Goal: Information Seeking & Learning: Learn about a topic

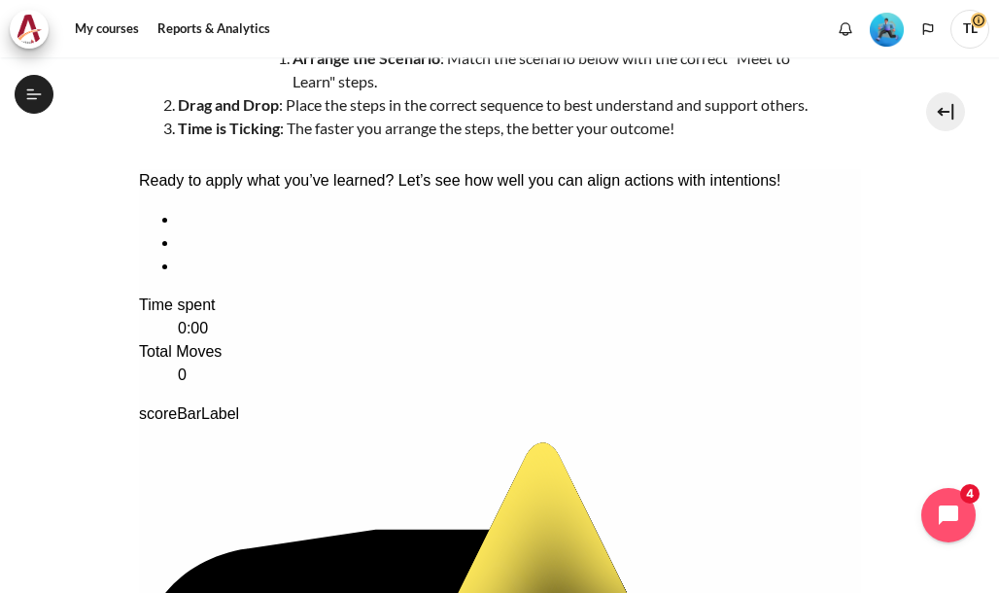
scroll to position [291, 0]
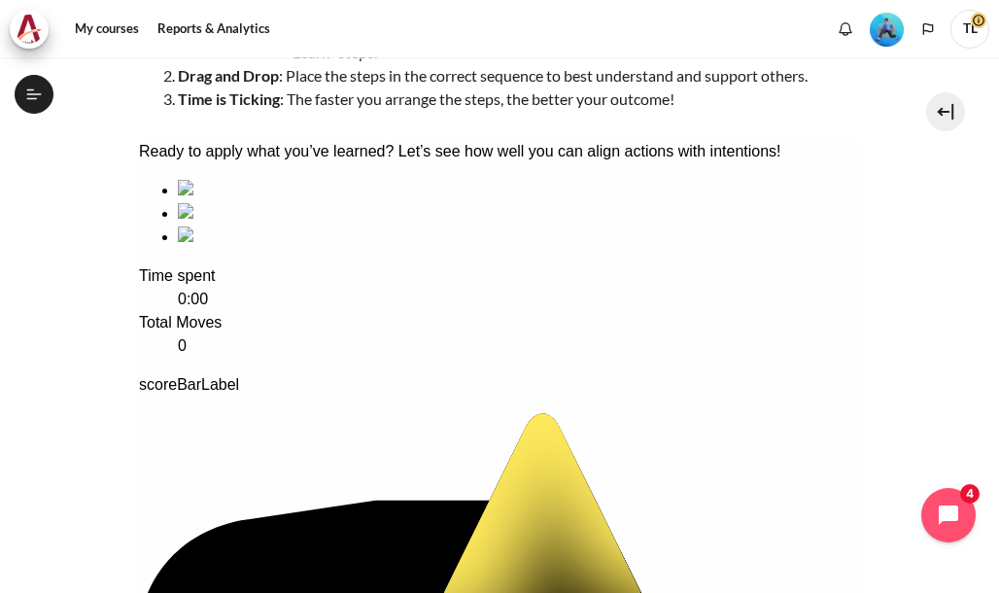
click at [247, 202] on div "sequencing item" at bounding box center [518, 190] width 683 height 23
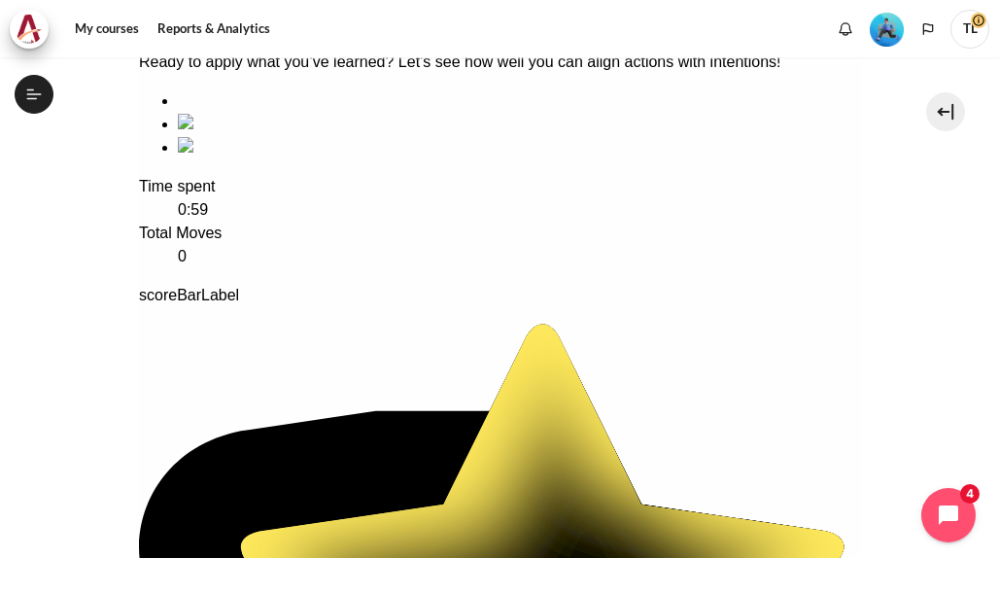
scroll to position [389, 0]
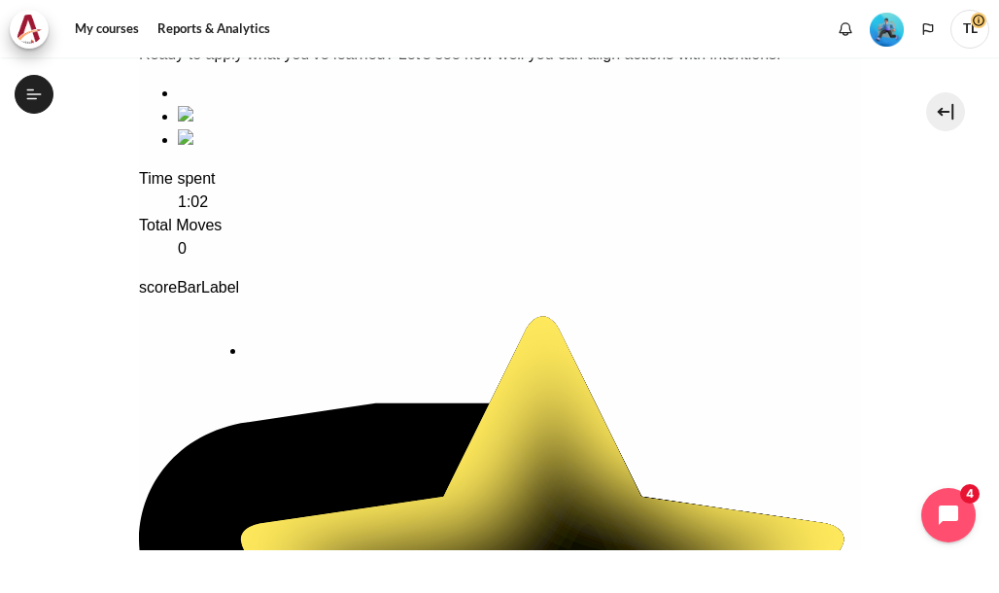
drag, startPoint x: 275, startPoint y: 224, endPoint x: 344, endPoint y: 460, distance: 245.9
drag, startPoint x: 274, startPoint y: 256, endPoint x: 685, endPoint y: 269, distance: 411.1
drag, startPoint x: 628, startPoint y: 234, endPoint x: 348, endPoint y: 283, distance: 283.9
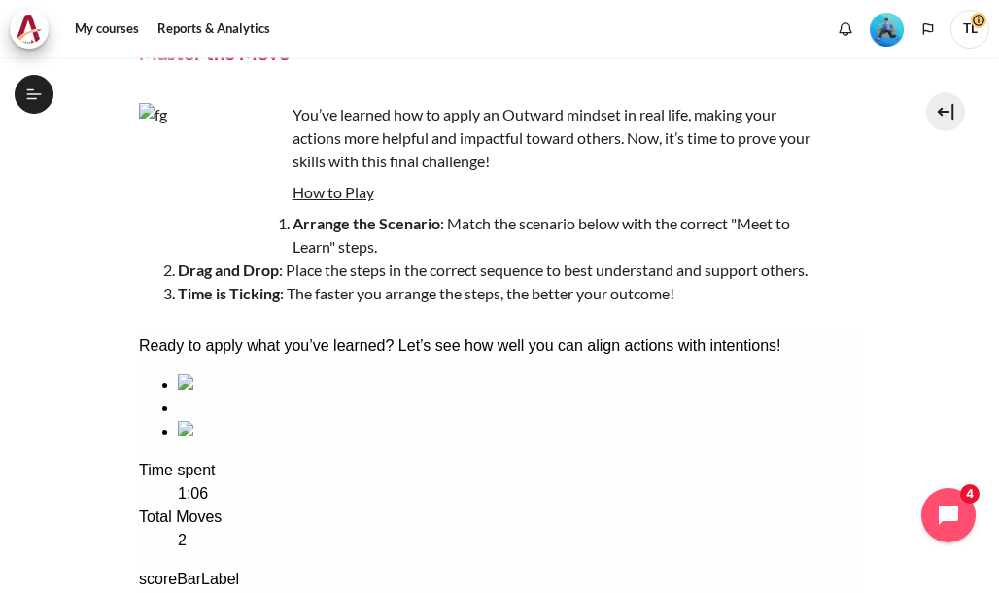
scroll to position [0, 0]
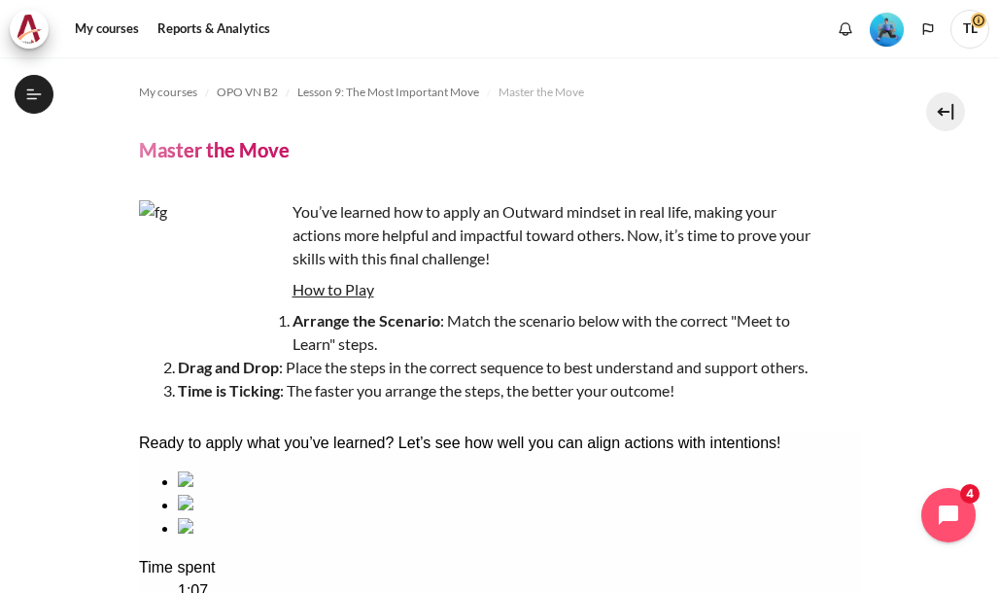
click at [254, 301] on img "Content" at bounding box center [212, 273] width 146 height 146
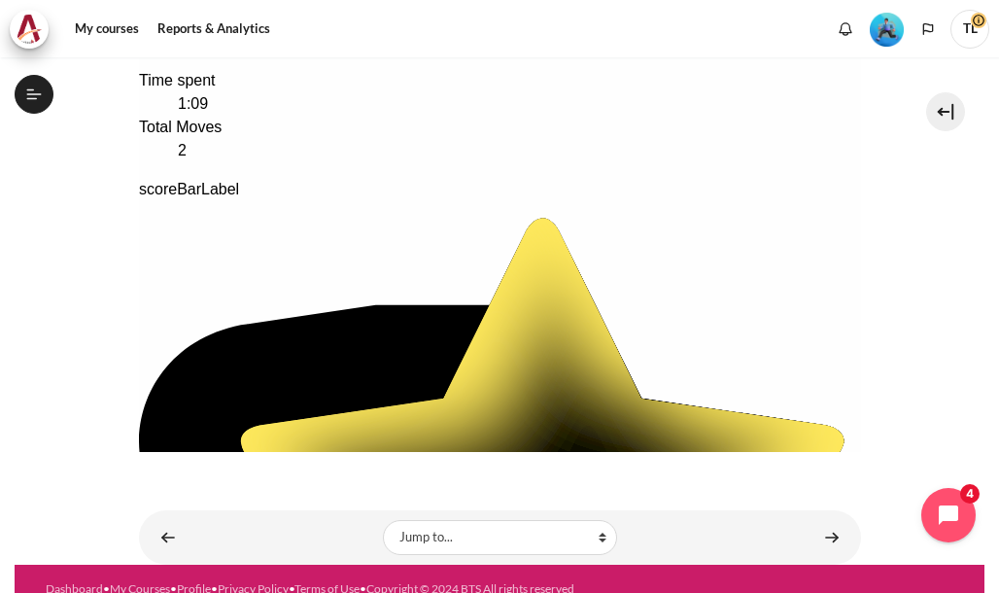
scroll to position [523, 0]
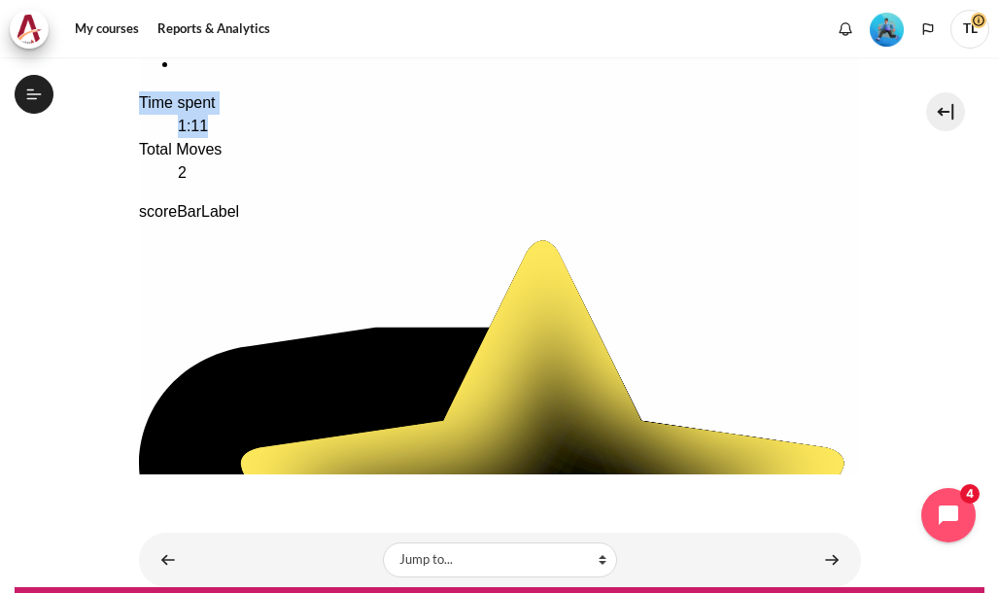
drag, startPoint x: 293, startPoint y: 166, endPoint x: 280, endPoint y: 328, distance: 162.8
click at [280, 328] on div "Ready to apply what you’ve learned? Let’s see how well you can align actions wi…" at bounding box center [499, 427] width 722 height 920
drag, startPoint x: 280, startPoint y: 328, endPoint x: 356, endPoint y: 372, distance: 88.3
click at [356, 185] on dd "2" at bounding box center [518, 172] width 683 height 23
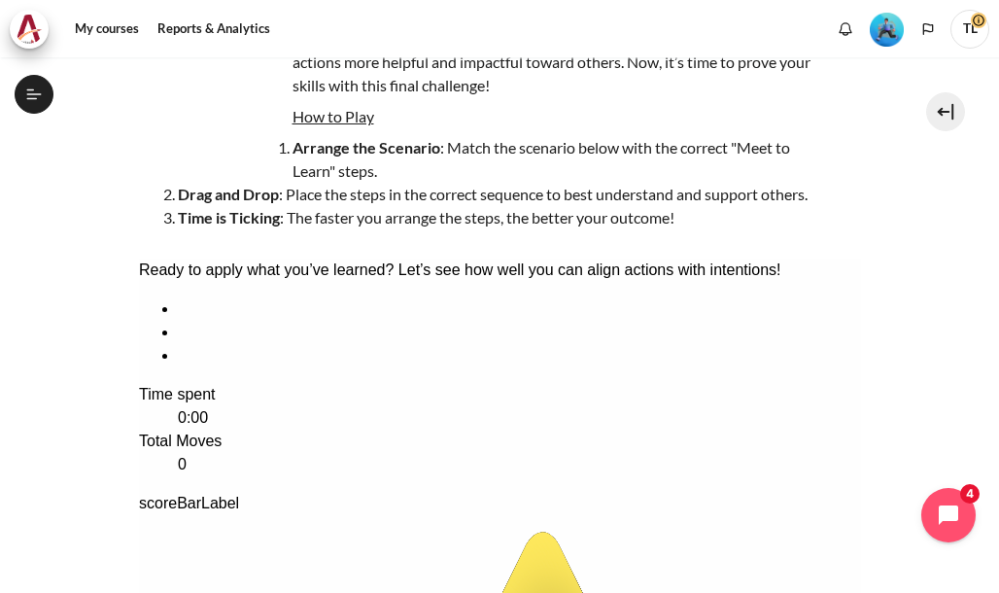
scroll to position [173, 0]
drag, startPoint x: 236, startPoint y: 431, endPoint x: 610, endPoint y: 442, distance: 374.1
drag, startPoint x: 400, startPoint y: 426, endPoint x: 275, endPoint y: 461, distance: 130.1
drag, startPoint x: 620, startPoint y: 399, endPoint x: 319, endPoint y: 450, distance: 305.3
drag, startPoint x: 417, startPoint y: 417, endPoint x: 235, endPoint y: 424, distance: 181.8
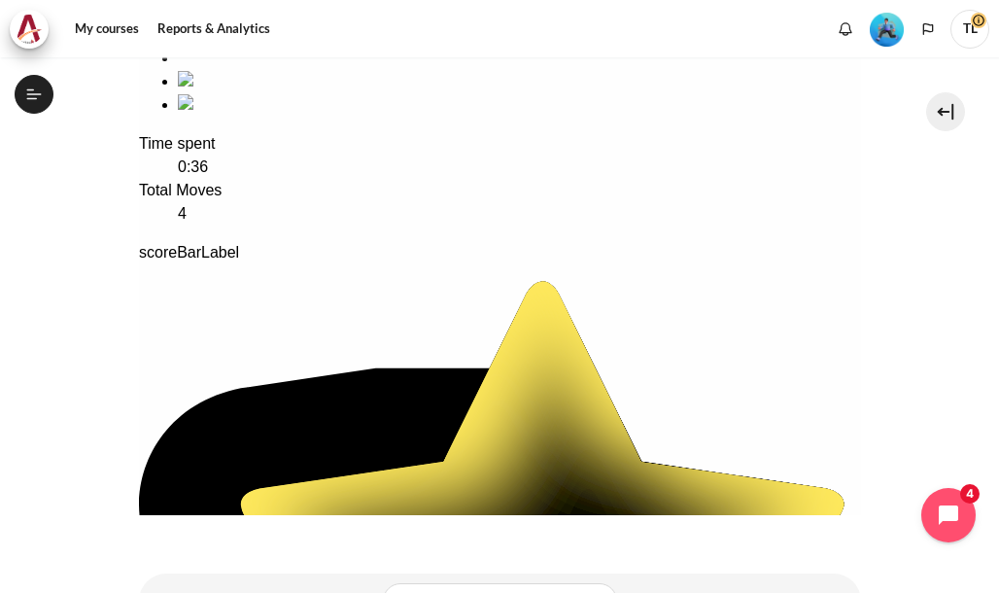
scroll to position [464, 0]
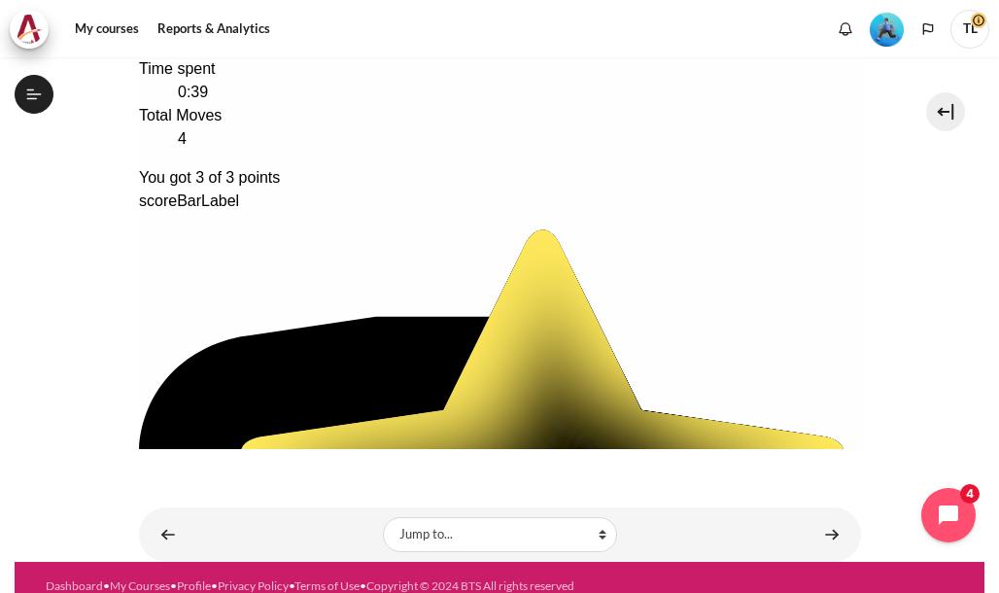
scroll to position [530, 0]
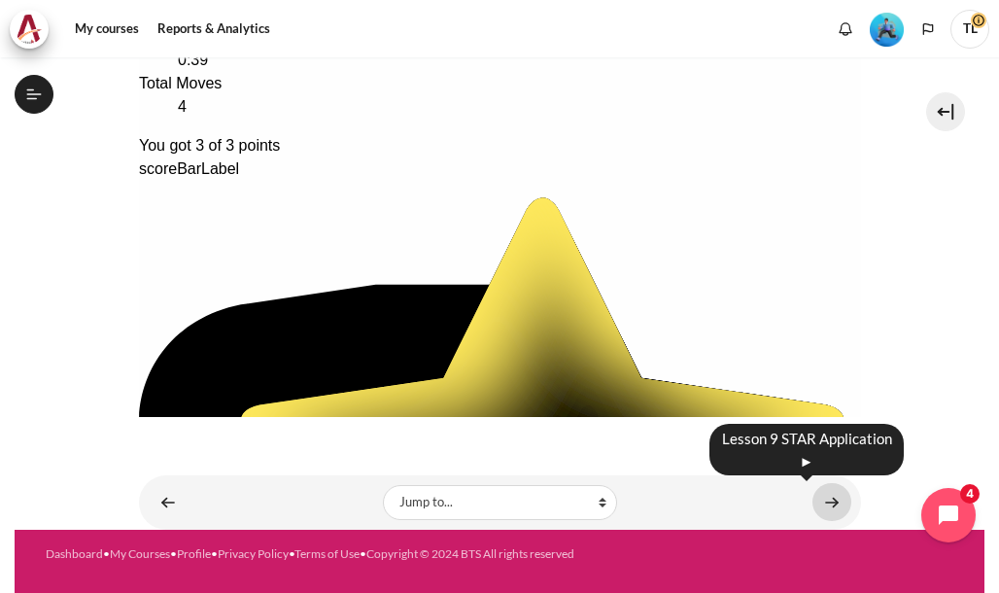
click at [820, 501] on link "Content" at bounding box center [831, 502] width 39 height 38
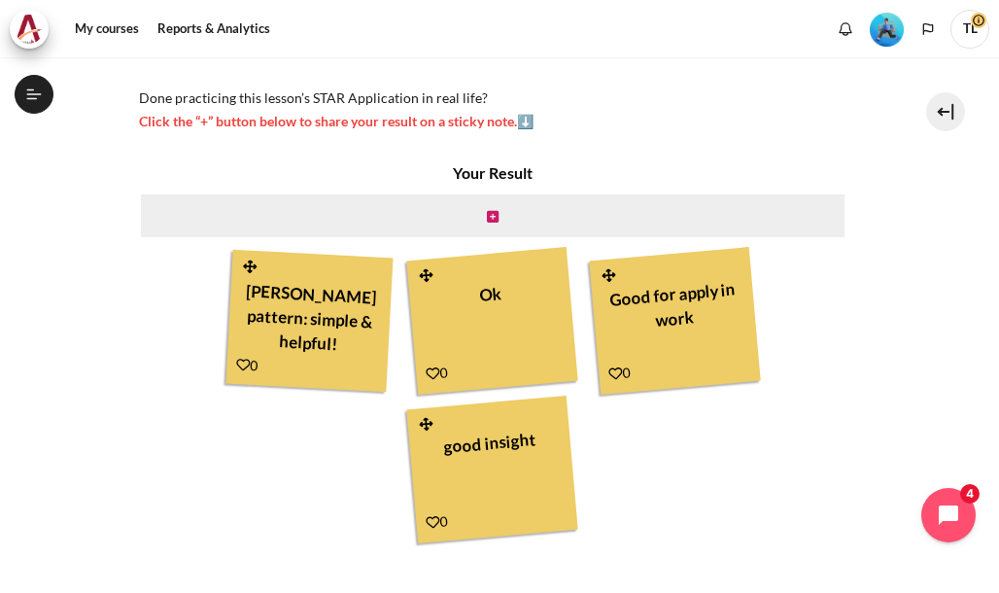
scroll to position [1745, 0]
click at [429, 372] on icon "Content" at bounding box center [432, 373] width 15 height 15
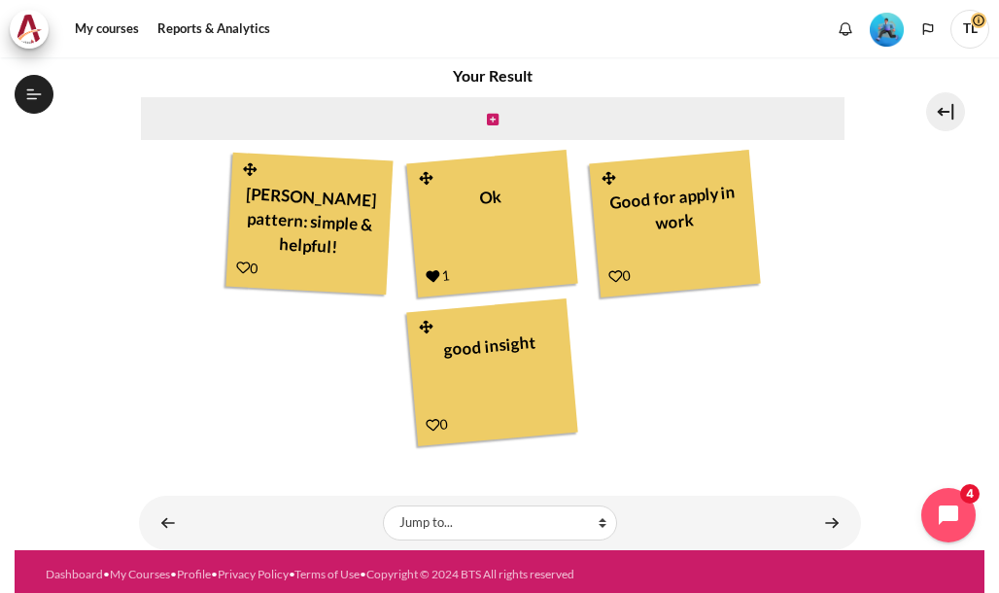
scroll to position [604, 0]
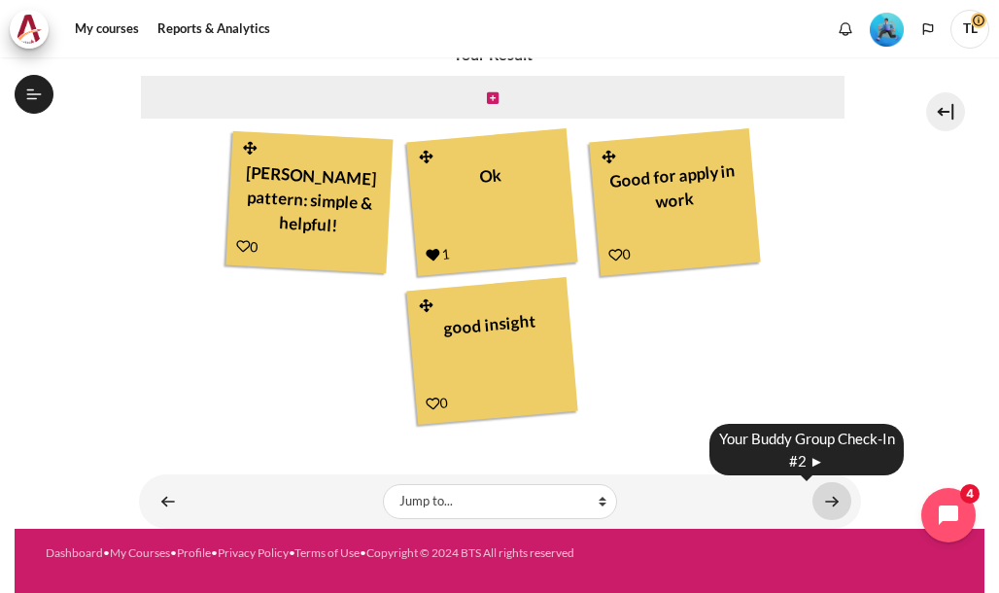
click at [822, 503] on link "Content" at bounding box center [831, 501] width 39 height 38
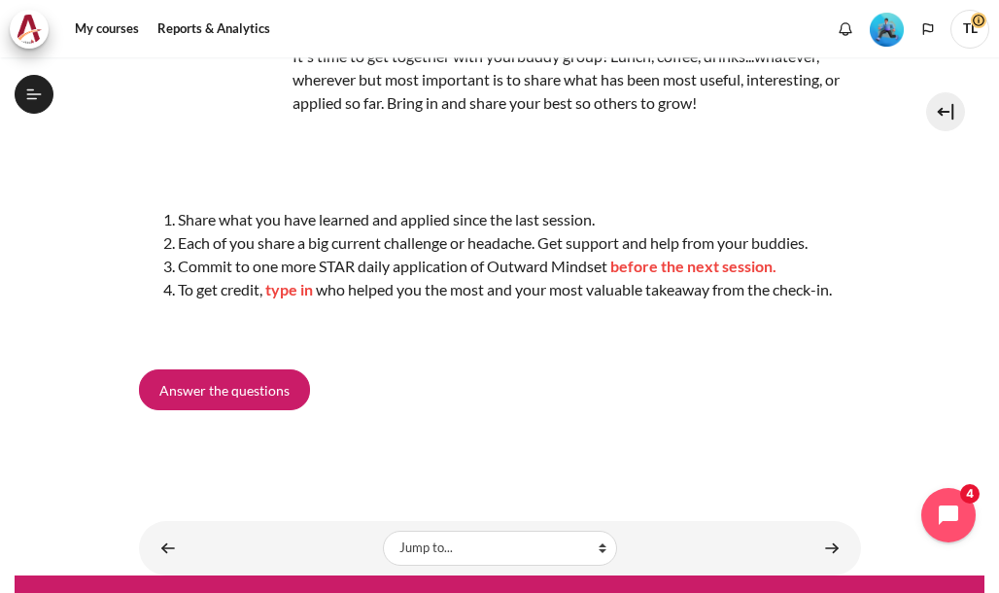
scroll to position [97, 0]
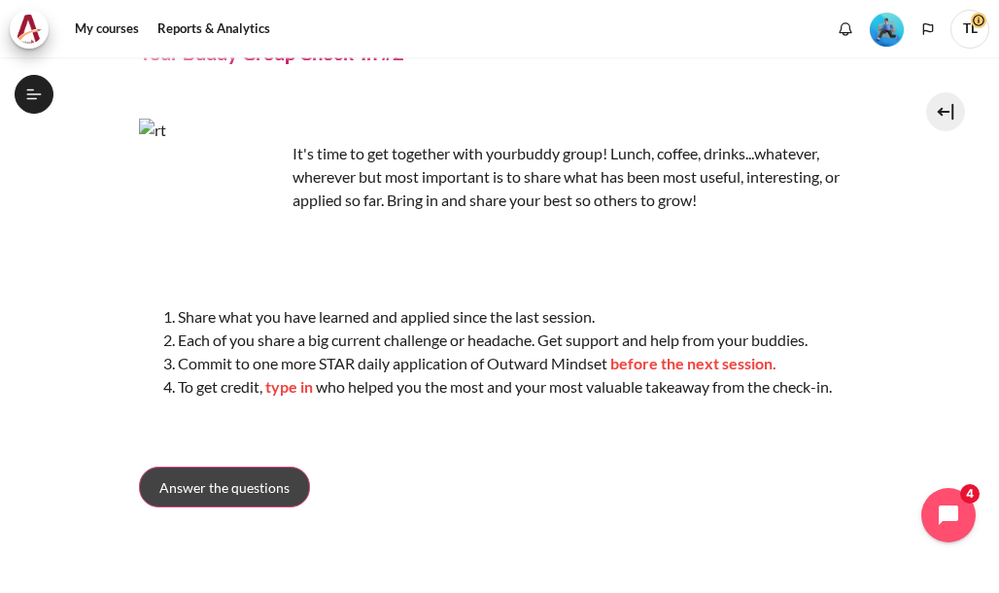
click at [221, 487] on span "Answer the questions" at bounding box center [224, 487] width 130 height 20
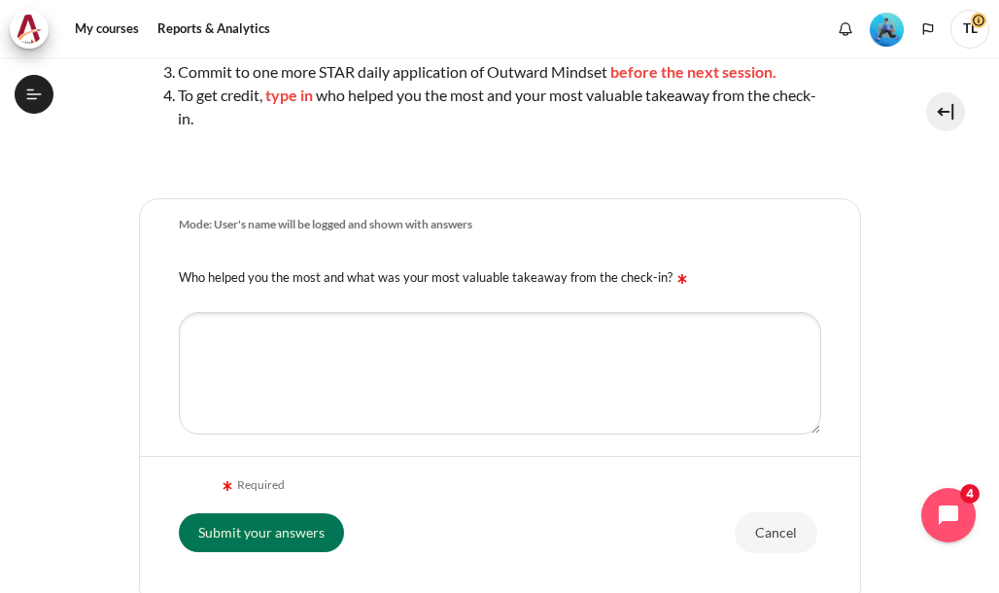
scroll to position [486, 0]
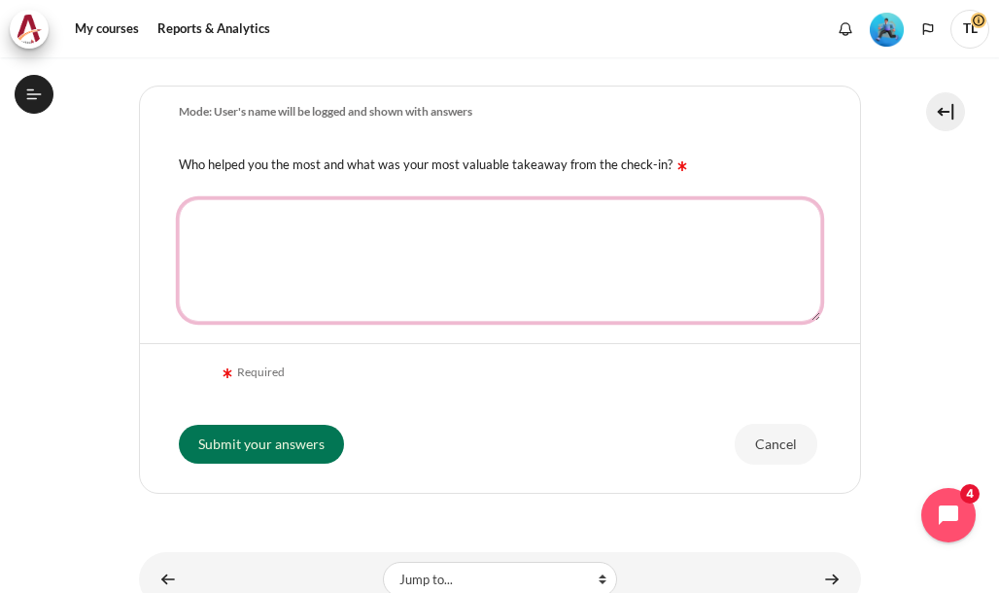
click at [233, 267] on textarea "Who helped you the most and what was your most valuable takeaway from the check…" at bounding box center [500, 260] width 642 height 122
type textarea "D"
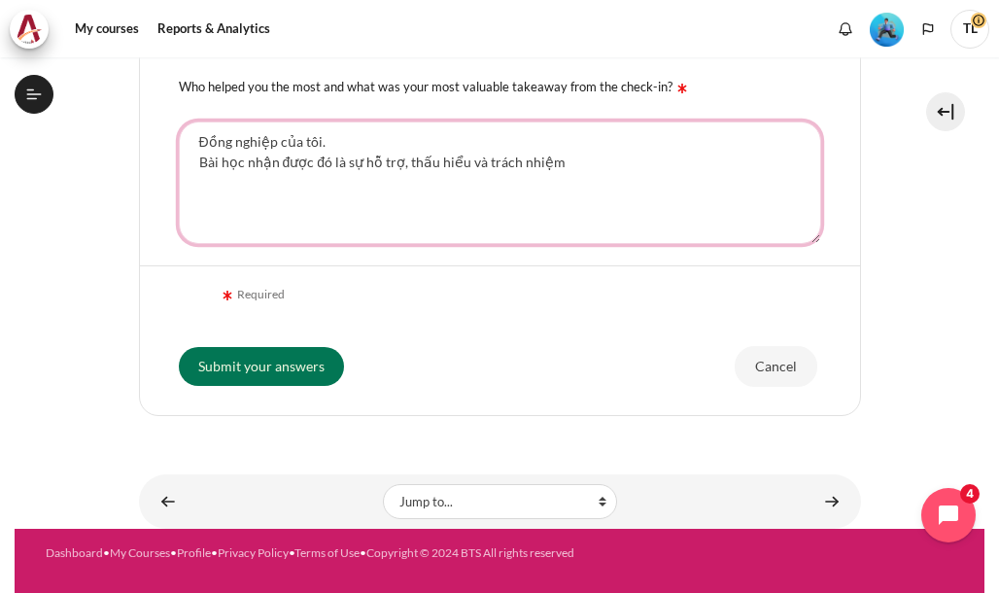
scroll to position [585, 0]
type textarea "Đồng nghiệp của tôi. Bài học nhận được đó là sự hỗ trợ, thấu hiểu và trách nhiệm"
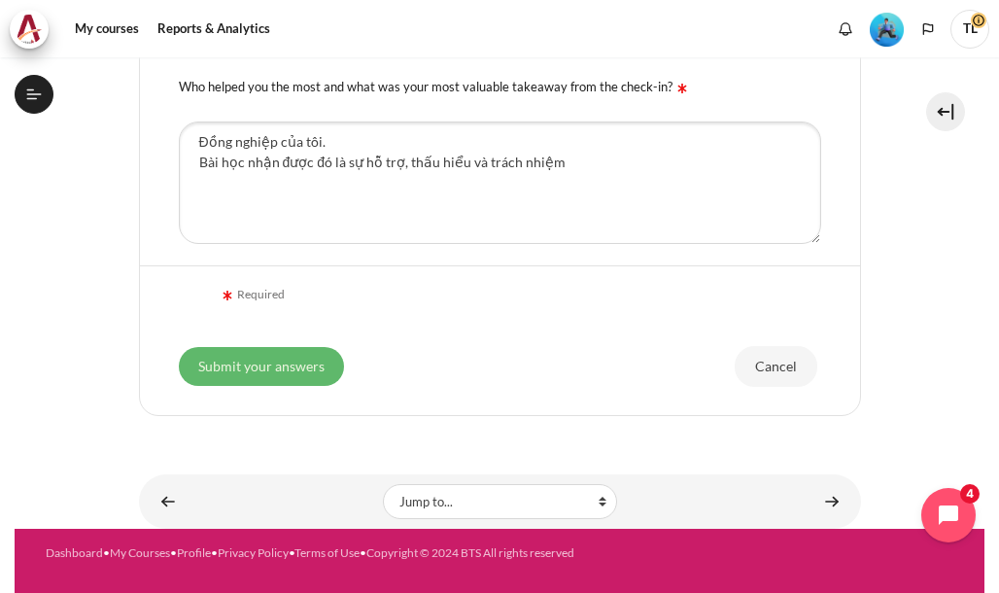
click at [270, 363] on input "Submit your answers" at bounding box center [261, 366] width 165 height 39
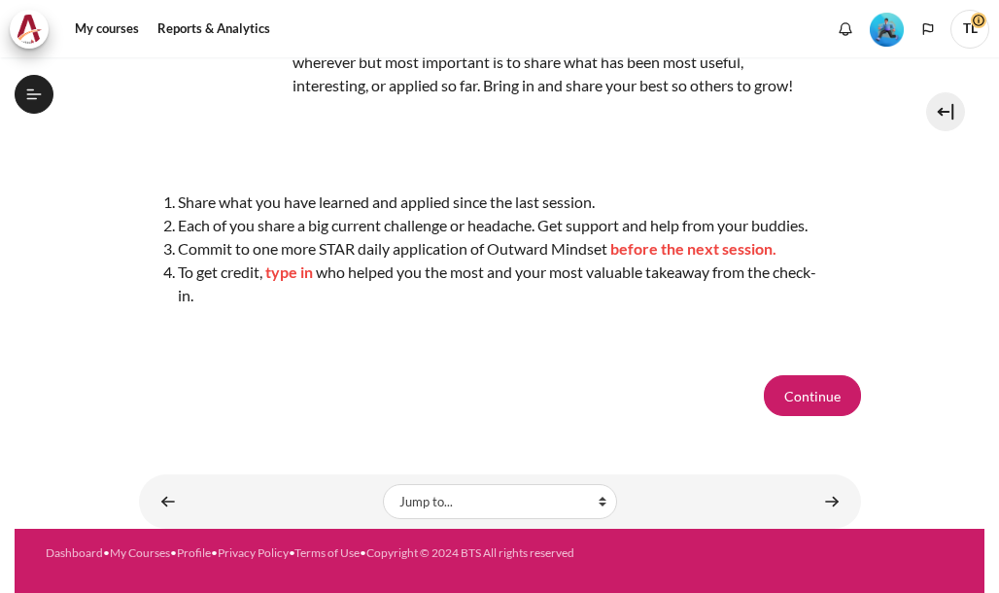
scroll to position [265, 0]
click at [797, 397] on button "Continue" at bounding box center [812, 395] width 97 height 41
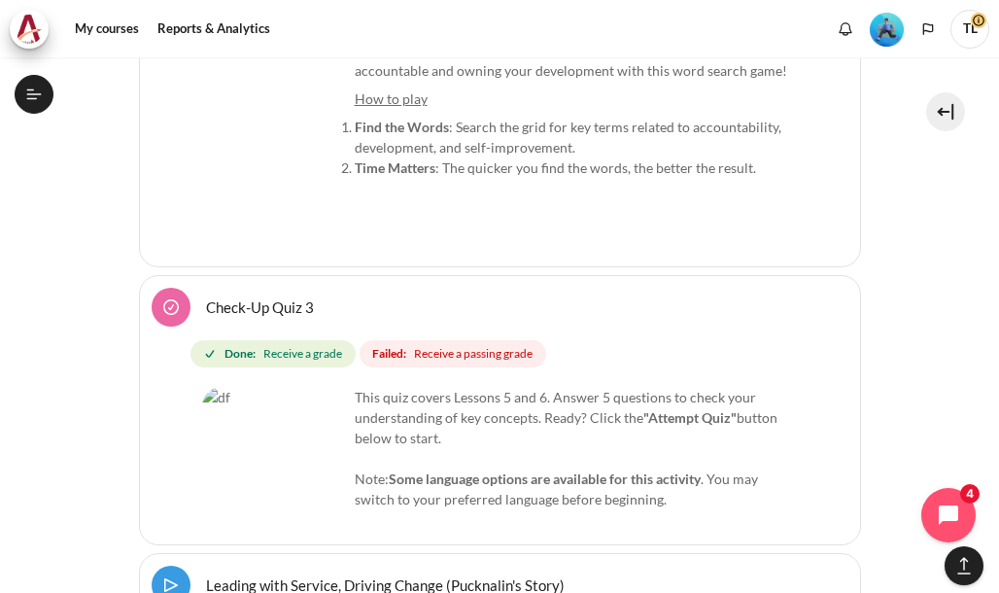
scroll to position [14625, 0]
click at [442, 344] on span "Receive a passing grade" at bounding box center [473, 352] width 119 height 17
click at [289, 296] on link "Check-Up Quiz 3" at bounding box center [260, 305] width 108 height 18
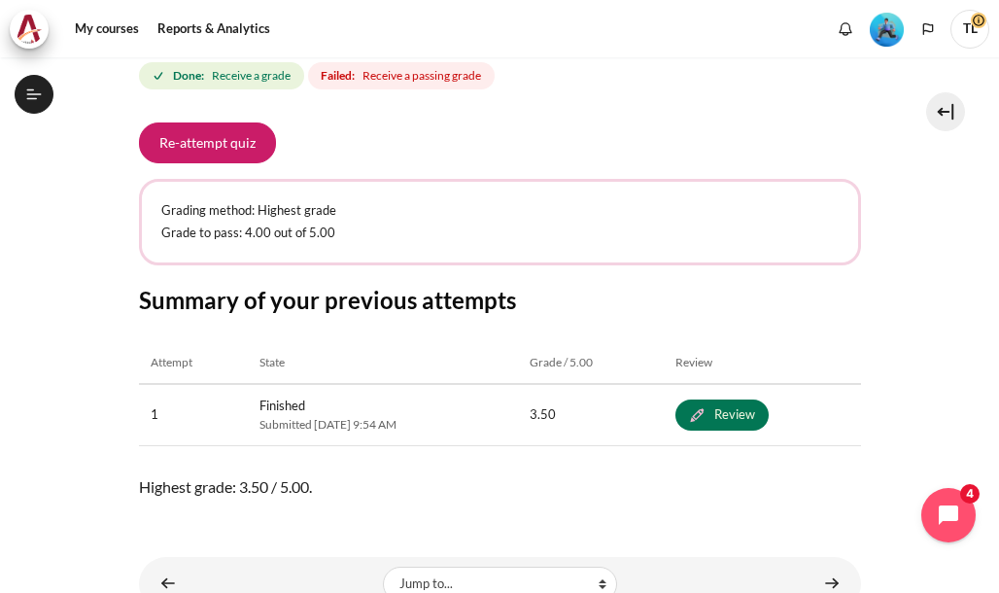
scroll to position [286, 0]
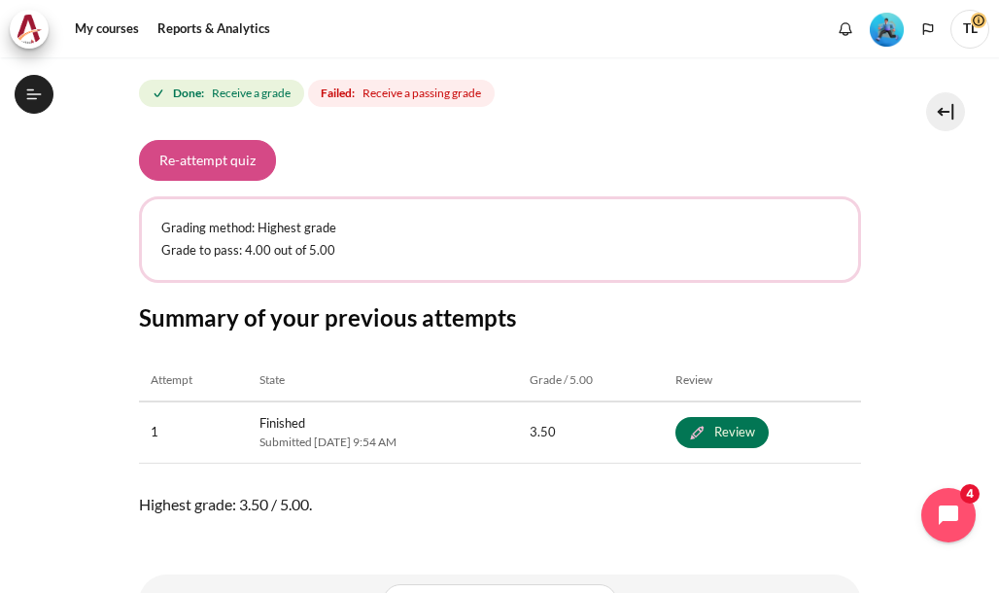
click at [212, 161] on button "Re-attempt quiz" at bounding box center [207, 160] width 137 height 41
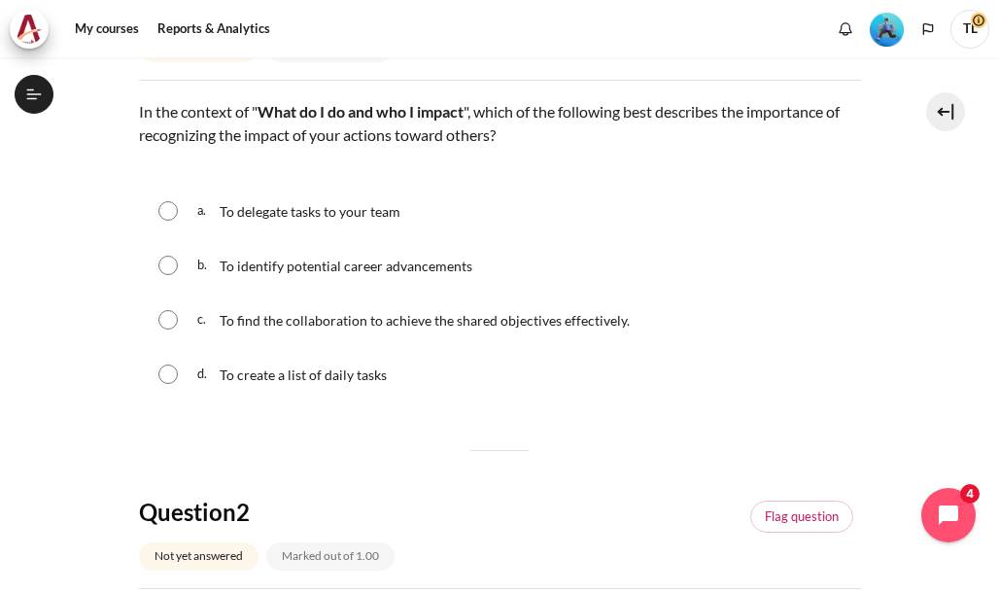
scroll to position [291, 0]
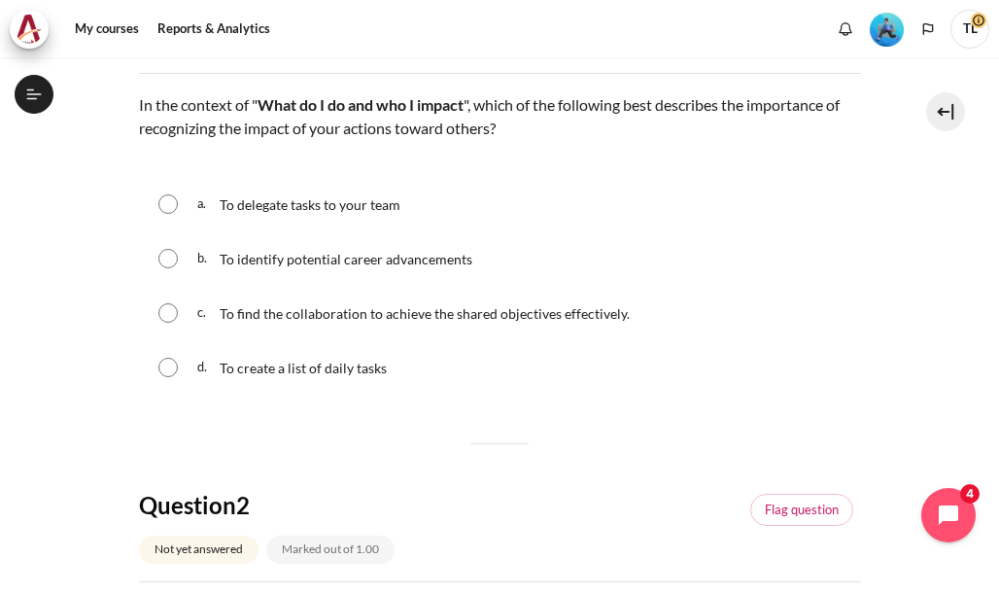
click at [221, 318] on span "To find the collaboration to achieve the shared objectives effectively." at bounding box center [425, 313] width 410 height 17
radio input "true"
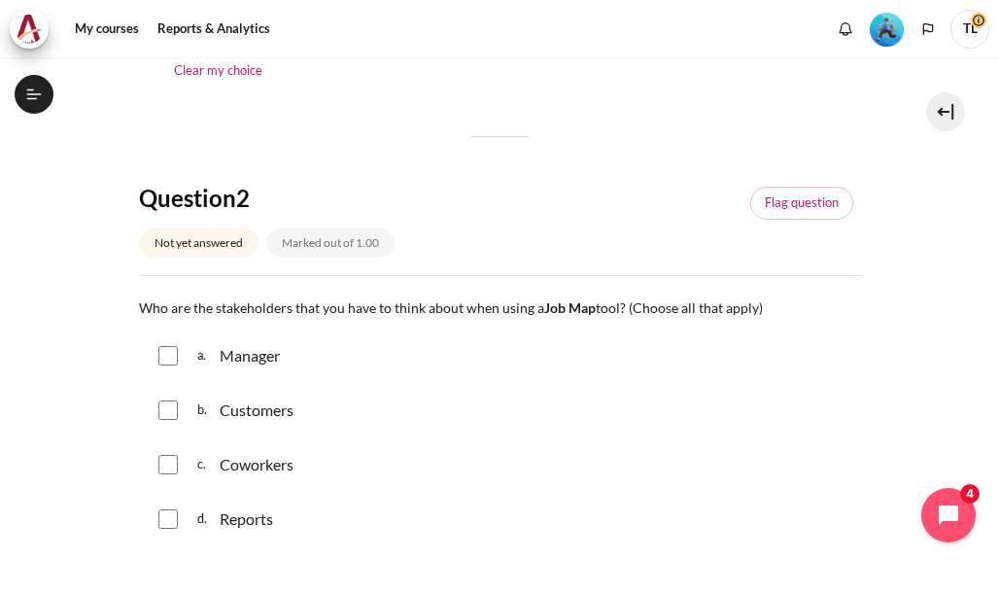
scroll to position [680, 0]
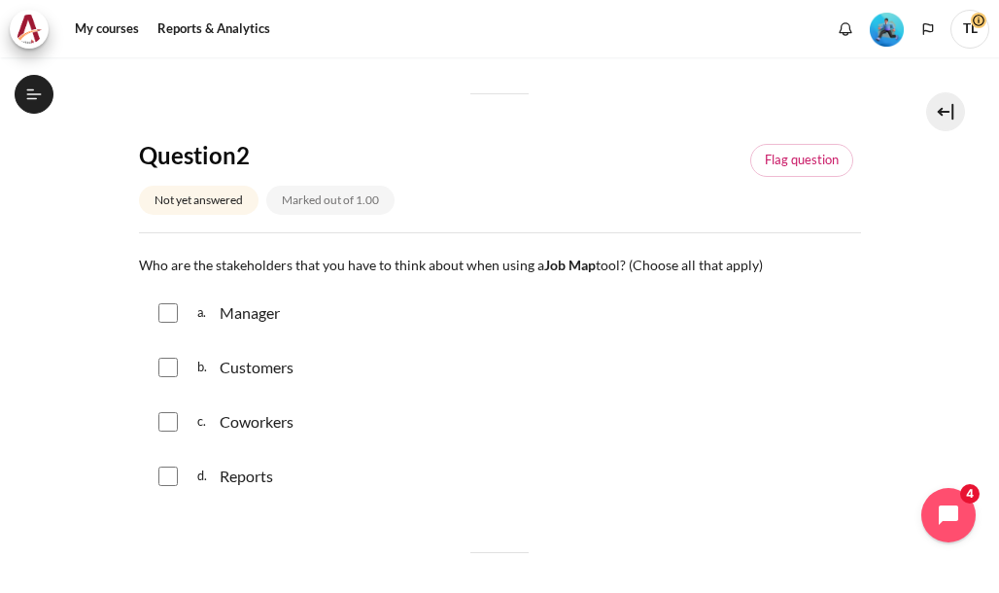
click at [163, 318] on input "Content" at bounding box center [167, 312] width 19 height 19
checkbox input "true"
click at [171, 372] on div "b. Customers" at bounding box center [500, 367] width 722 height 51
click at [166, 370] on input "Content" at bounding box center [167, 366] width 19 height 19
checkbox input "true"
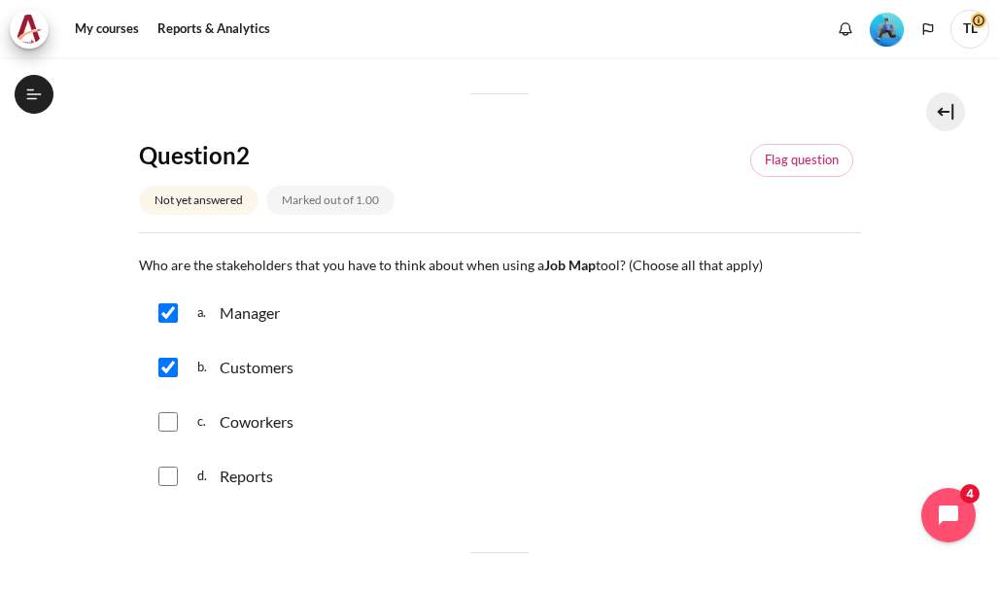
drag, startPoint x: 166, startPoint y: 415, endPoint x: 167, endPoint y: 446, distance: 31.1
click at [166, 416] on input "Content" at bounding box center [167, 421] width 19 height 19
checkbox input "true"
drag, startPoint x: 165, startPoint y: 467, endPoint x: 218, endPoint y: 429, distance: 64.7
click at [170, 466] on input "Content" at bounding box center [167, 475] width 19 height 19
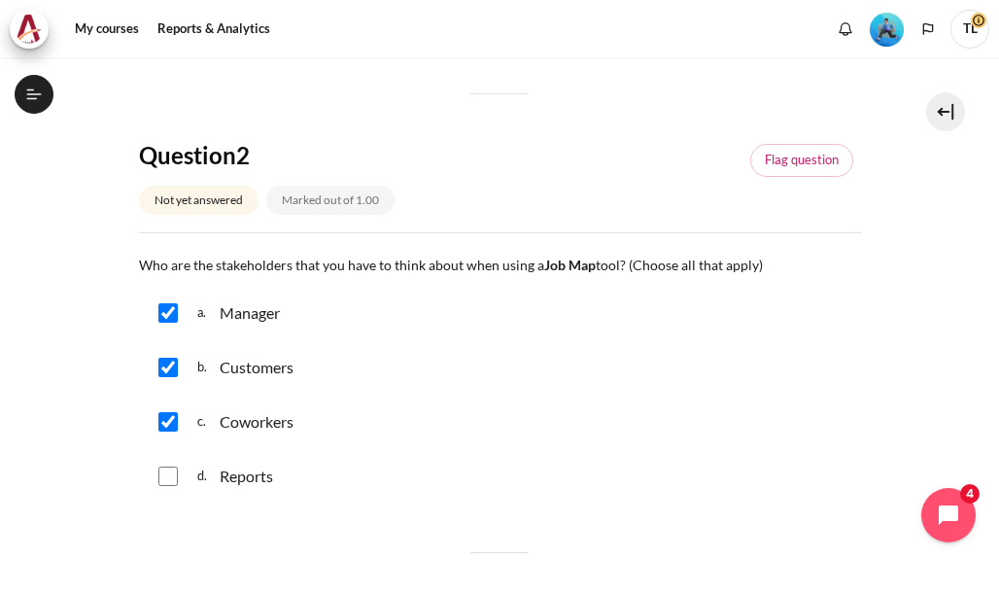
checkbox input "true"
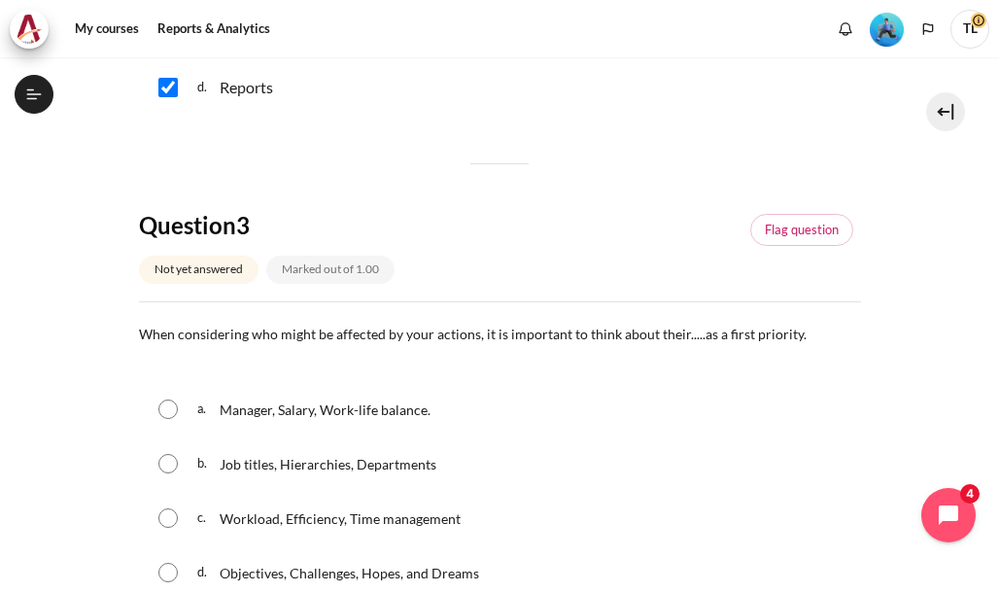
scroll to position [1166, 0]
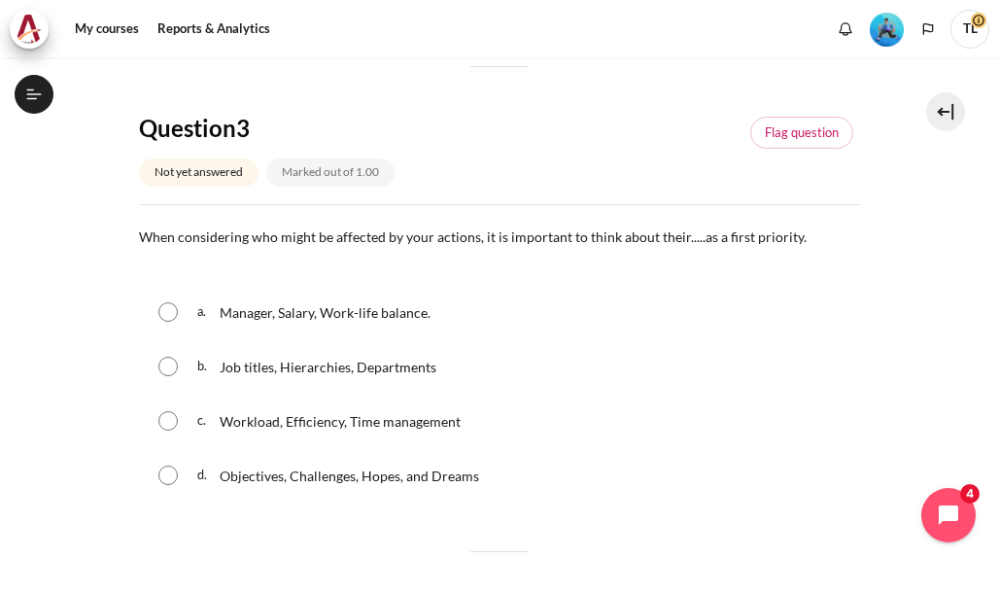
click at [179, 476] on div "d. Objectives, Challenges, Hopes, and Dreams" at bounding box center [500, 475] width 722 height 51
click at [175, 477] on input "Content" at bounding box center [167, 474] width 19 height 19
radio input "true"
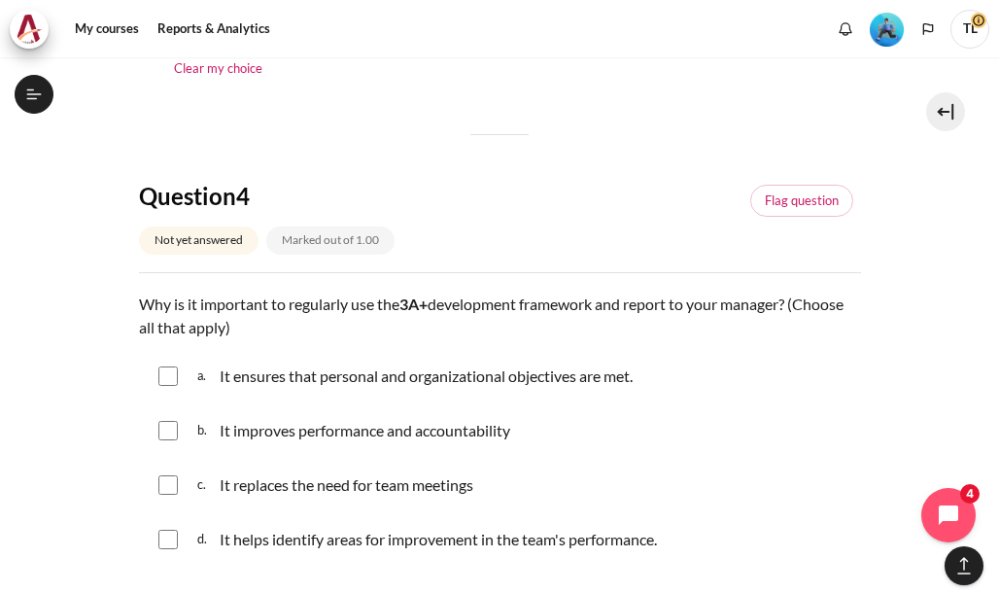
scroll to position [1651, 0]
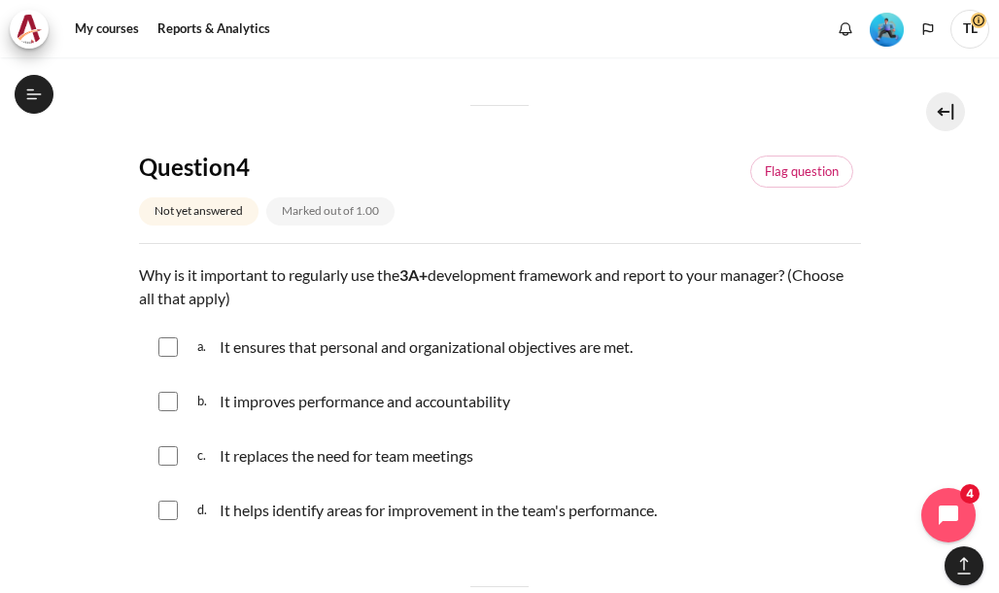
drag, startPoint x: 168, startPoint y: 351, endPoint x: 169, endPoint y: 390, distance: 39.8
click at [168, 351] on input "Content" at bounding box center [167, 346] width 19 height 19
checkbox input "true"
click at [169, 405] on input "Content" at bounding box center [167, 400] width 19 height 19
checkbox input "true"
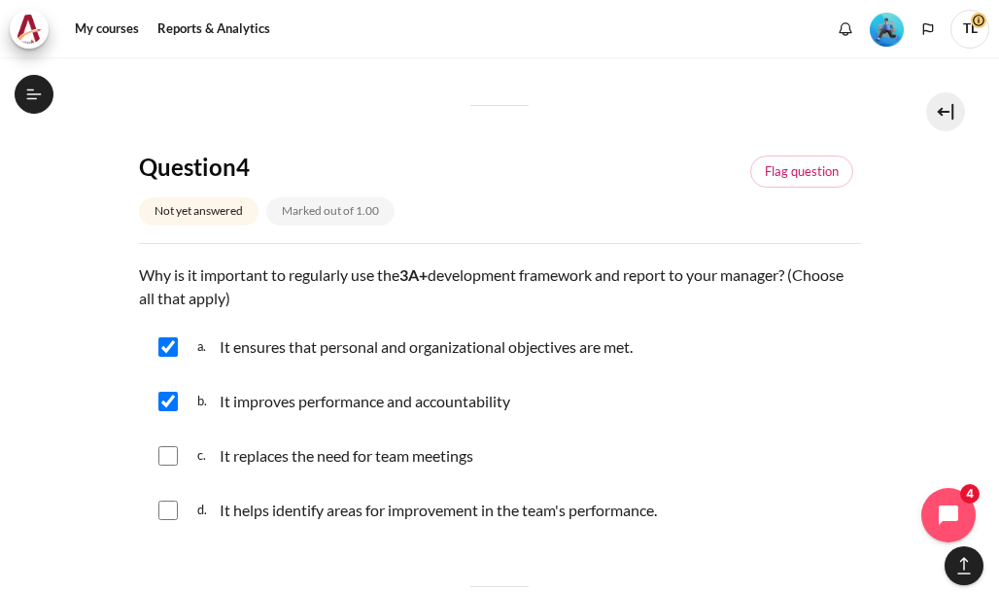
click at [169, 511] on input "Content" at bounding box center [167, 509] width 19 height 19
checkbox input "true"
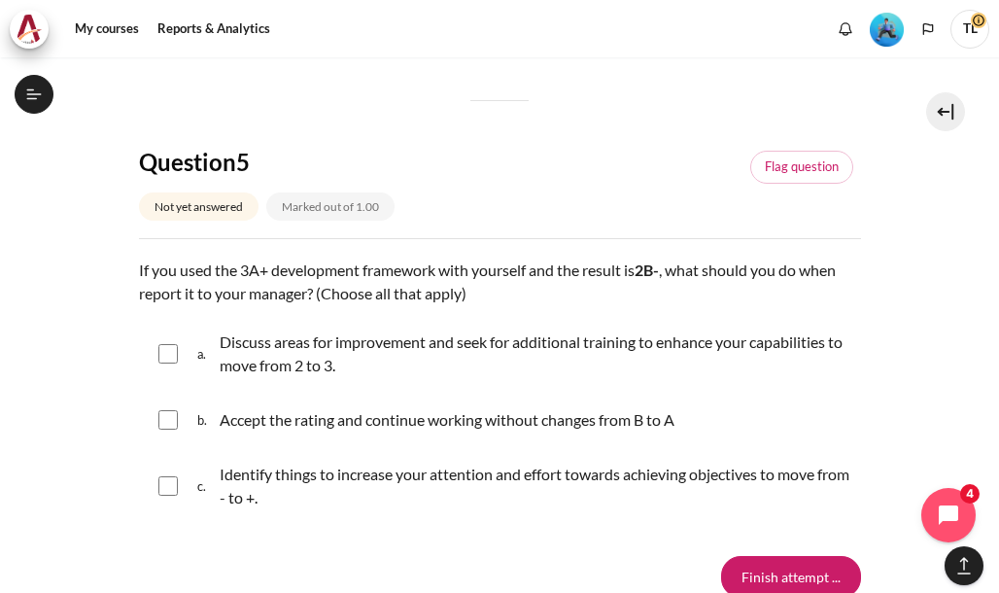
scroll to position [2234, 0]
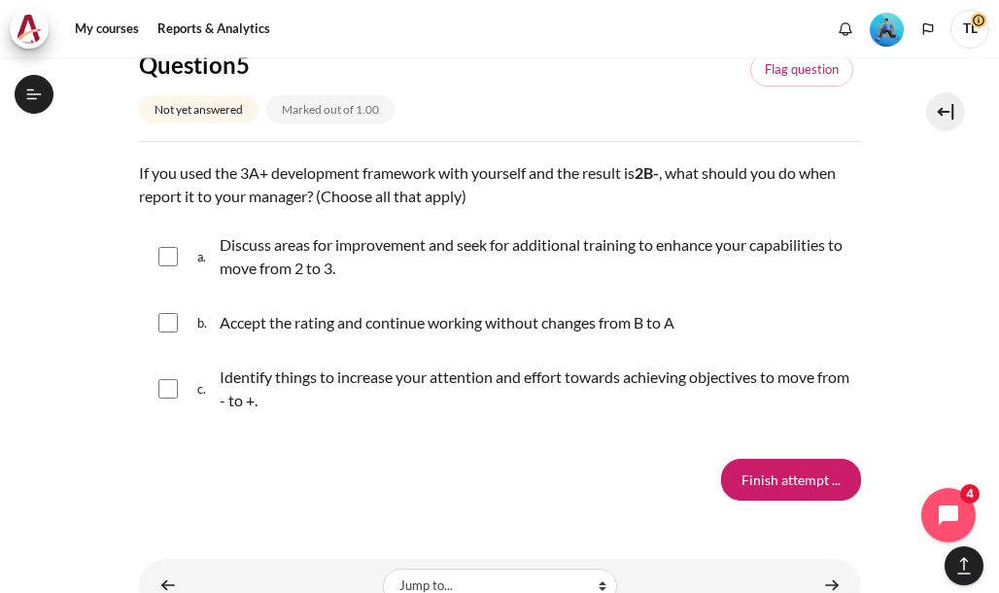
click at [171, 386] on input "Content" at bounding box center [167, 388] width 19 height 19
checkbox input "true"
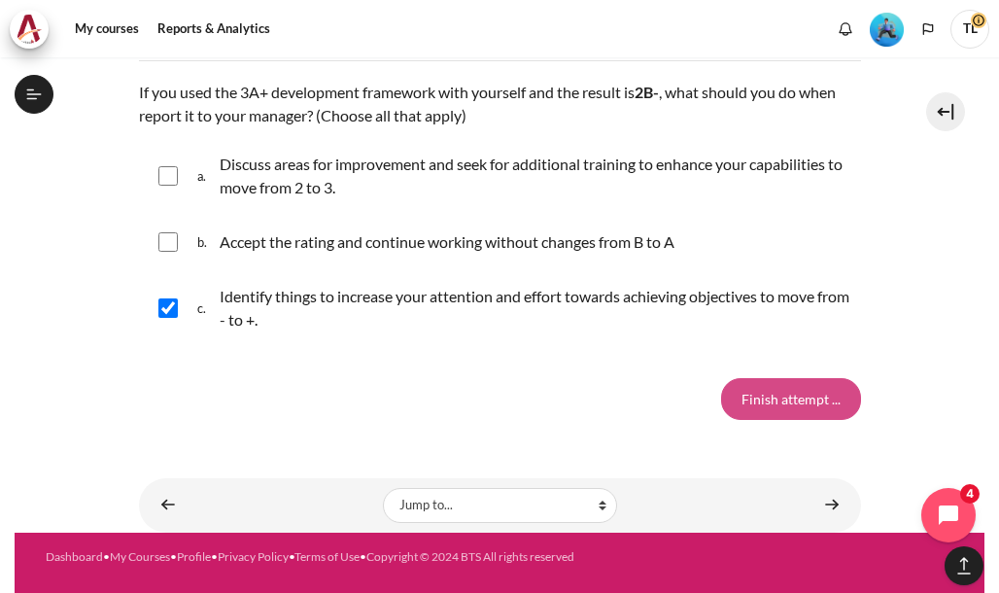
click at [780, 395] on input "Finish attempt ..." at bounding box center [791, 398] width 140 height 41
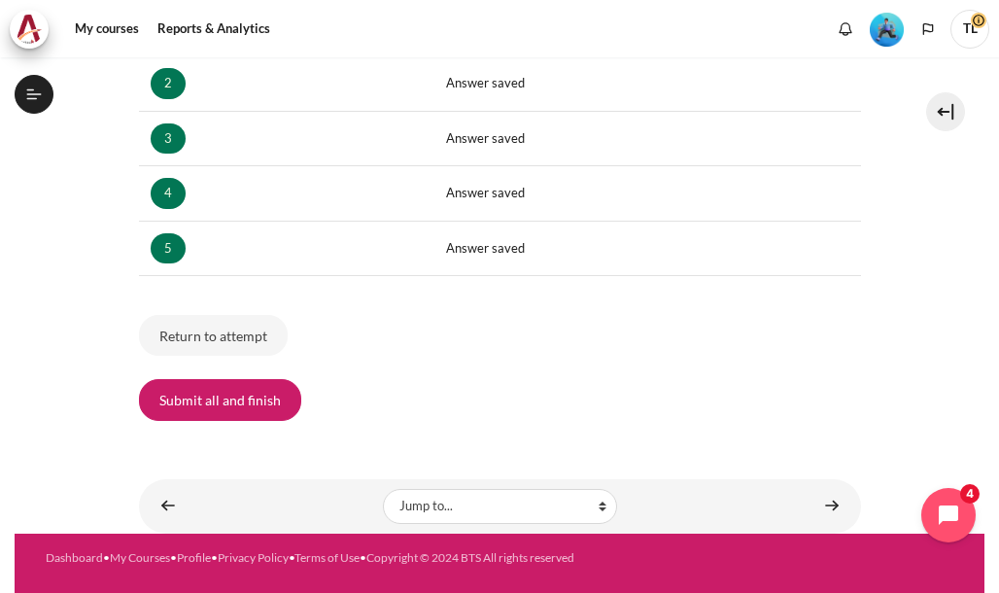
scroll to position [1195, 0]
click at [212, 390] on button "Submit all and finish" at bounding box center [220, 399] width 162 height 41
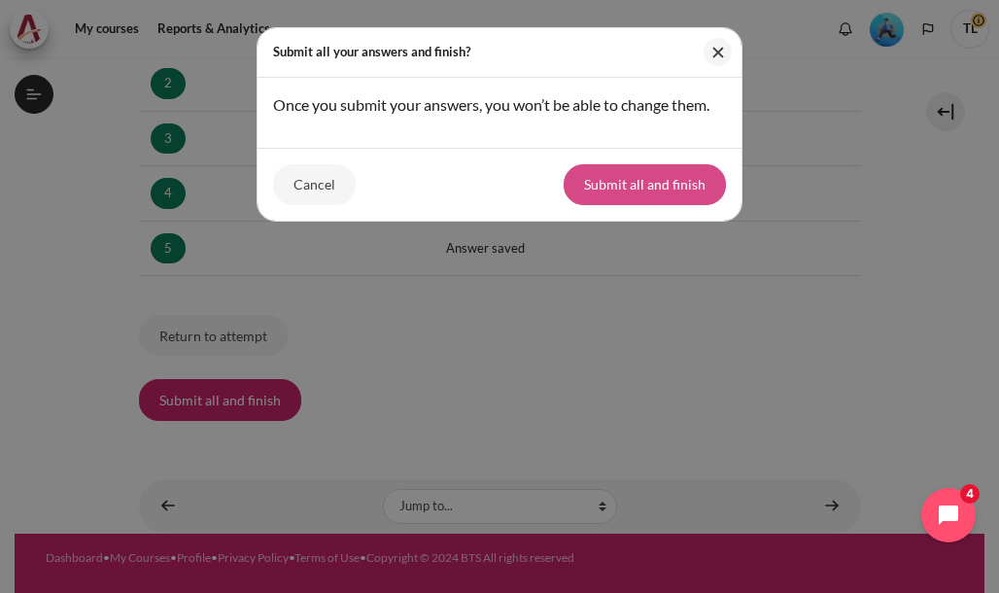
click at [637, 187] on button "Submit all and finish" at bounding box center [644, 184] width 162 height 41
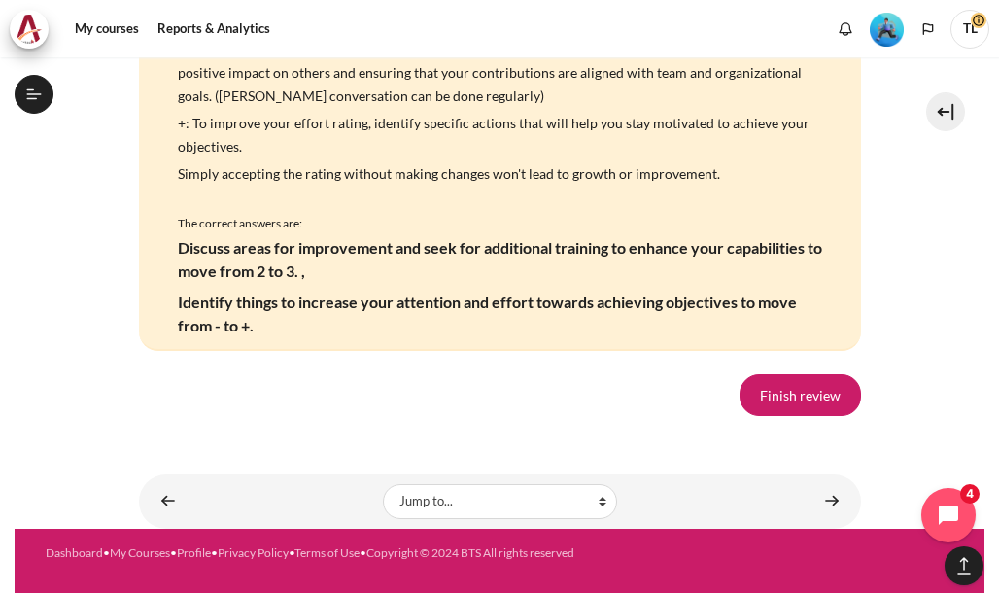
scroll to position [4000, 0]
drag, startPoint x: 772, startPoint y: 395, endPoint x: 752, endPoint y: 399, distance: 20.8
click at [772, 395] on link "Finish review" at bounding box center [799, 394] width 121 height 41
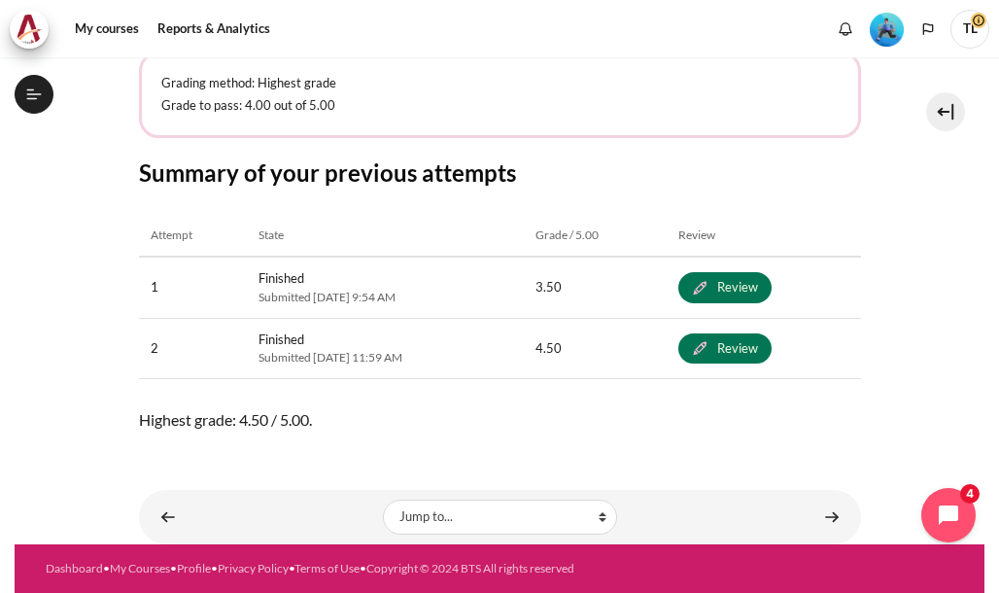
scroll to position [443, 0]
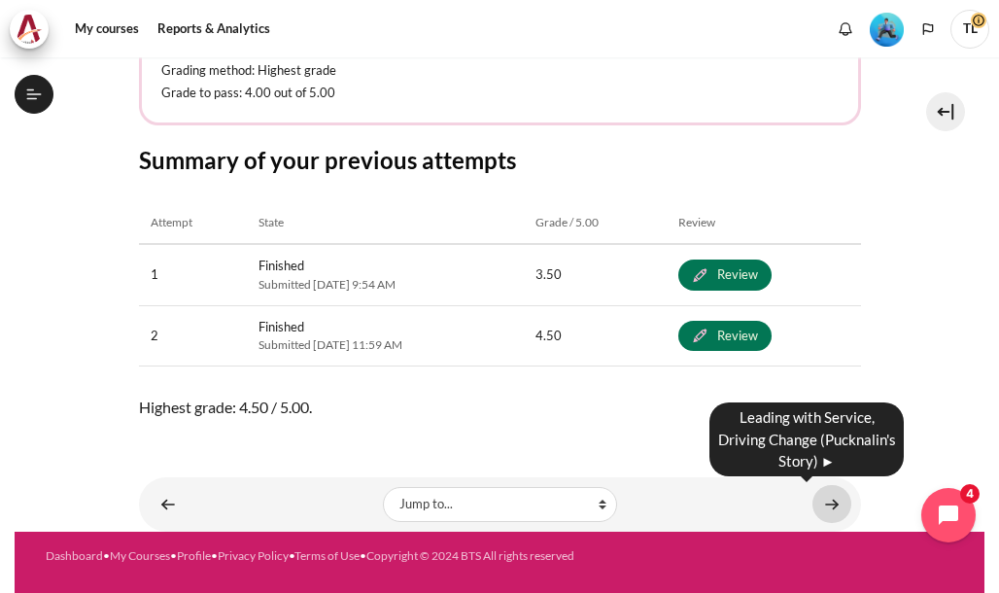
click at [828, 507] on link "Content" at bounding box center [831, 504] width 39 height 38
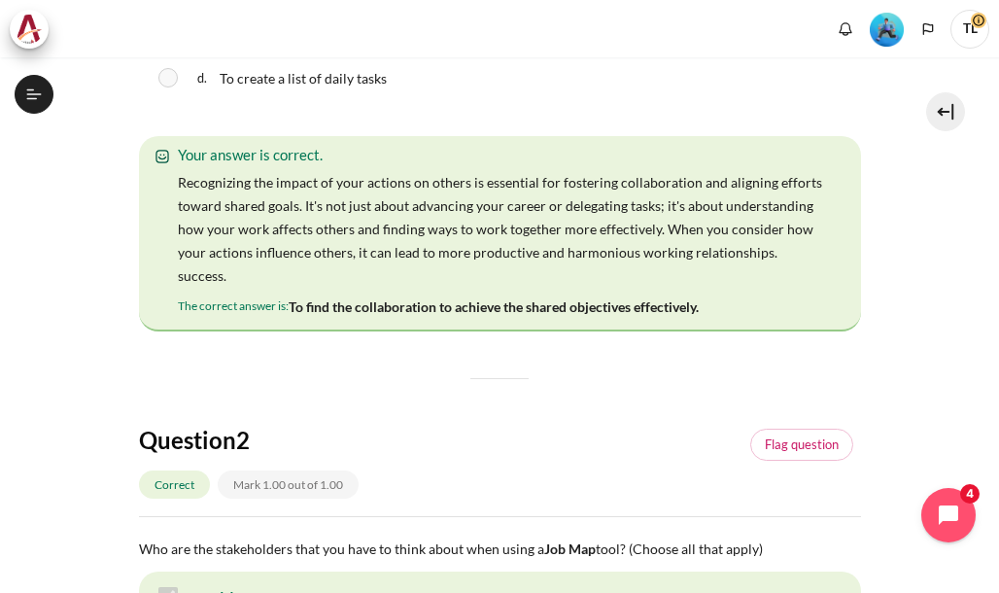
scroll to position [1195, 0]
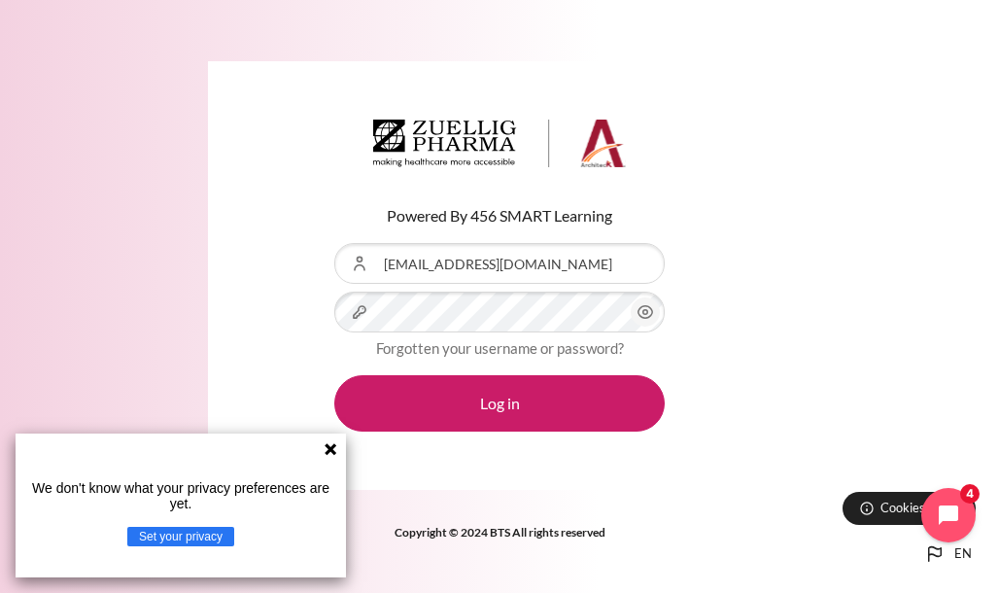
click at [332, 448] on icon at bounding box center [330, 449] width 12 height 12
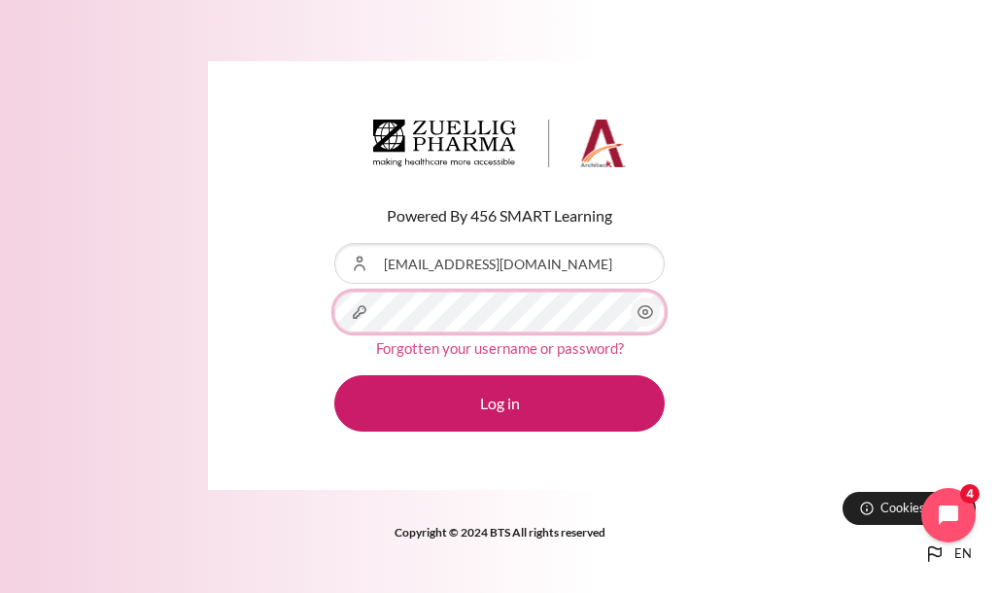
click at [334, 375] on button "Log in" at bounding box center [499, 403] width 330 height 56
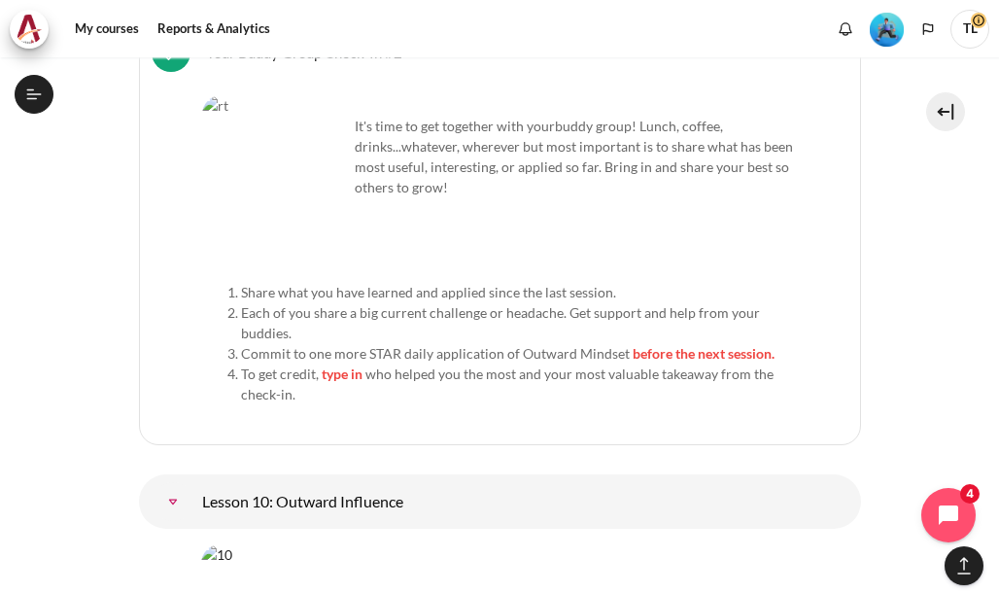
scroll to position [21133, 0]
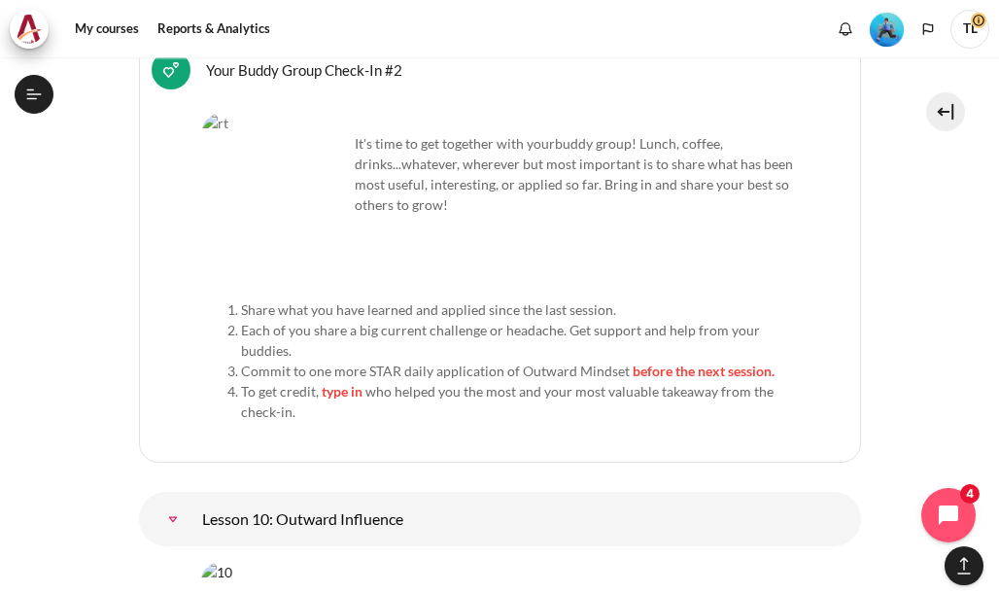
click at [192, 499] on link "Lesson 10: Outward Influence" at bounding box center [172, 518] width 39 height 39
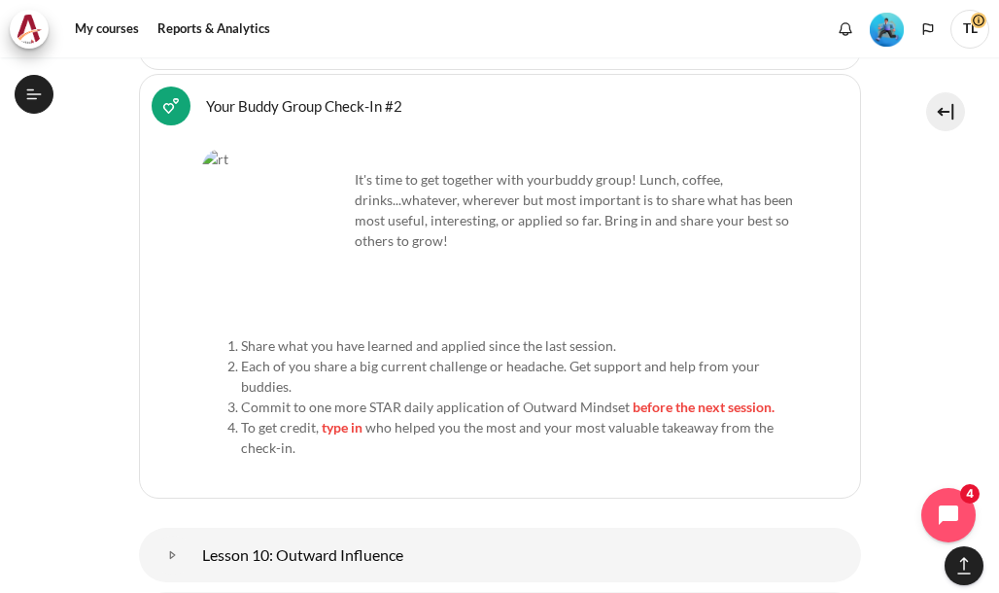
scroll to position [21036, 0]
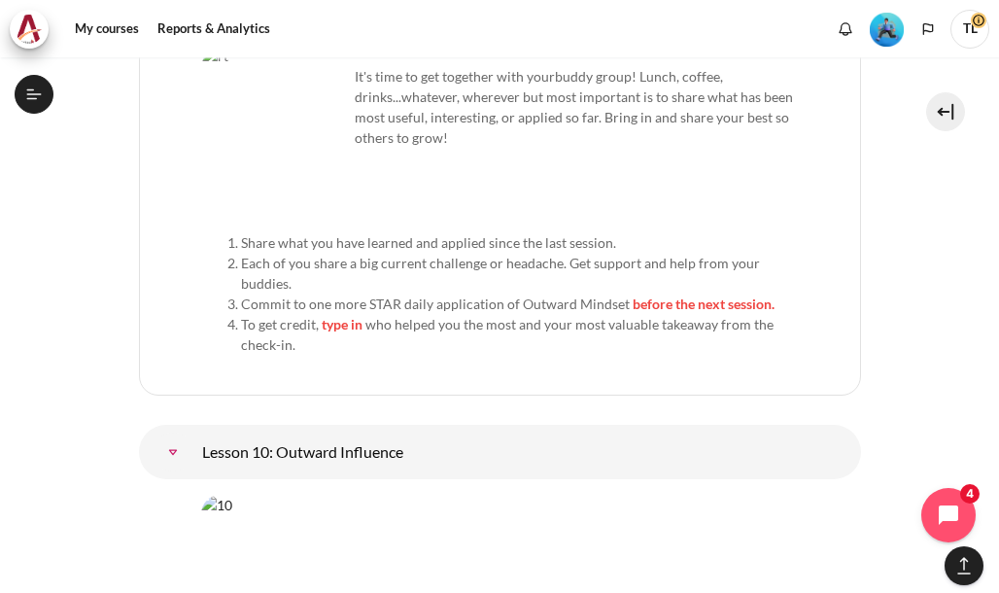
scroll to position [21328, 0]
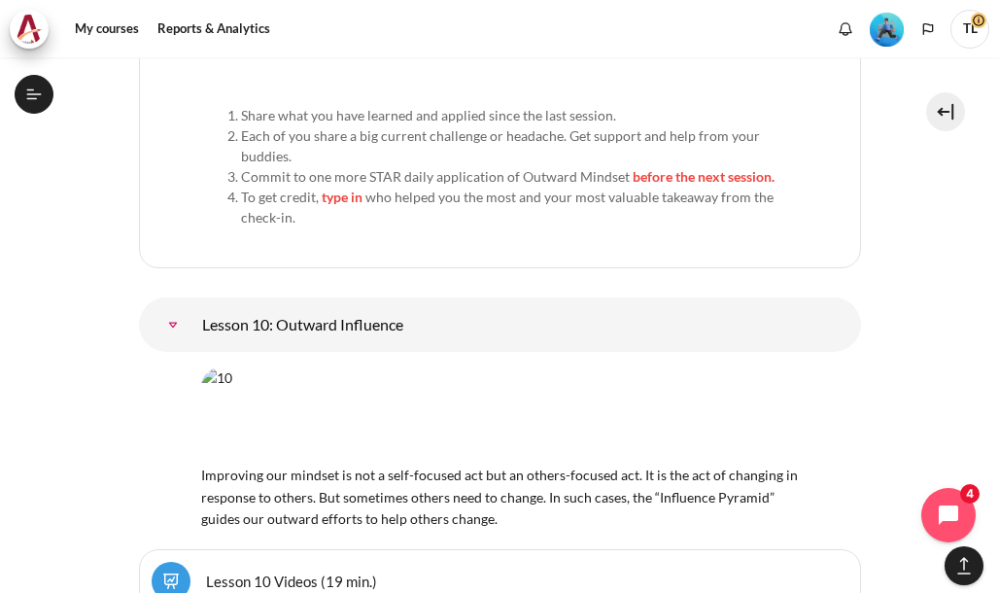
click at [277, 571] on link "Lesson 10 Videos (19 min.)" at bounding box center [291, 580] width 171 height 18
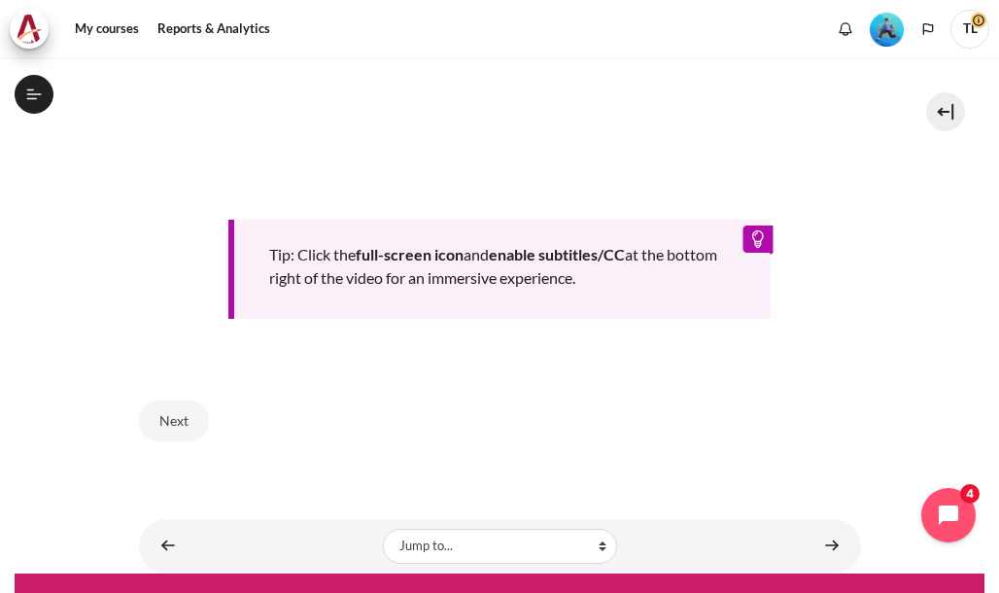
scroll to position [874, 0]
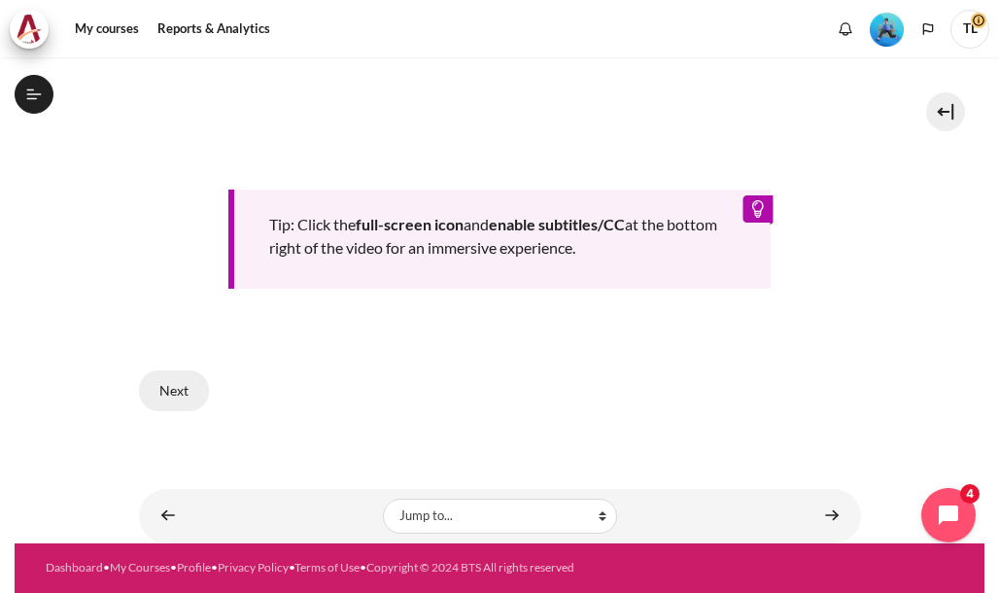
click at [182, 384] on button "Next" at bounding box center [174, 390] width 70 height 41
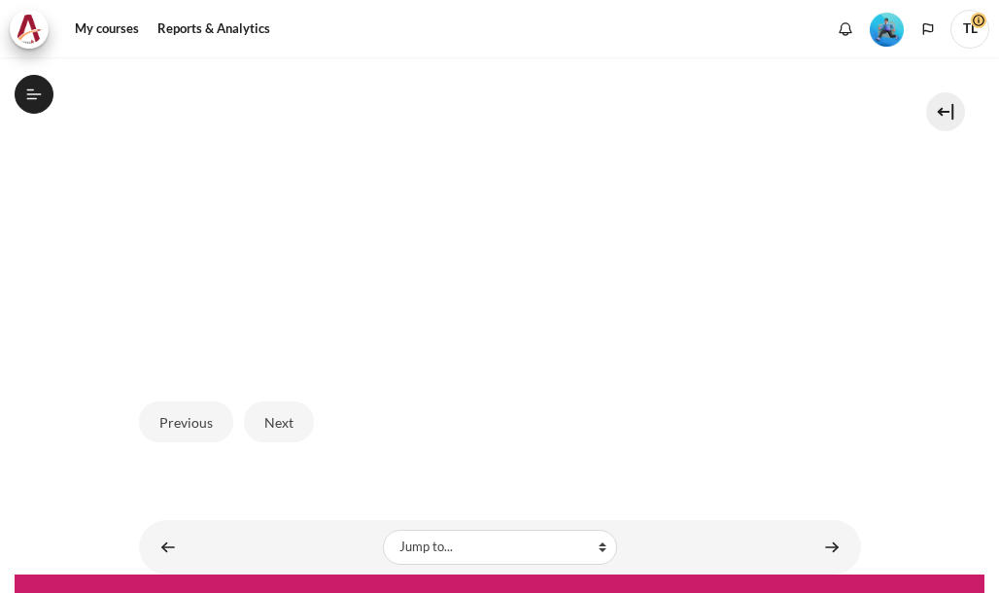
scroll to position [622, 0]
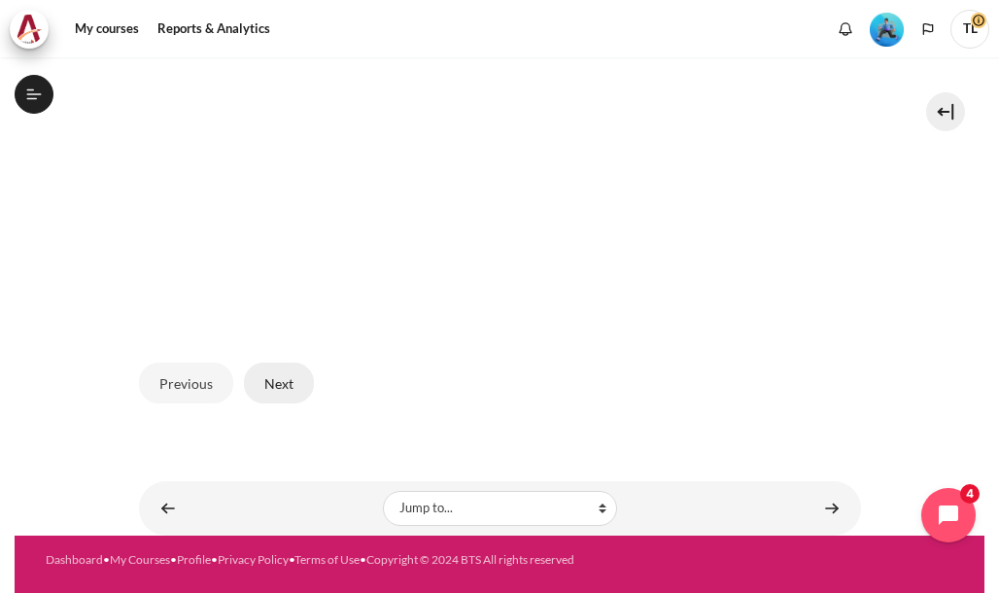
click at [290, 377] on button "Next" at bounding box center [279, 382] width 70 height 41
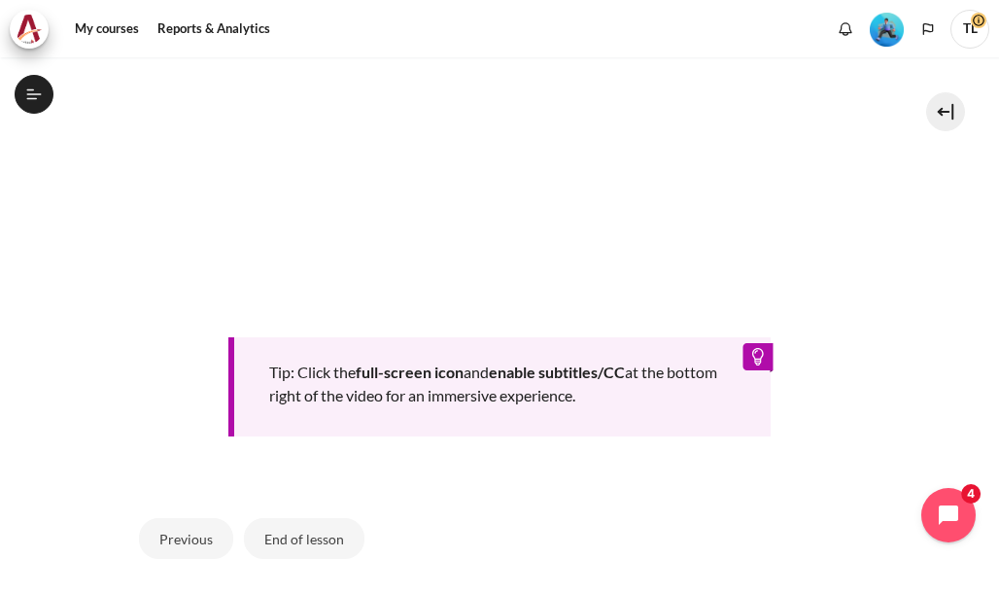
scroll to position [874, 0]
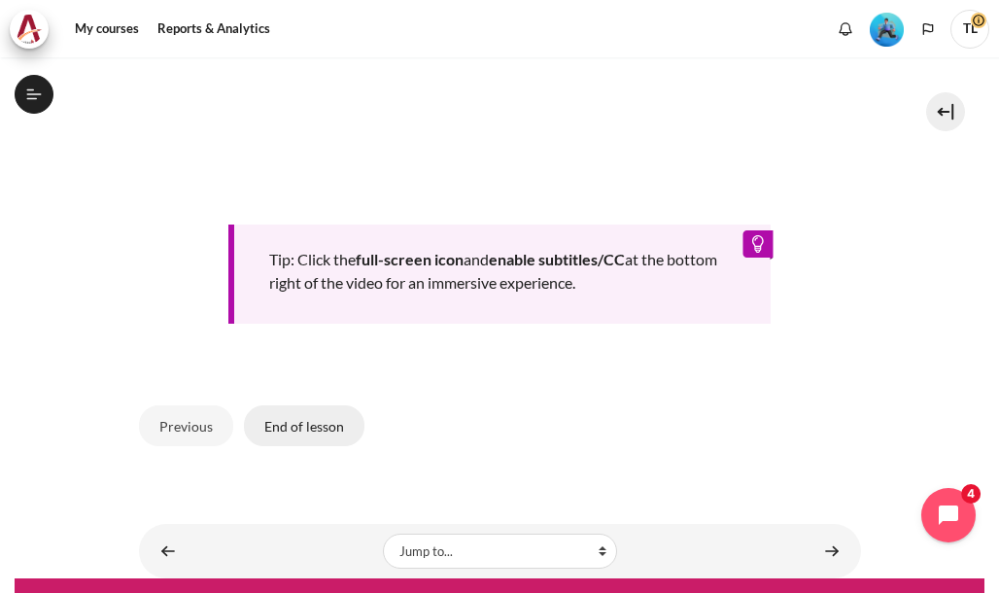
click at [314, 446] on button "End of lesson" at bounding box center [304, 425] width 120 height 41
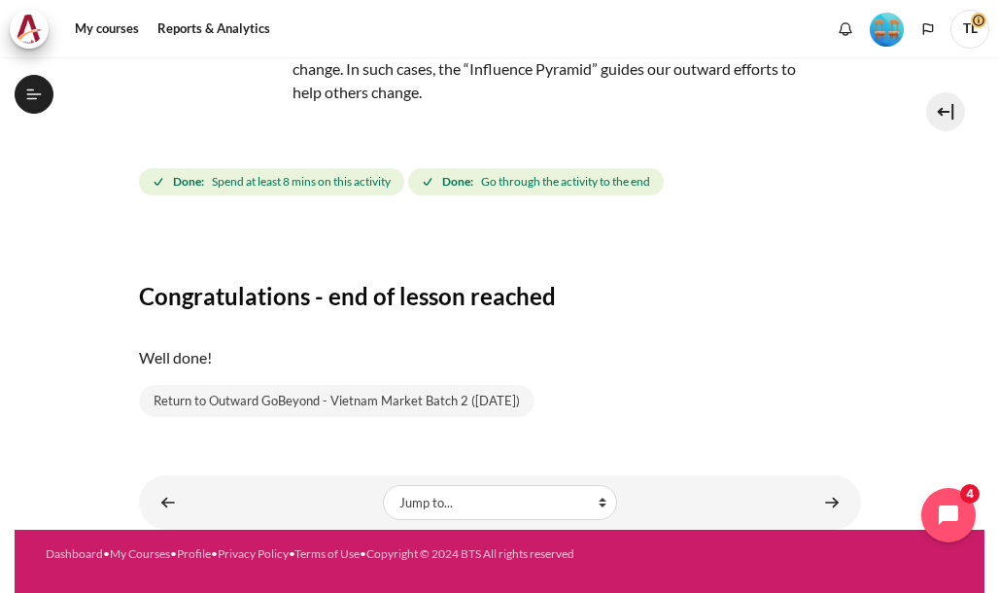
scroll to position [1844, 0]
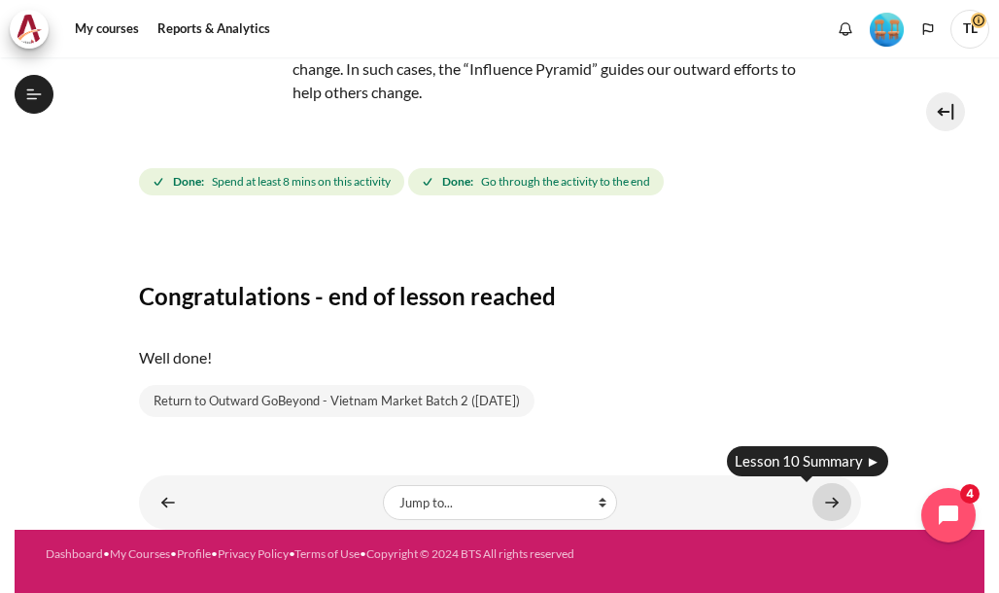
click at [812, 504] on link "Content" at bounding box center [831, 502] width 39 height 38
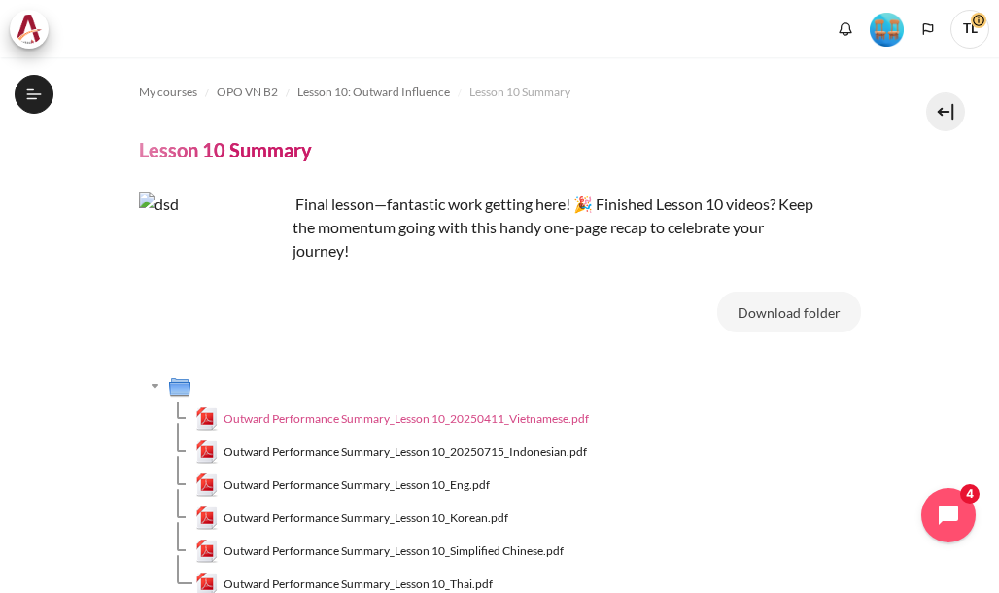
click at [364, 422] on span "Outward Performance Summary_Lesson 10_20250411_Vietnamese.pdf" at bounding box center [405, 418] width 365 height 17
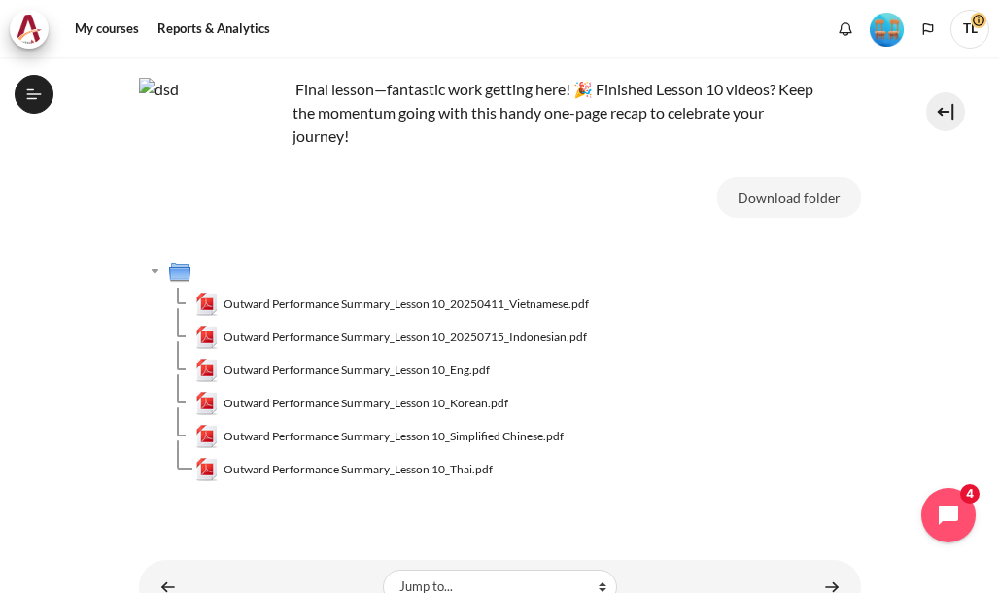
scroll to position [199, 0]
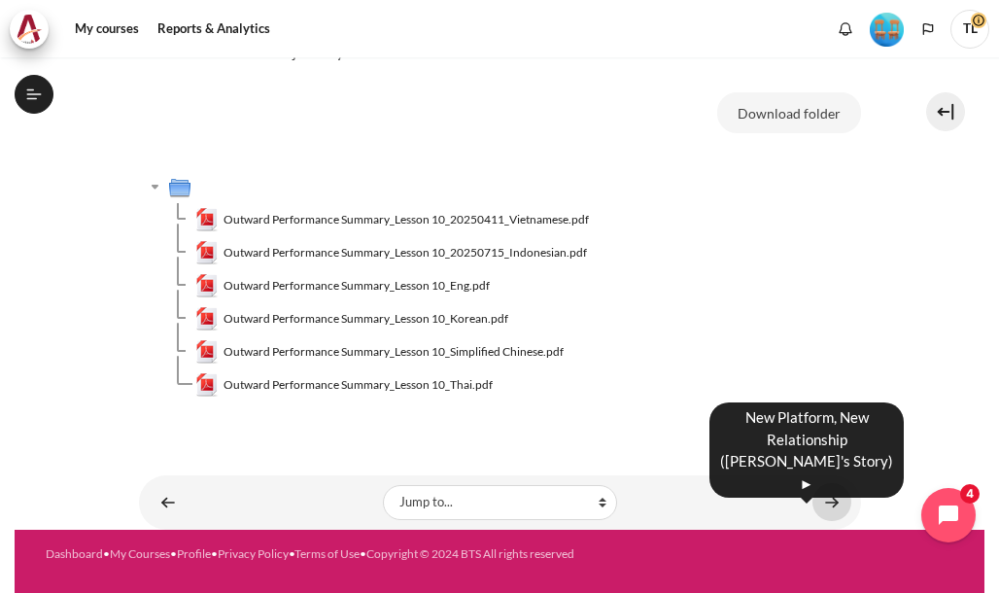
click at [830, 504] on link "Content" at bounding box center [831, 502] width 39 height 38
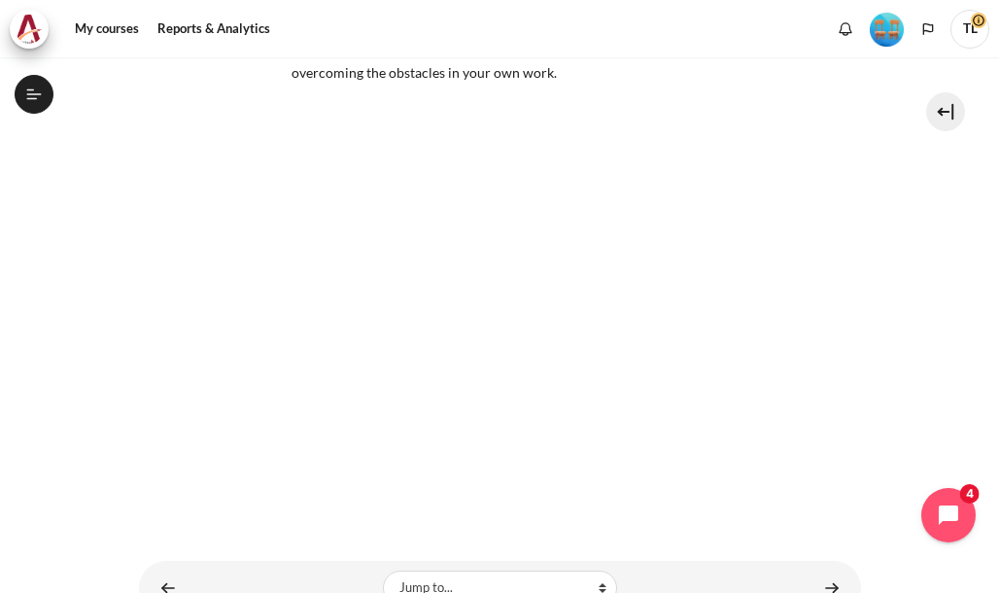
scroll to position [291, 0]
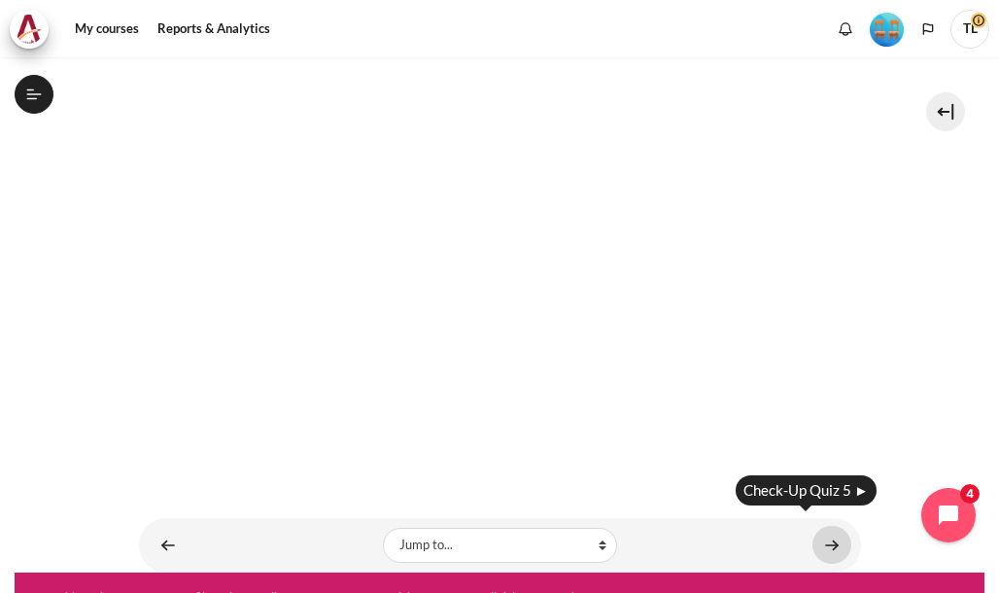
click at [819, 537] on link "Content" at bounding box center [831, 545] width 39 height 38
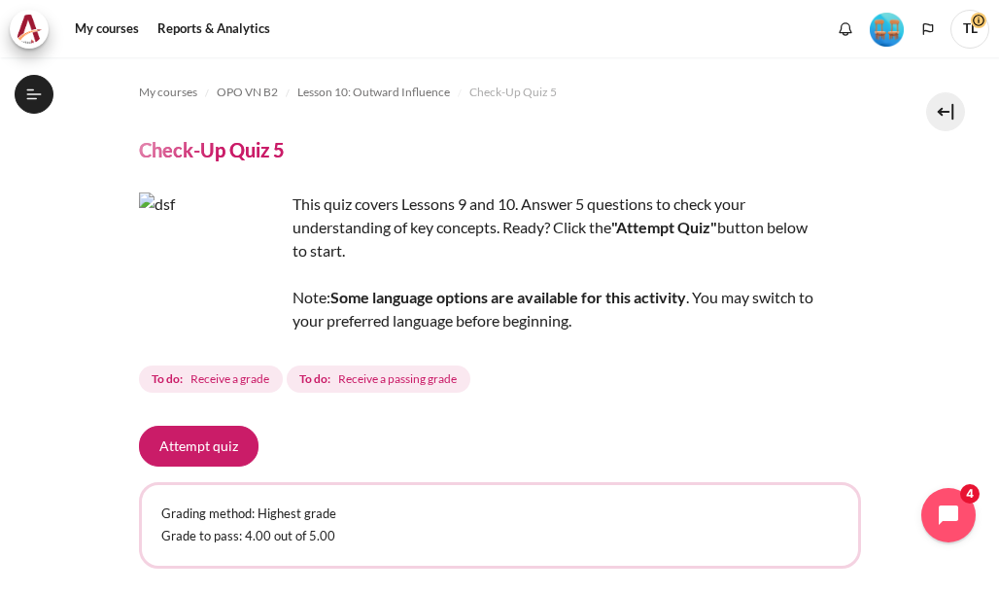
scroll to position [1919, 0]
click at [199, 446] on button "Attempt quiz" at bounding box center [198, 445] width 119 height 41
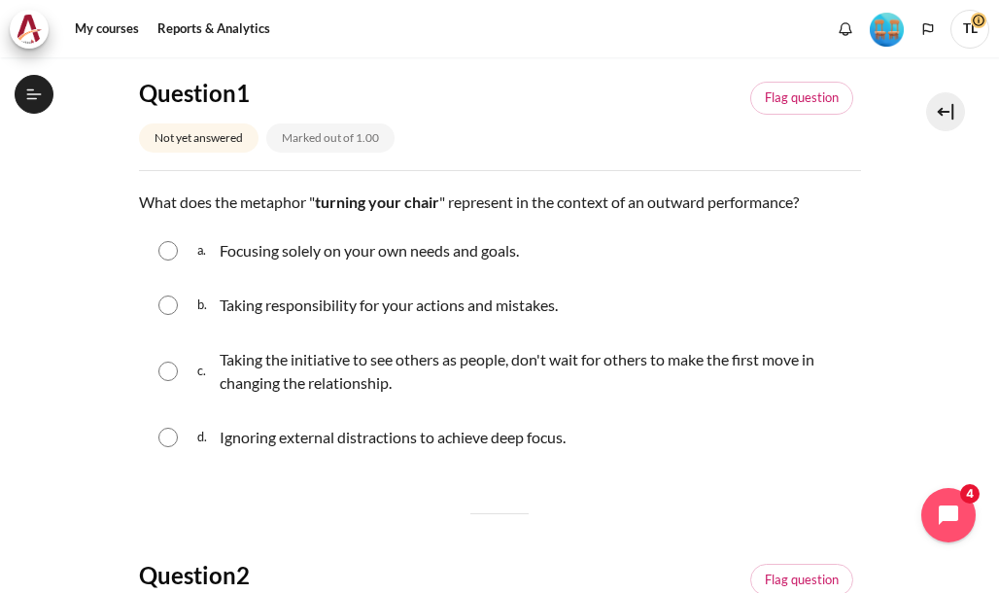
scroll to position [1919, 0]
click at [173, 380] on div "c. Taking the initiative to see others as people, don't wait for others to make…" at bounding box center [500, 371] width 722 height 74
click at [169, 370] on input "Content" at bounding box center [167, 370] width 19 height 19
radio input "true"
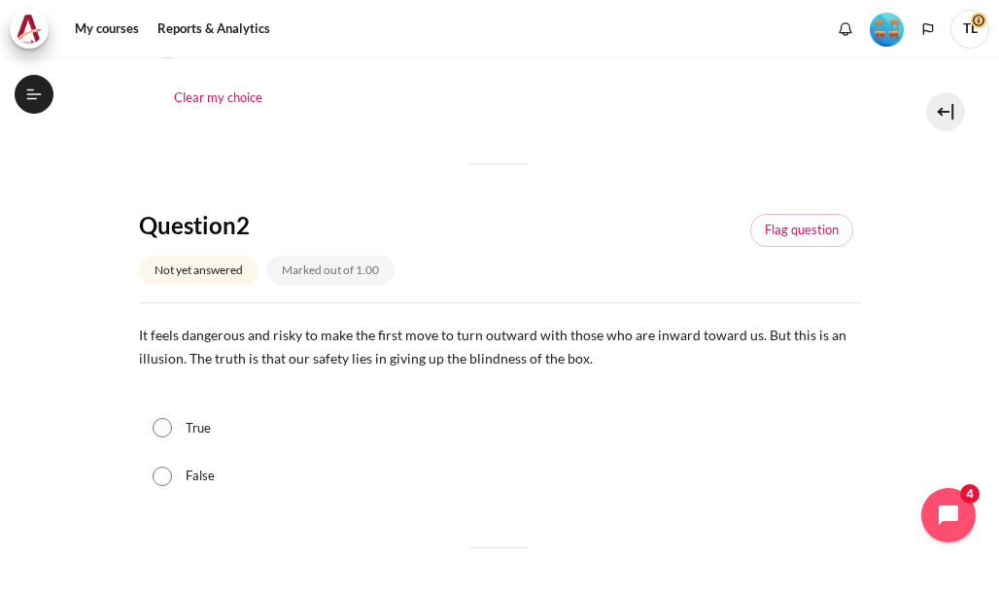
scroll to position [680, 0]
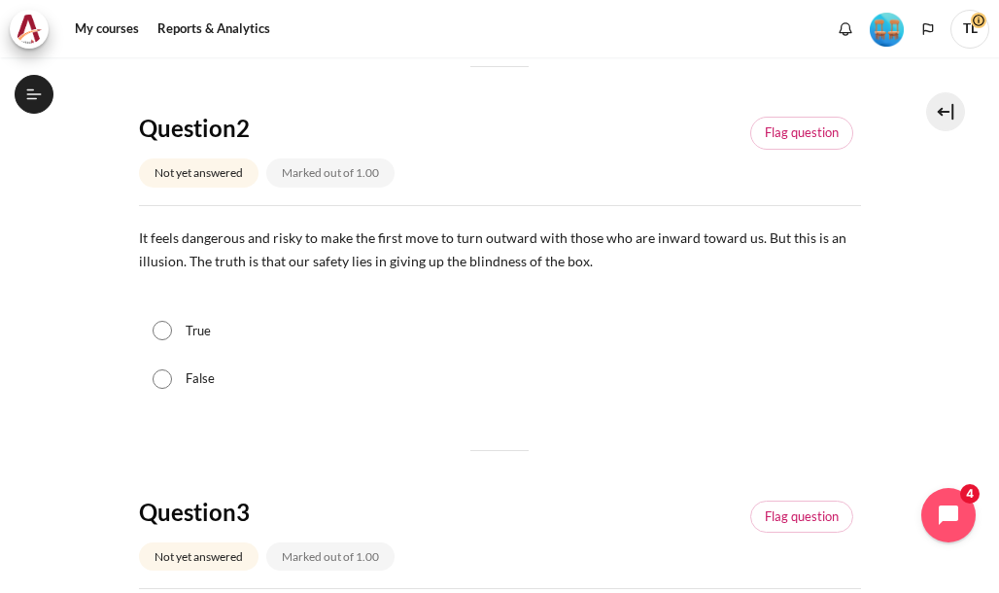
click at [196, 339] on div "True" at bounding box center [500, 331] width 722 height 49
click at [167, 333] on input "True" at bounding box center [162, 330] width 19 height 19
radio input "true"
click at [167, 383] on input "False" at bounding box center [162, 378] width 19 height 19
radio input "true"
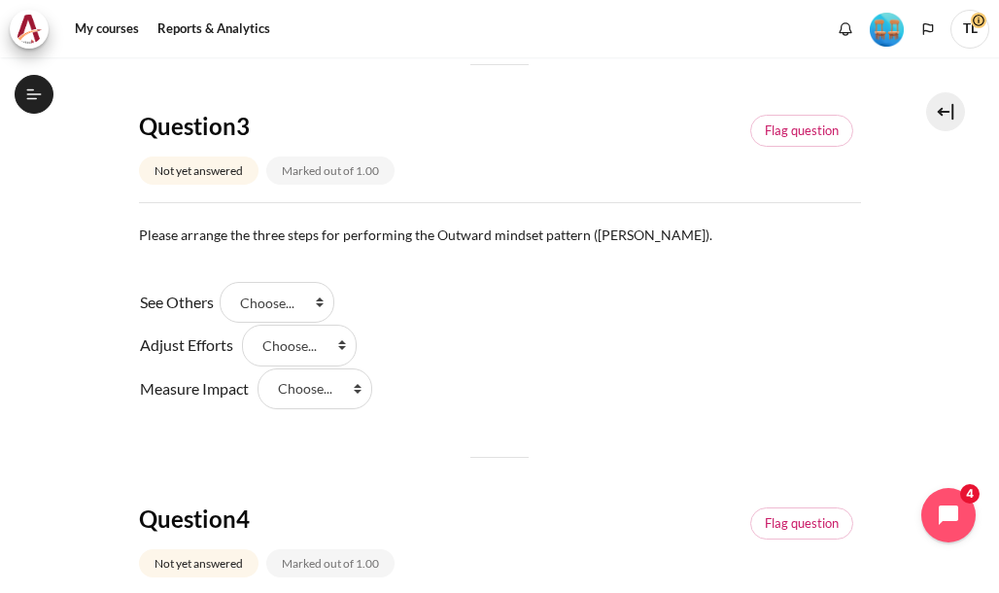
scroll to position [1069, 0]
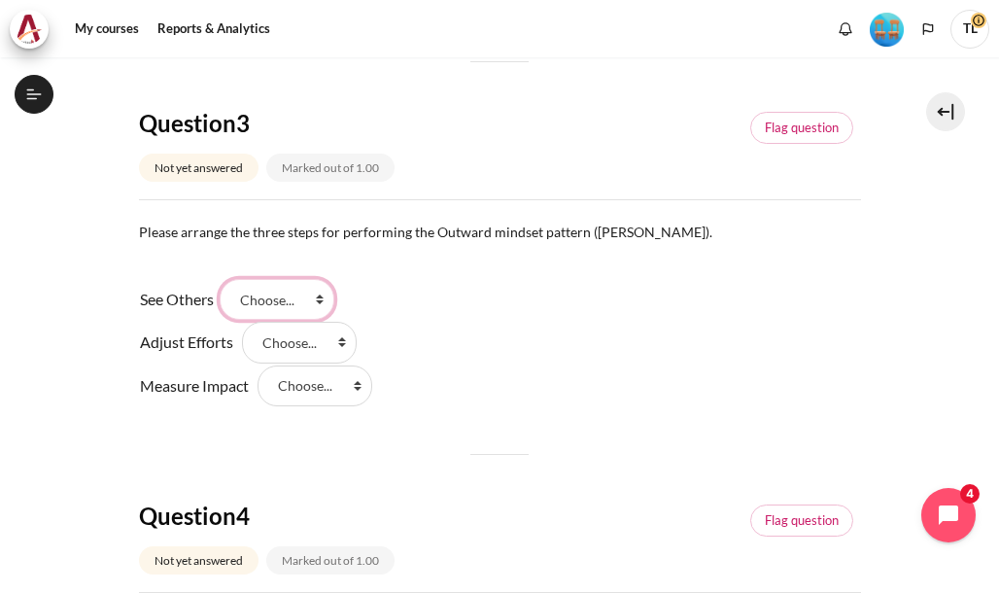
click at [324, 292] on select "Choose... Step 1 Step 2 Step 3" at bounding box center [277, 299] width 115 height 41
select select "1"
click at [226, 279] on select "Choose... Step 1 Step 2 Step 3" at bounding box center [277, 299] width 115 height 41
click at [340, 340] on select "Choose... Step 1 Step 2 Step 3" at bounding box center [299, 342] width 115 height 41
select select "3"
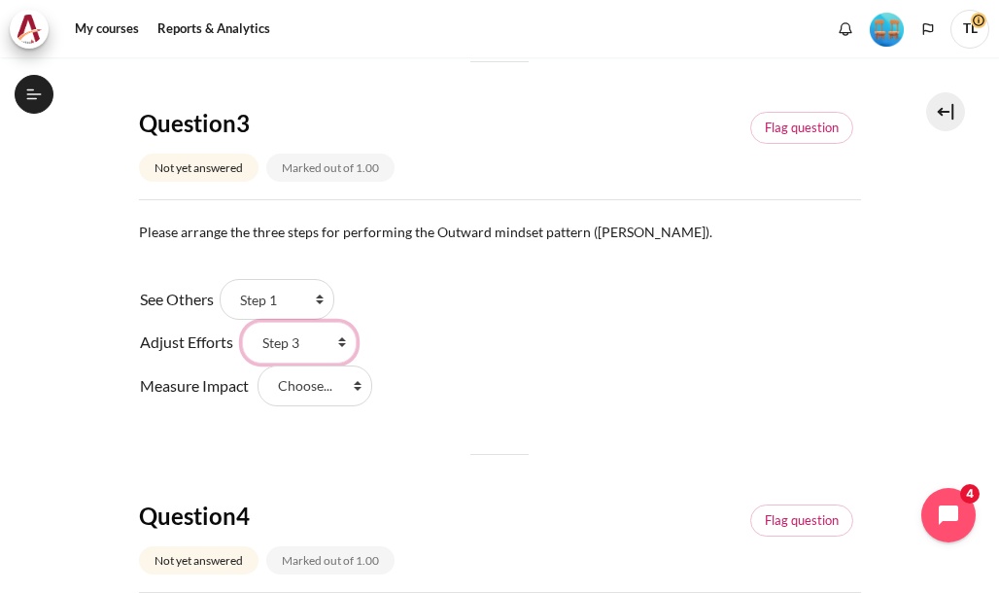
click at [242, 322] on select "Choose... Step 1 Step 2 Step 3" at bounding box center [299, 342] width 115 height 41
drag, startPoint x: 356, startPoint y: 374, endPoint x: 348, endPoint y: 387, distance: 14.8
click at [356, 374] on select "Choose... Step 1 Step 2 Step 3" at bounding box center [314, 385] width 115 height 41
select select "2"
click at [257, 365] on select "Choose... Step 1 Step 2 Step 3" at bounding box center [314, 385] width 115 height 41
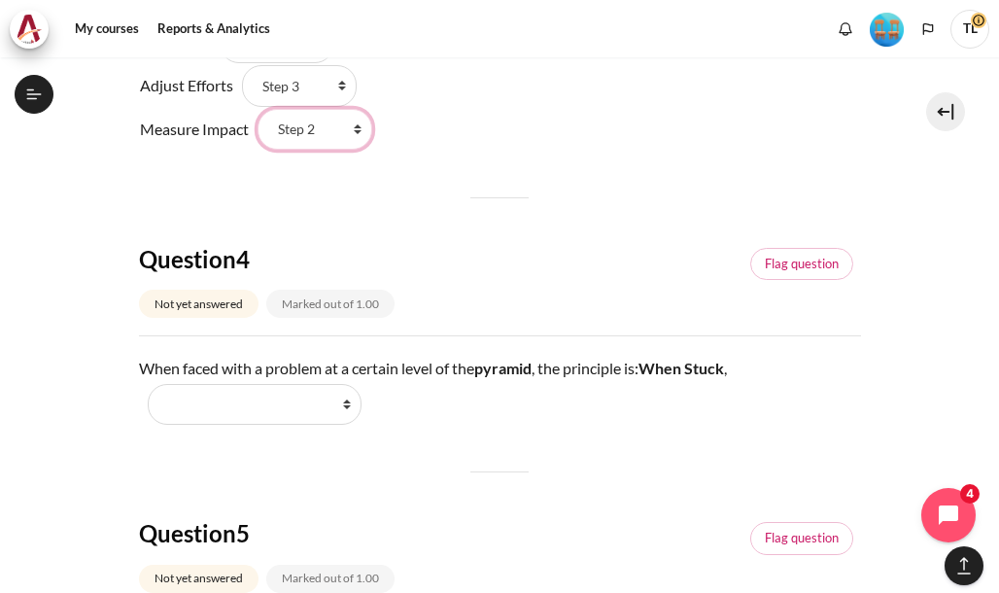
scroll to position [1457, 0]
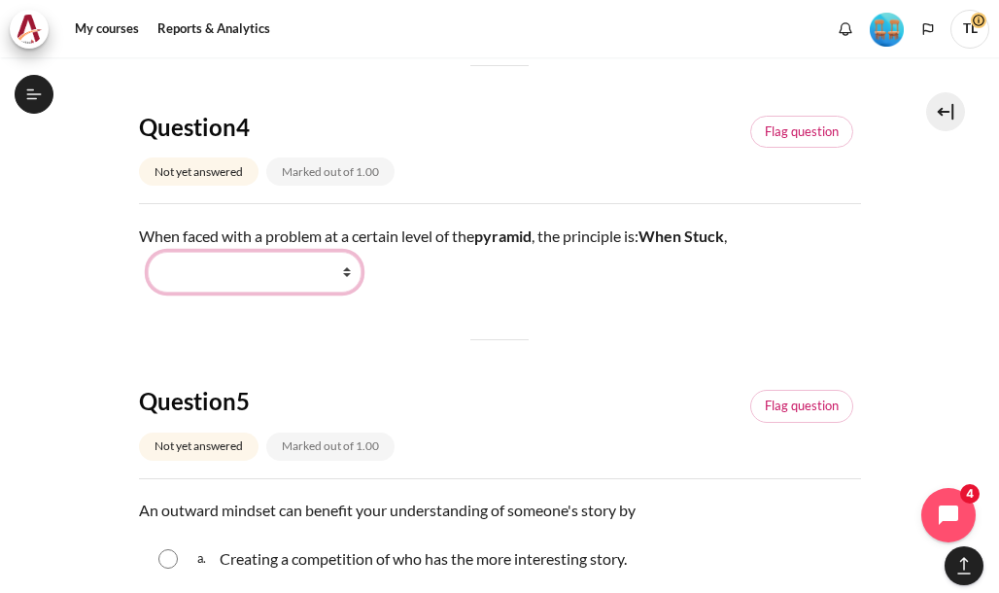
click at [344, 271] on select "Work Harder Go Higher Go Lower Stay Put" at bounding box center [255, 272] width 214 height 41
click at [350, 278] on select "Work Harder Go Higher Go Lower Stay Put" at bounding box center [255, 272] width 214 height 41
select select "1"
click at [148, 252] on select "Work Harder Go Higher Go Lower Stay Put" at bounding box center [255, 272] width 214 height 41
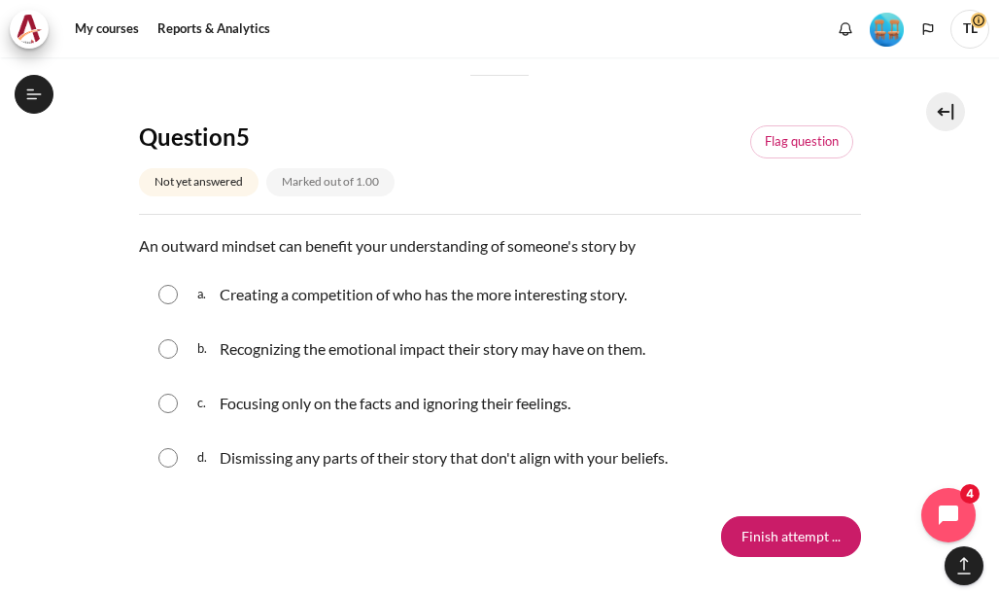
scroll to position [1748, 0]
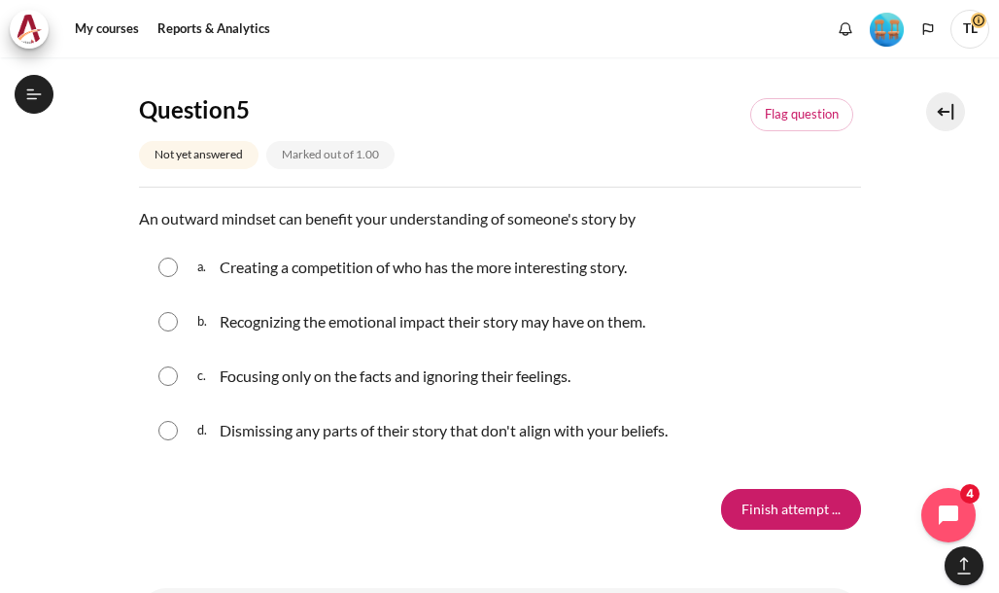
click at [164, 324] on input "Content" at bounding box center [167, 321] width 19 height 19
radio input "true"
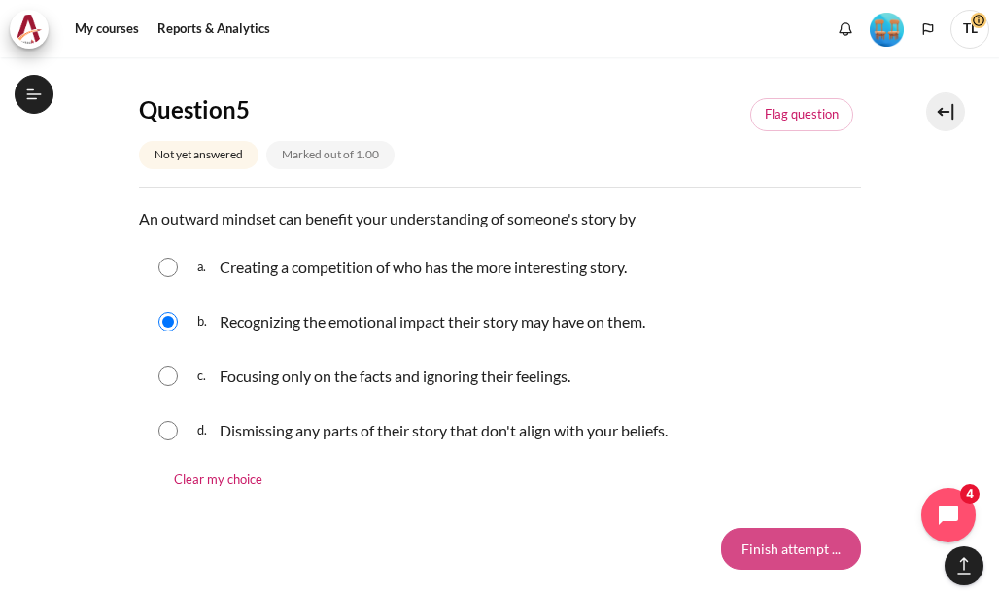
click at [748, 544] on input "Finish attempt ..." at bounding box center [791, 547] width 140 height 41
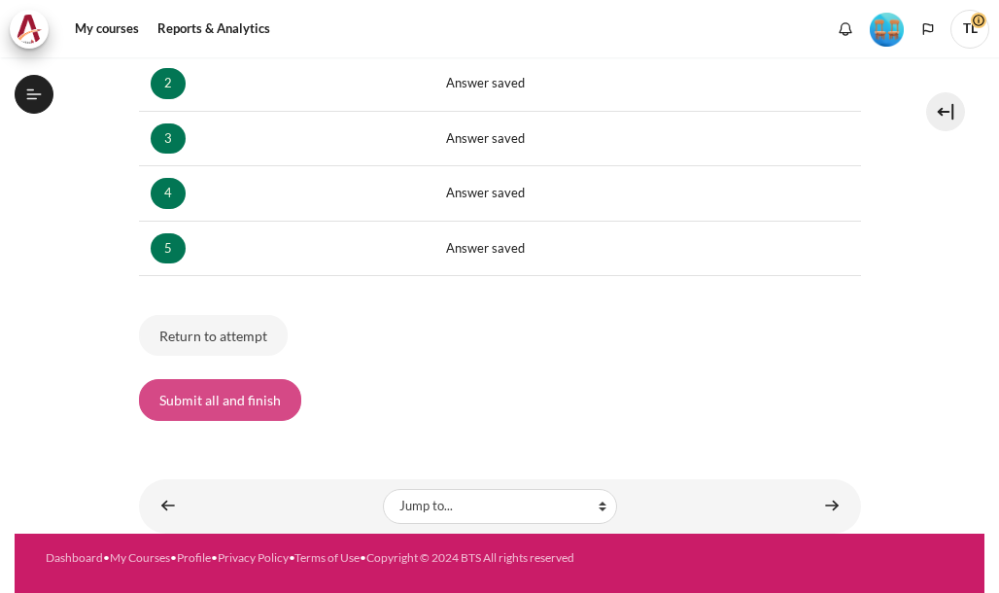
scroll to position [1919, 0]
click at [221, 403] on button "Submit all and finish" at bounding box center [220, 399] width 162 height 41
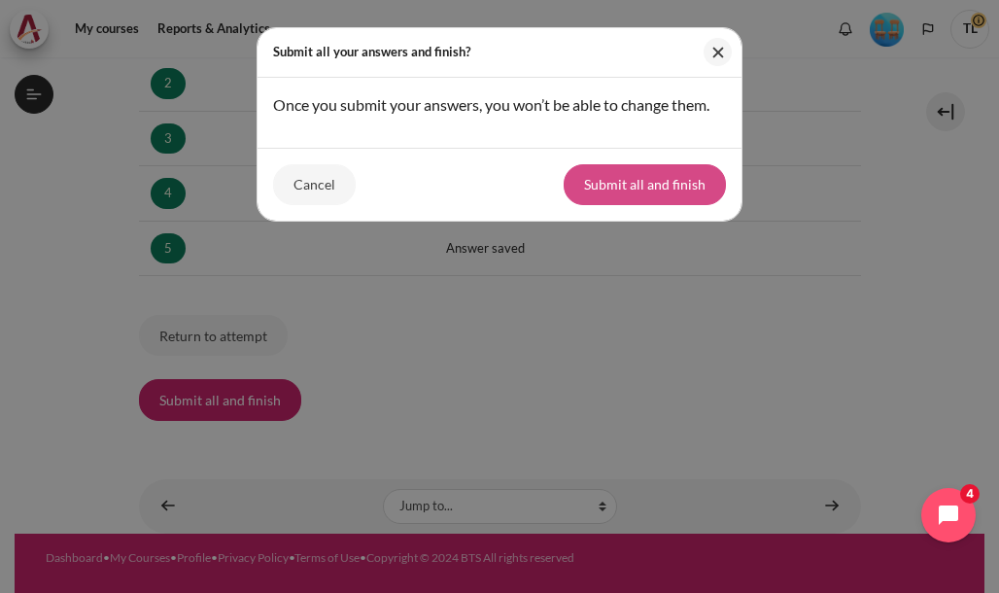
click at [653, 195] on button "Submit all and finish" at bounding box center [644, 184] width 162 height 41
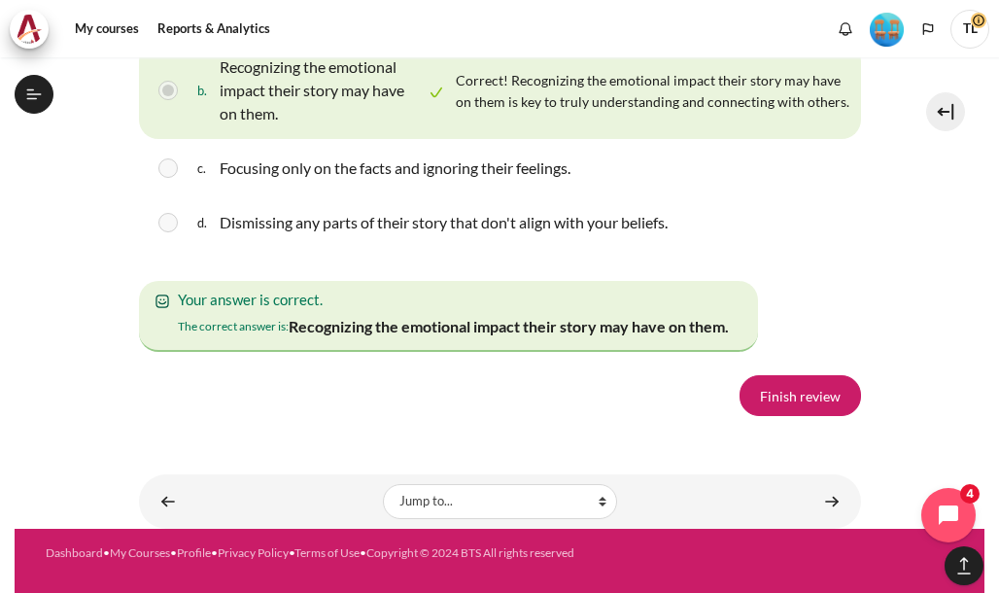
scroll to position [3490, 0]
click at [771, 391] on link "Finish review" at bounding box center [799, 395] width 121 height 41
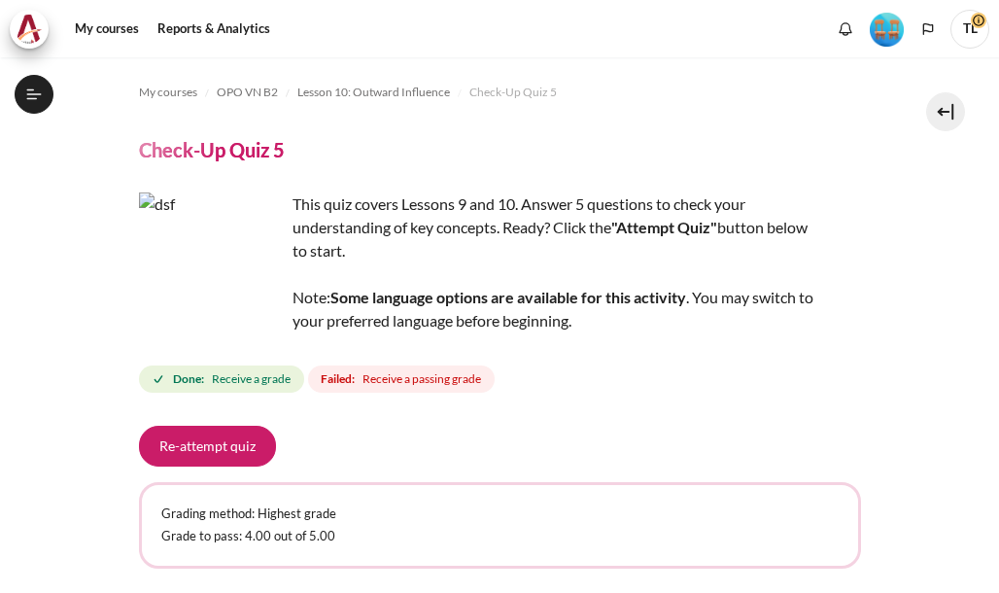
scroll to position [1919, 0]
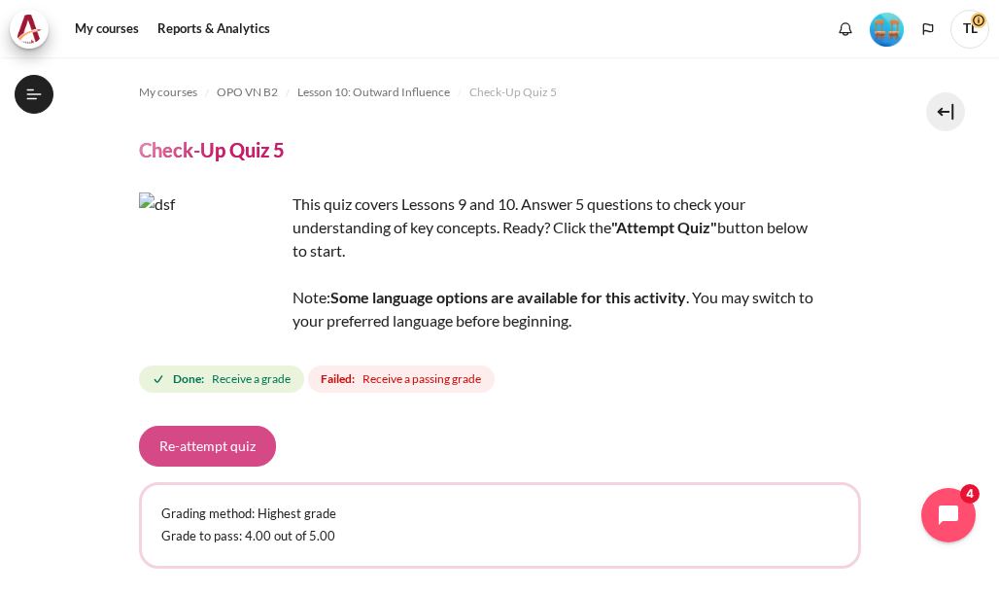
click at [187, 453] on button "Re-attempt quiz" at bounding box center [207, 445] width 137 height 41
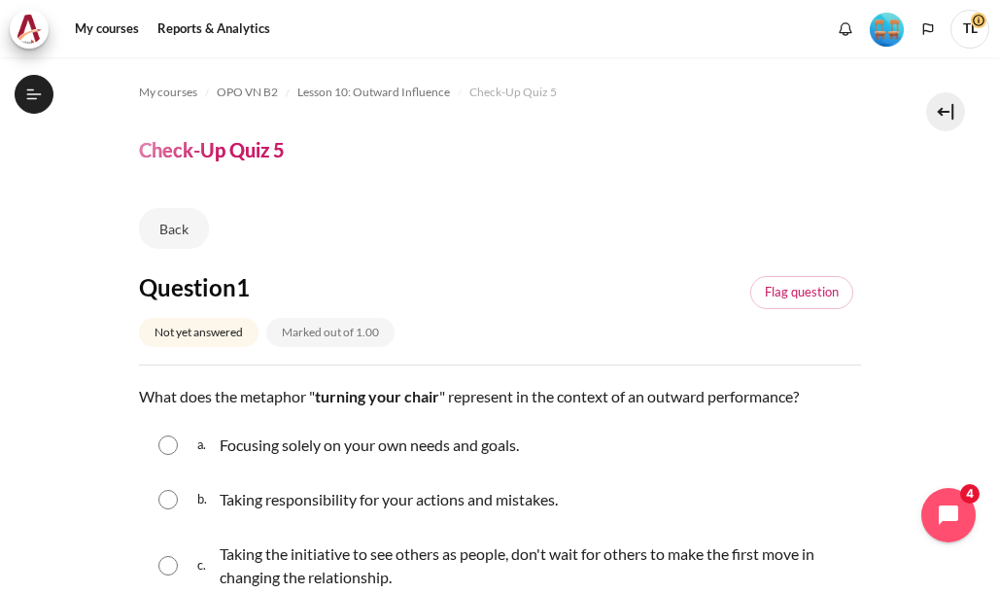
scroll to position [97, 0]
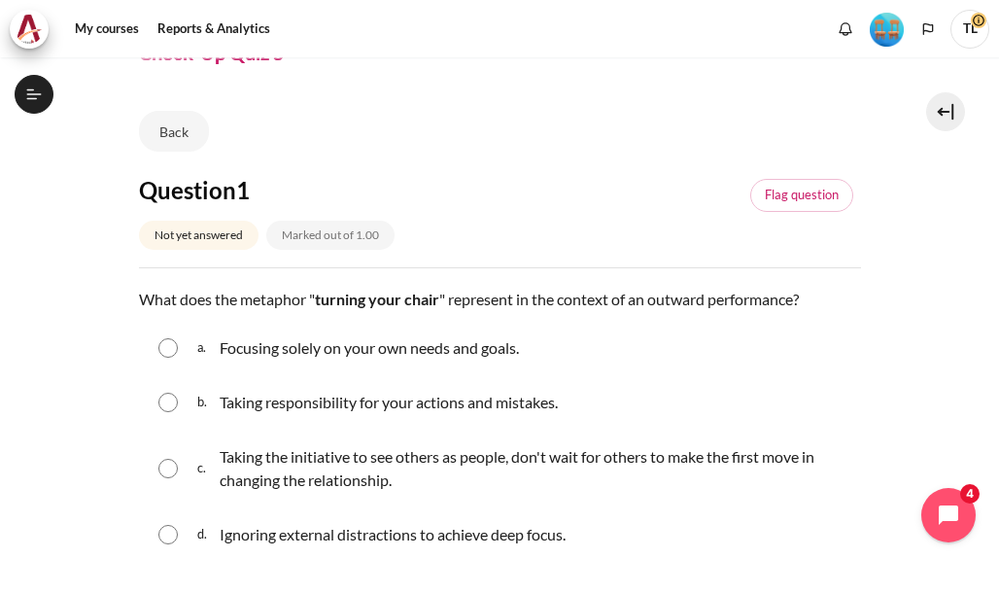
click at [341, 454] on p "Taking the initiative to see others as people, don't wait for others to make th…" at bounding box center [535, 468] width 631 height 47
radio input "true"
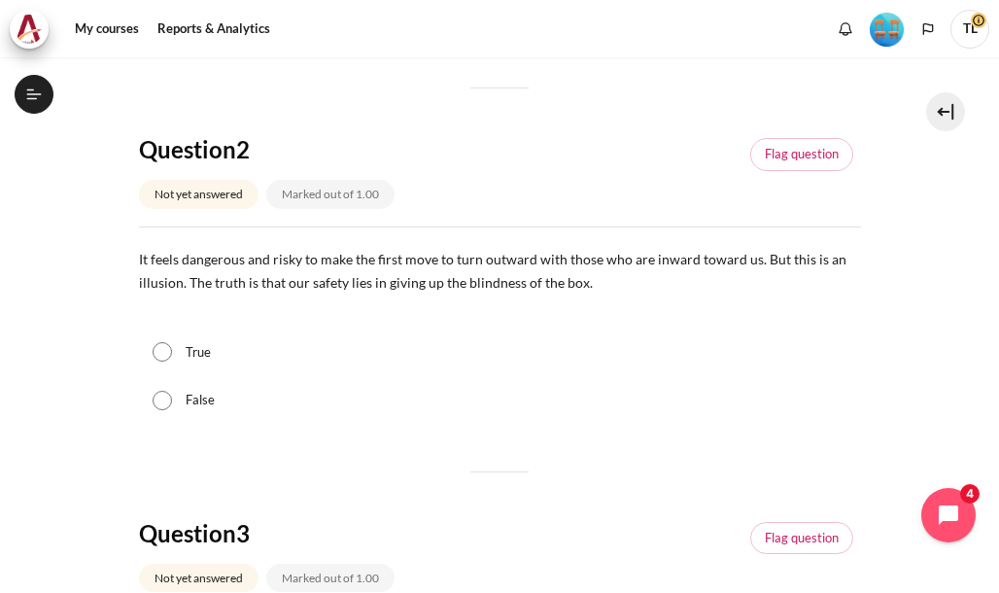
scroll to position [680, 0]
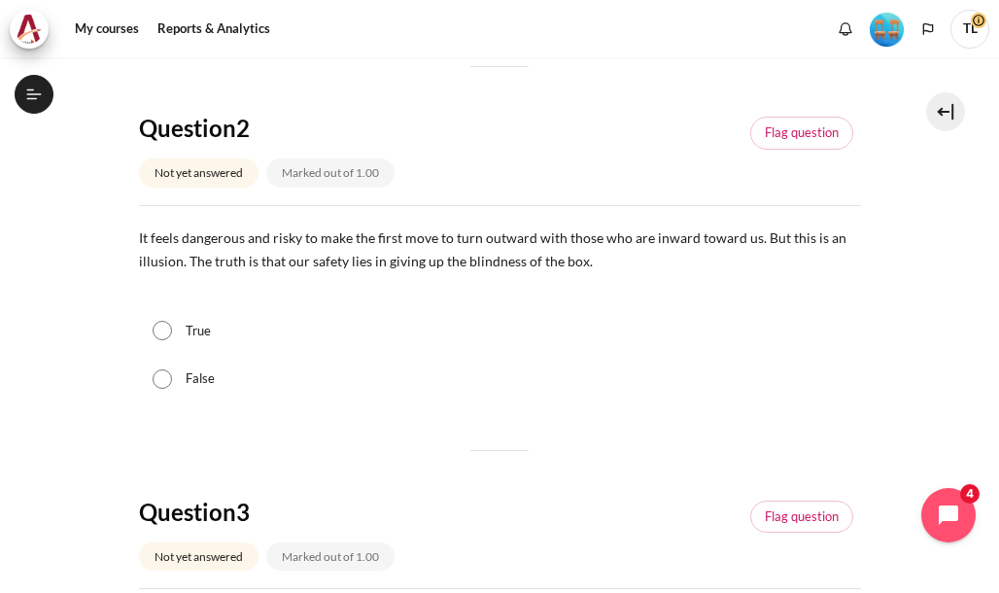
click at [154, 337] on input "True" at bounding box center [162, 330] width 19 height 19
radio input "true"
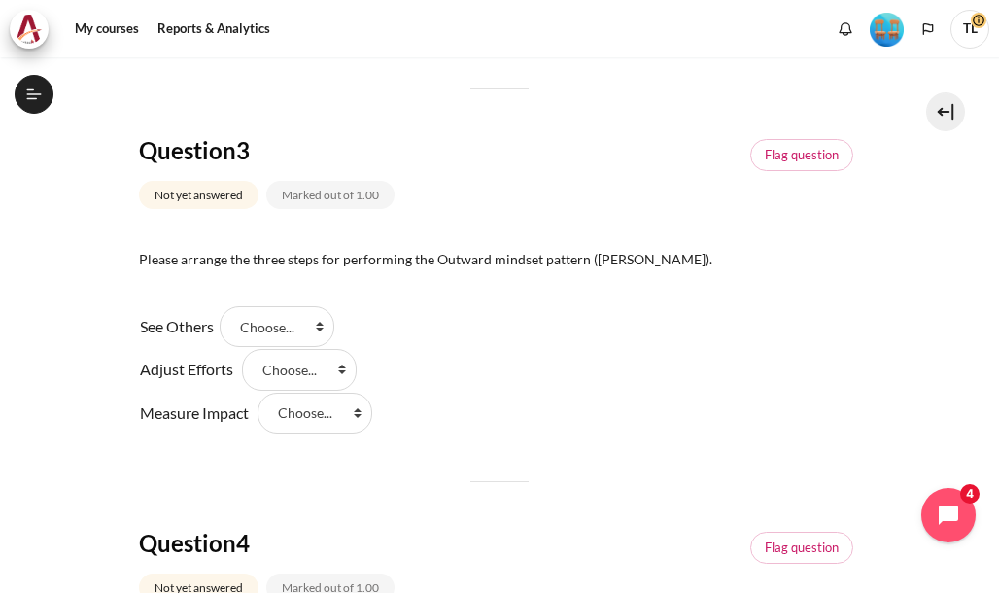
scroll to position [1069, 0]
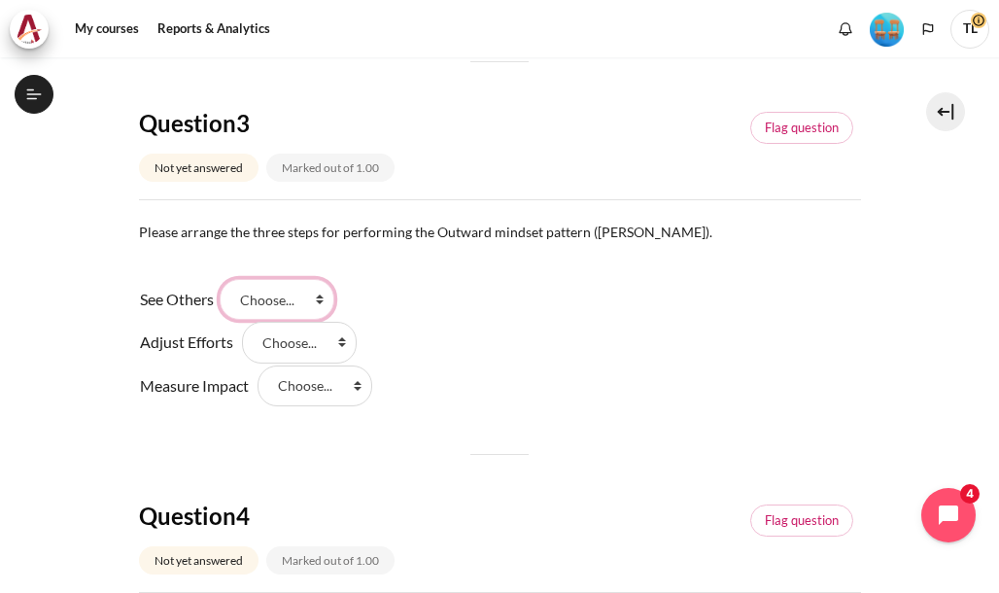
click at [326, 298] on select "Choose... Step 1 Step 3 Step 2" at bounding box center [277, 299] width 115 height 41
select select "1"
click at [226, 279] on select "Choose... Step 1 Step 3 Step 2" at bounding box center [277, 299] width 115 height 41
click at [337, 343] on select "Choose... Step 1 Step 3 Step 2" at bounding box center [299, 342] width 115 height 41
select select "3"
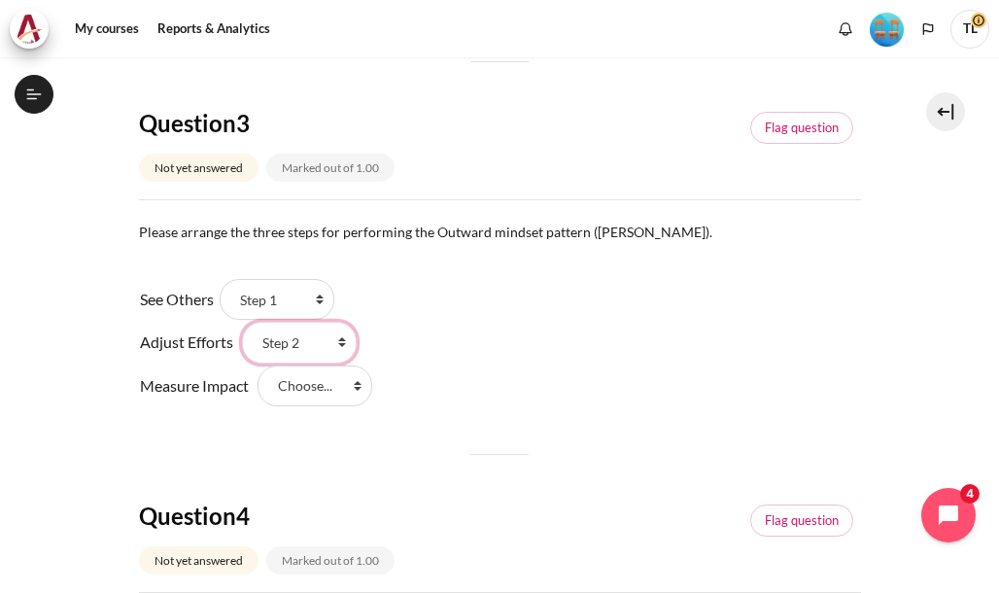
click at [242, 322] on select "Choose... Step 1 Step 3 Step 2" at bounding box center [299, 342] width 115 height 41
drag, startPoint x: 356, startPoint y: 386, endPoint x: 352, endPoint y: 401, distance: 16.0
click at [356, 386] on select "Choose... Step 1 Step 3 Step 2" at bounding box center [314, 385] width 115 height 41
select select "2"
click at [257, 365] on select "Choose... Step 1 Step 3 Step 2" at bounding box center [314, 385] width 115 height 41
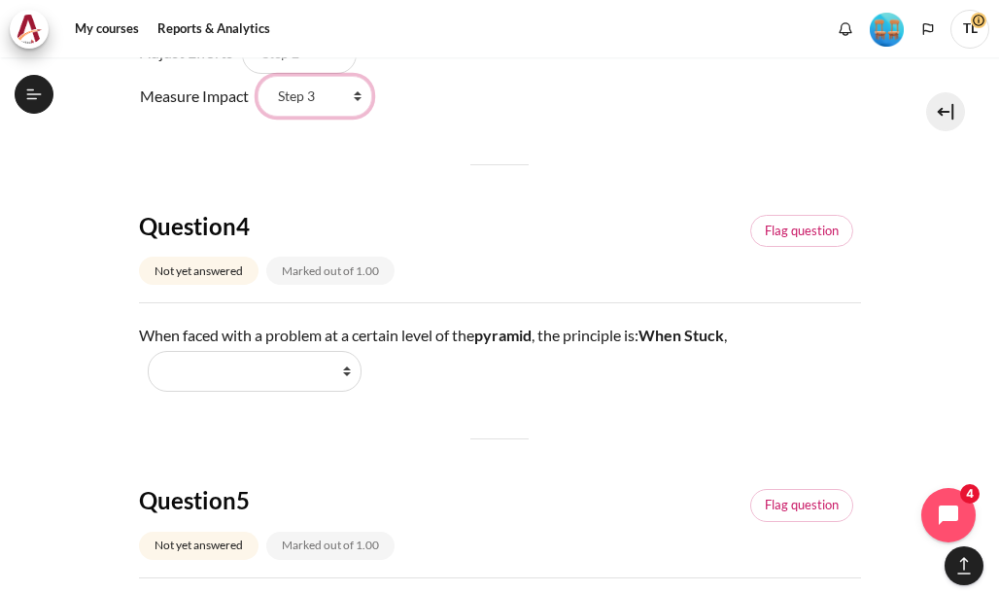
scroll to position [1360, 0]
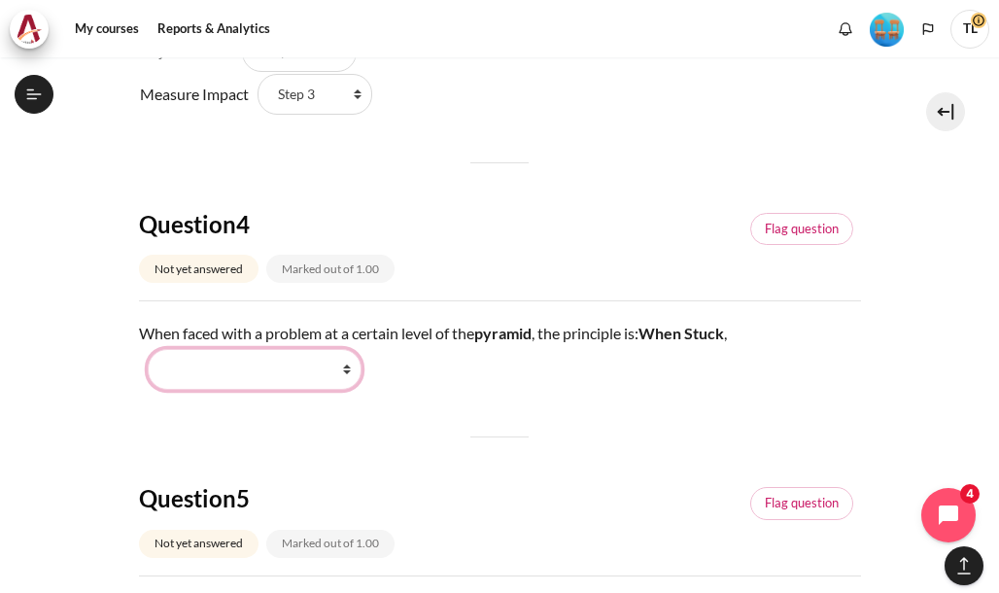
click at [346, 368] on select "Work Harder Go Higher Go Lower Stay Put" at bounding box center [255, 369] width 214 height 41
select select "3"
click at [148, 349] on select "Work Harder Go Higher Go Lower Stay Put" at bounding box center [255, 369] width 214 height 41
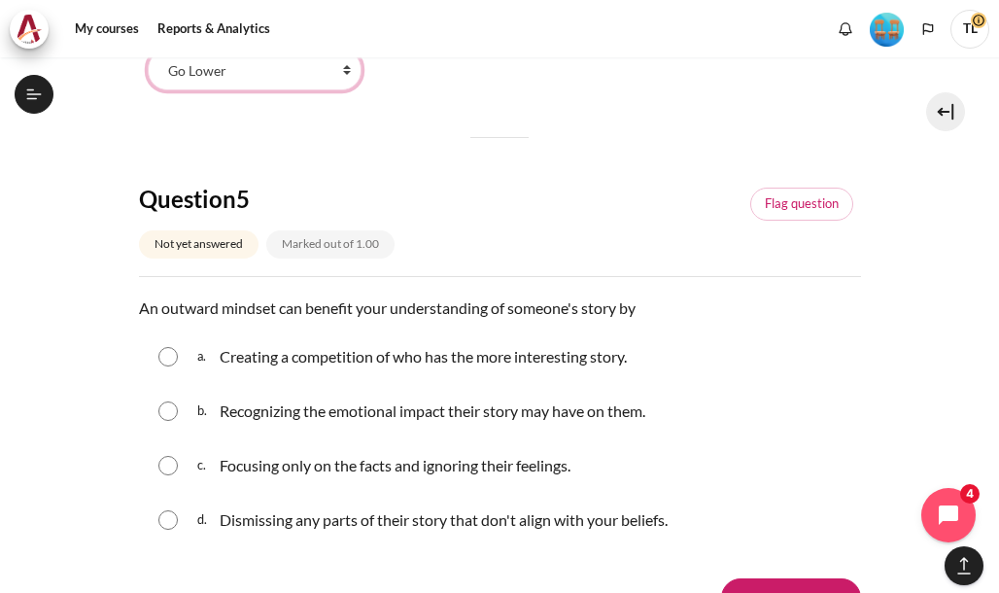
scroll to position [1748, 0]
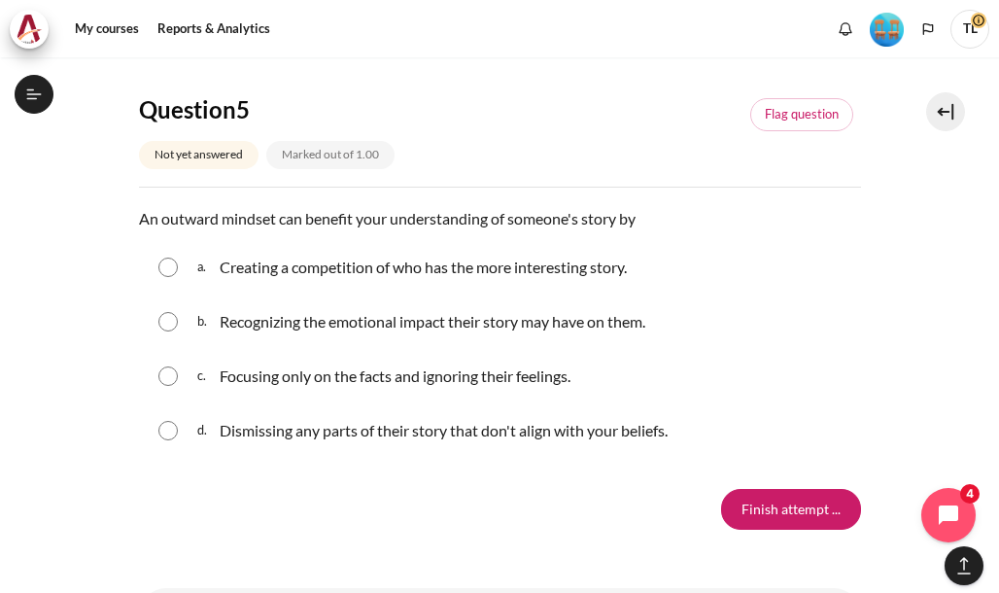
click at [200, 323] on span "b." at bounding box center [206, 321] width 18 height 31
radio input "true"
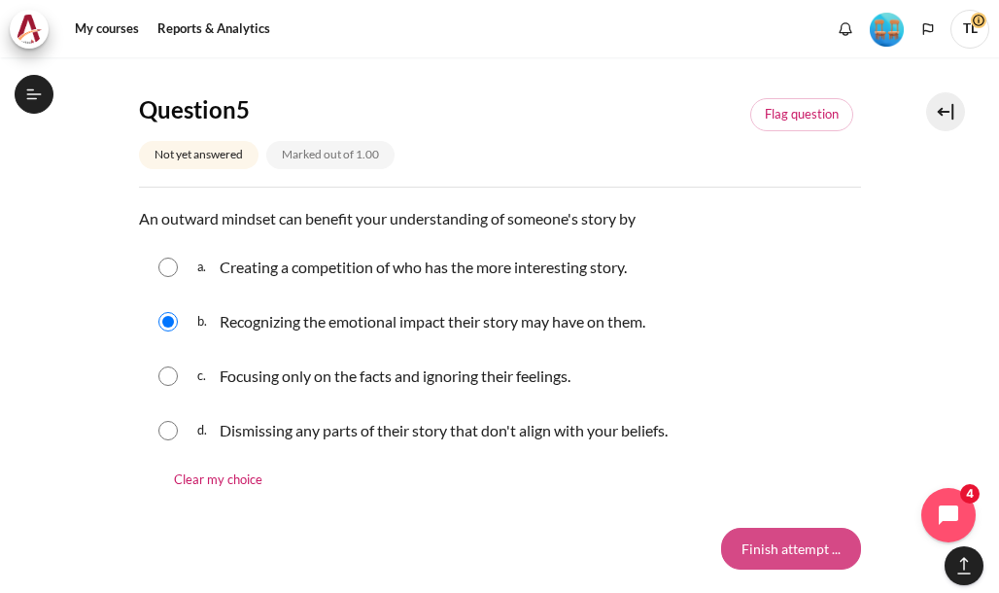
click at [783, 555] on input "Finish attempt ..." at bounding box center [791, 547] width 140 height 41
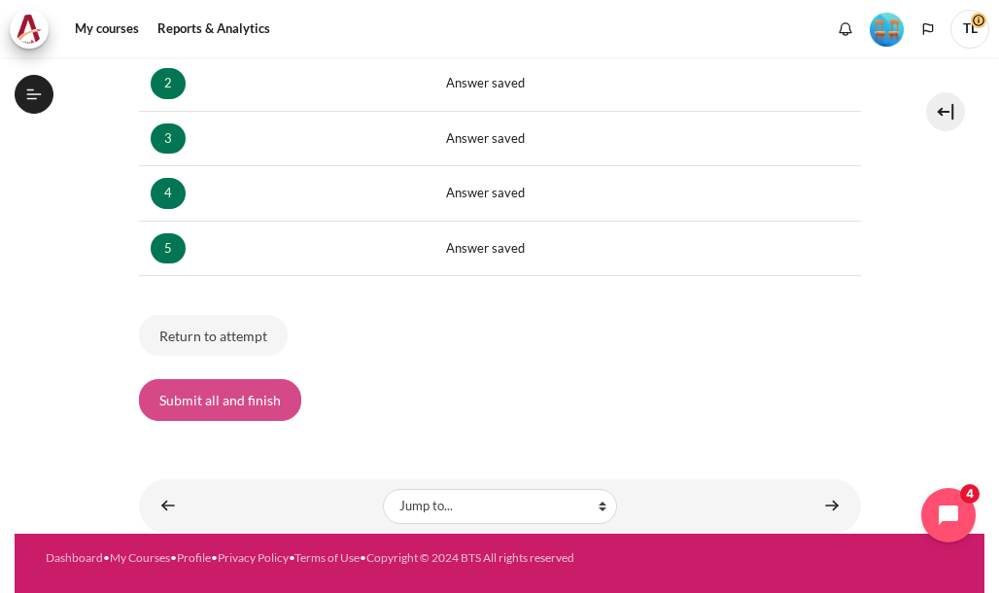
scroll to position [1919, 0]
click at [245, 397] on button "Submit all and finish" at bounding box center [220, 399] width 162 height 41
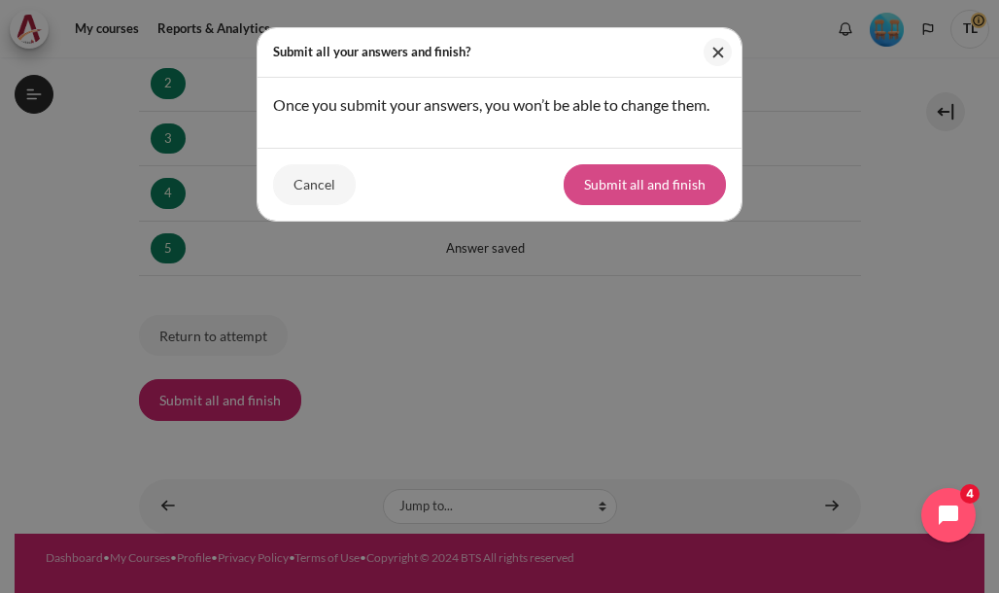
click at [691, 184] on button "Submit all and finish" at bounding box center [644, 184] width 162 height 41
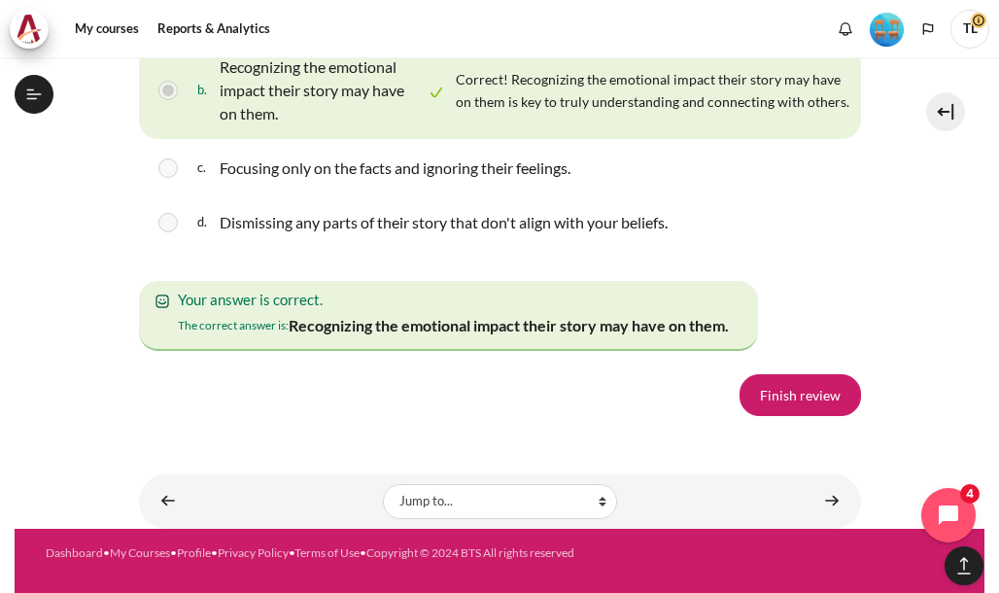
scroll to position [3494, 0]
click at [788, 393] on link "Finish review" at bounding box center [799, 394] width 121 height 41
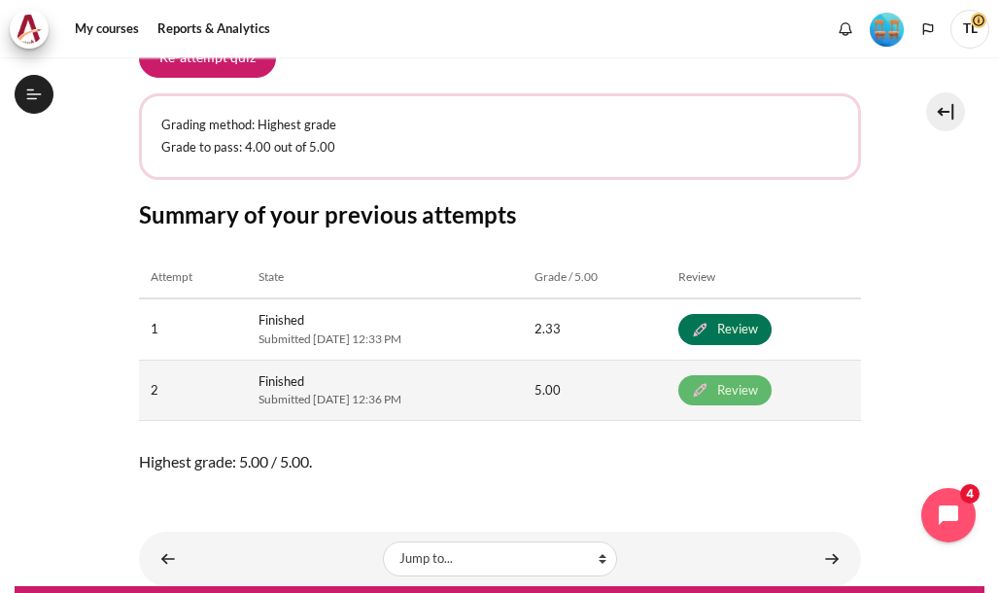
scroll to position [443, 0]
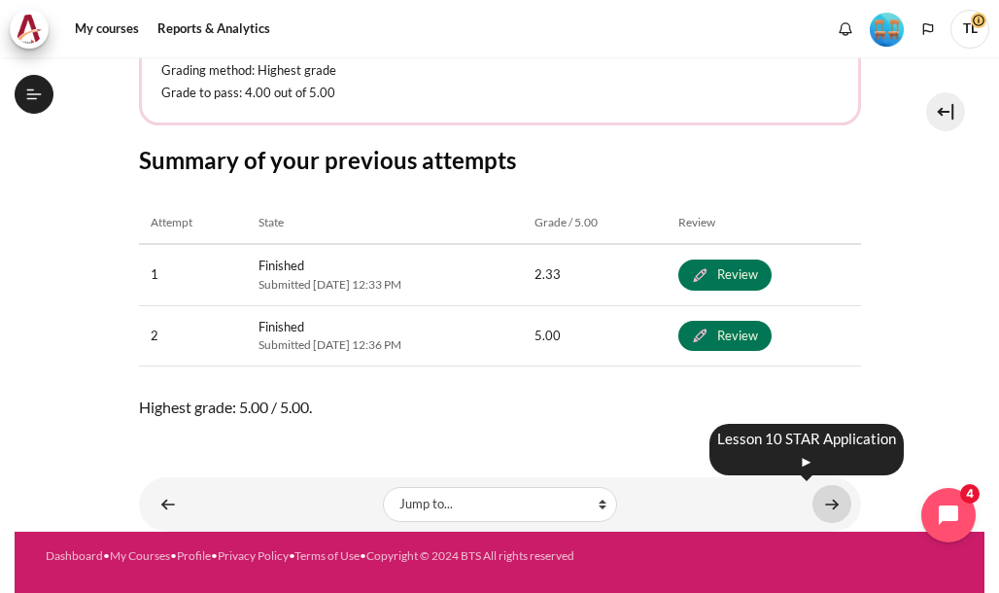
click at [826, 504] on link "Content" at bounding box center [831, 504] width 39 height 38
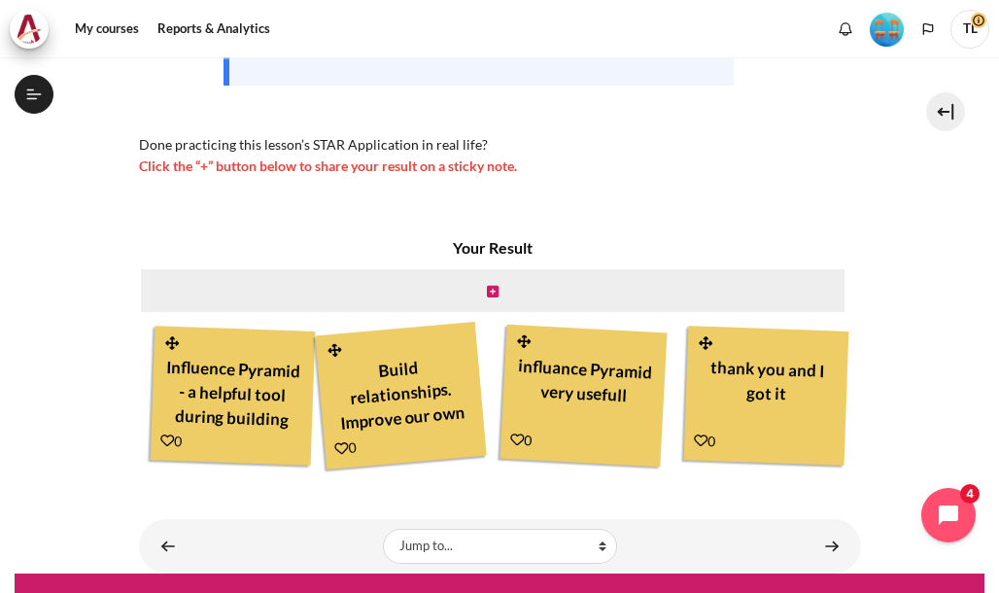
scroll to position [486, 0]
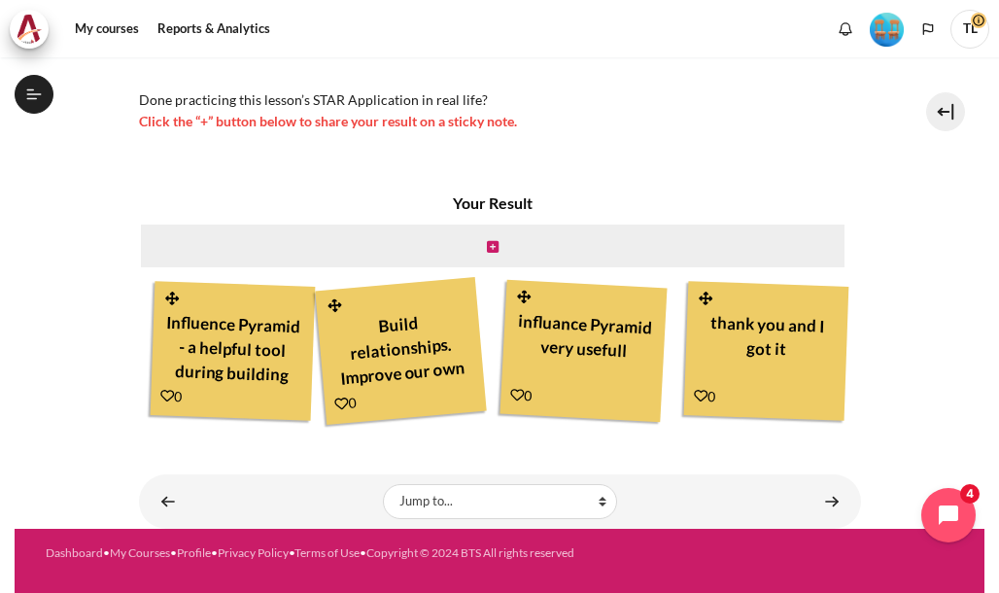
click at [349, 396] on icon "Content" at bounding box center [341, 403] width 15 height 15
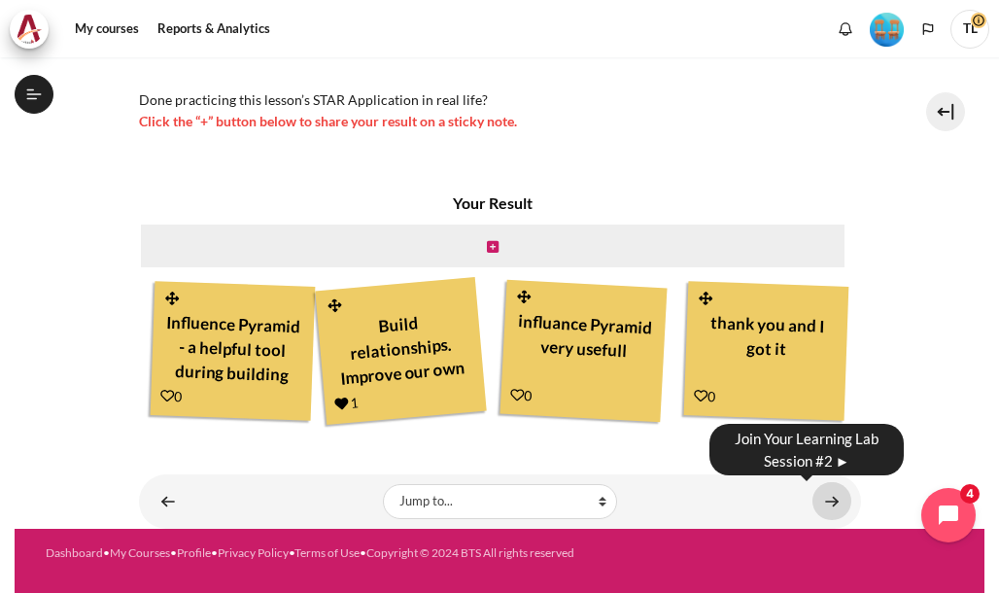
click at [822, 505] on link "Content" at bounding box center [831, 501] width 39 height 38
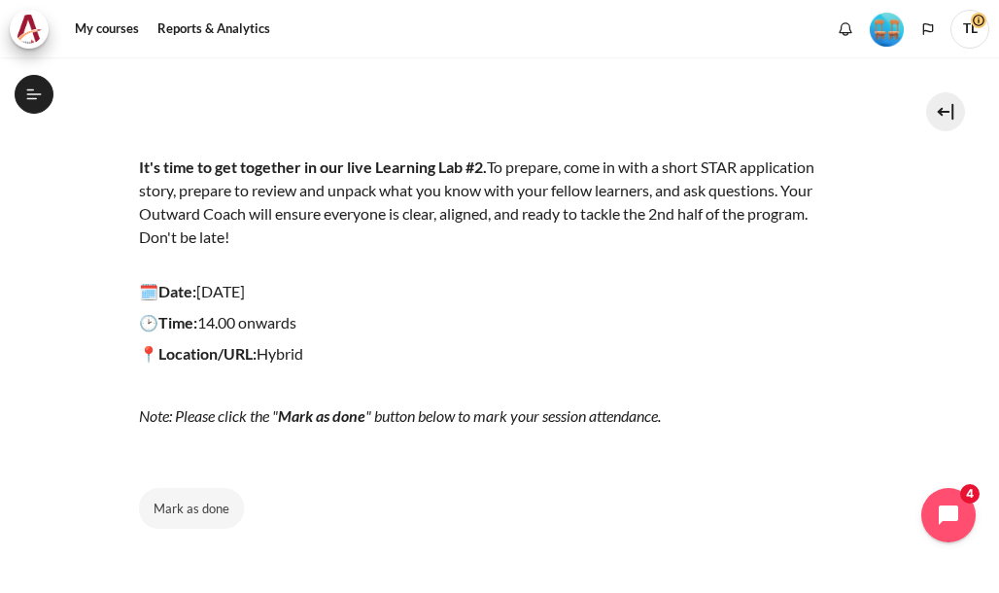
scroll to position [194, 0]
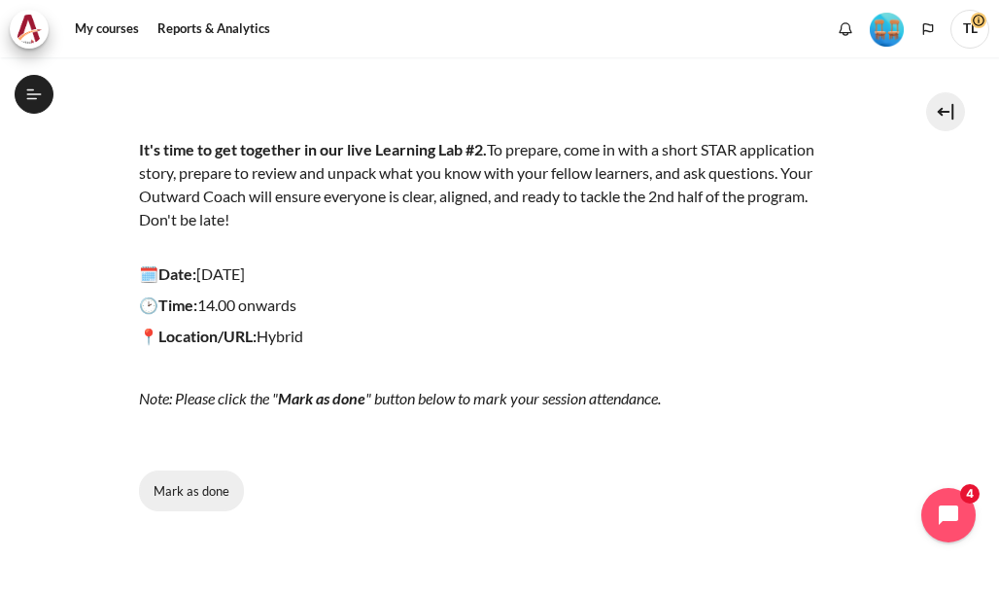
click at [193, 498] on button "Mark as done" at bounding box center [191, 490] width 105 height 41
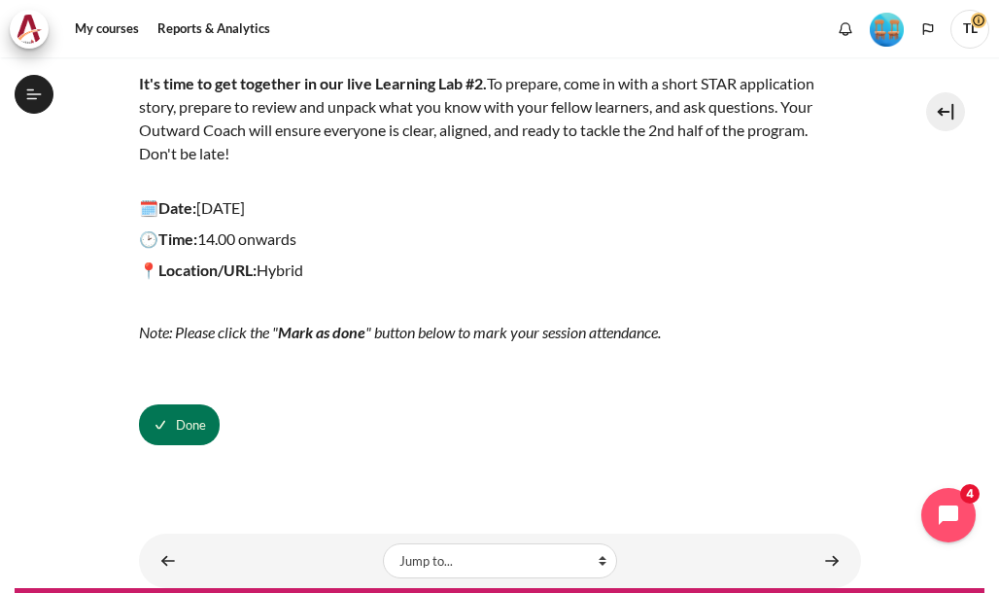
scroll to position [319, 0]
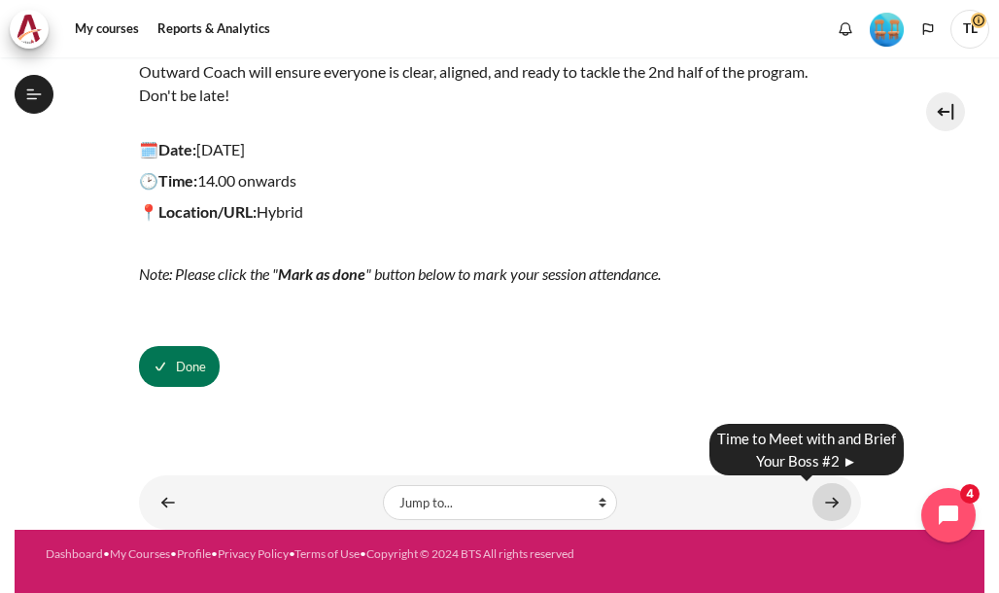
click at [815, 504] on link "Content" at bounding box center [831, 502] width 39 height 38
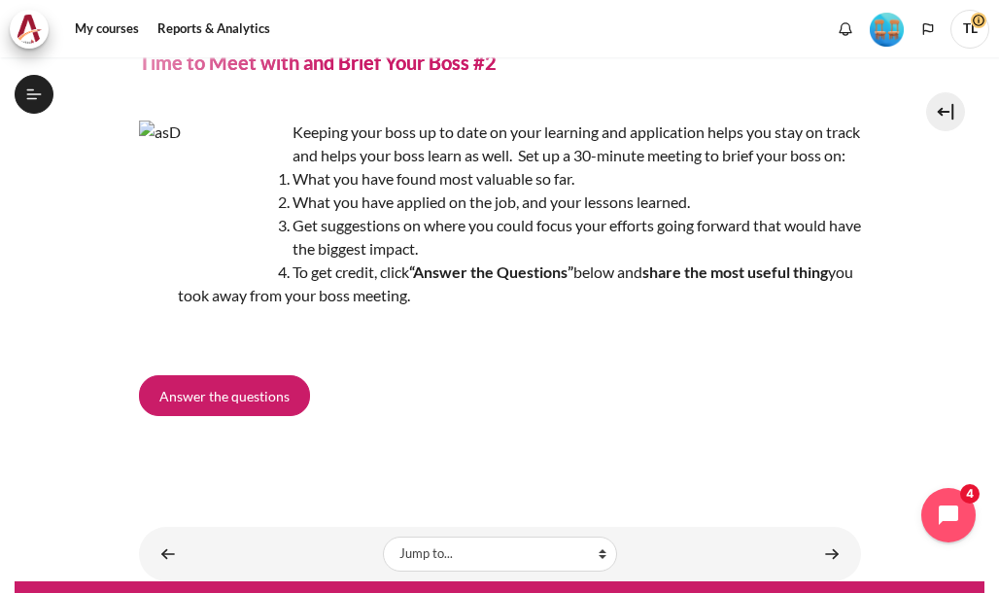
scroll to position [162, 0]
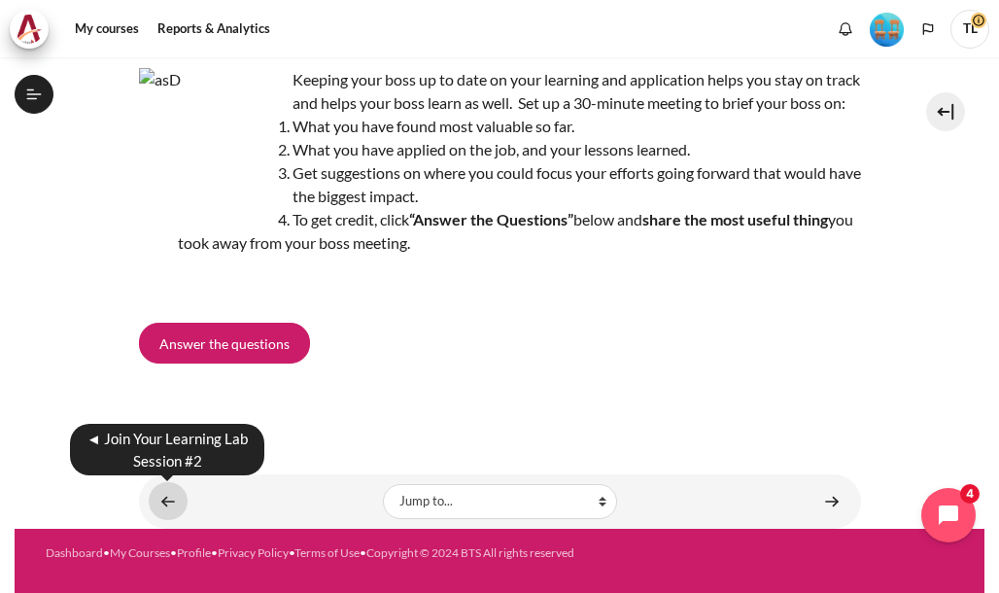
click at [167, 503] on link "Content" at bounding box center [168, 501] width 39 height 38
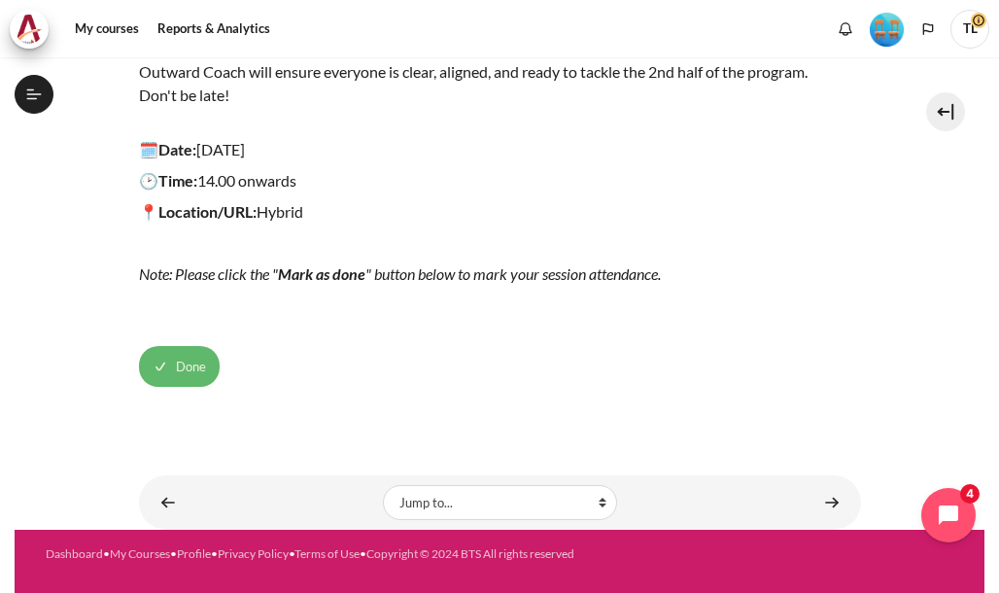
scroll to position [1998, 0]
click at [178, 368] on span "Done" at bounding box center [191, 366] width 30 height 19
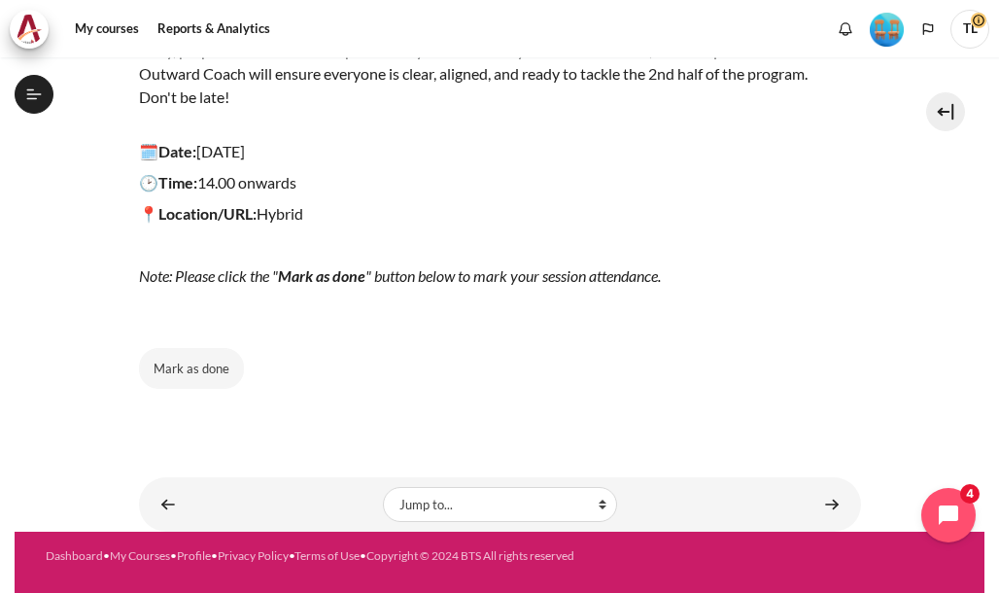
scroll to position [319, 0]
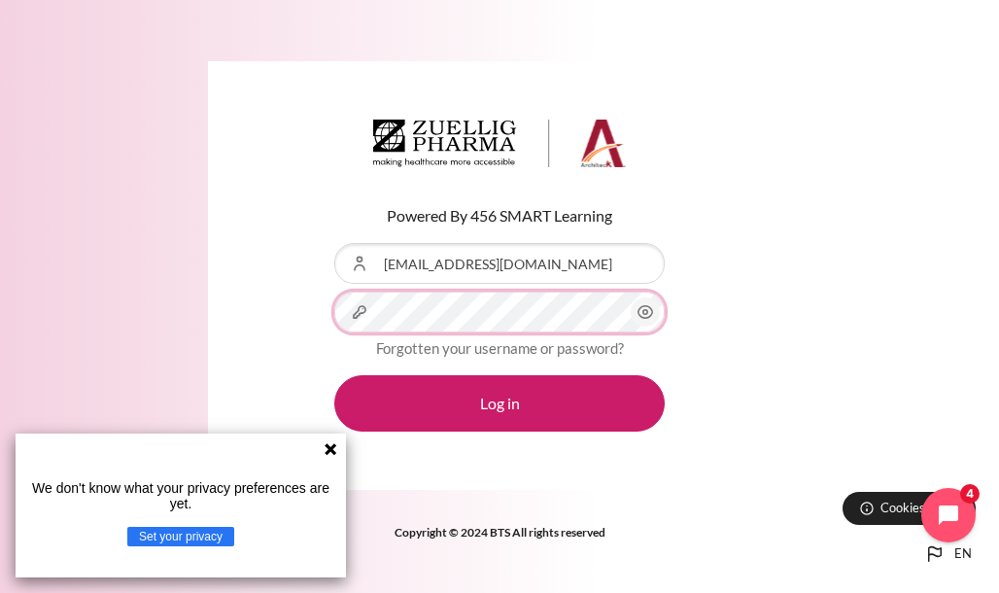
click at [334, 375] on button "Log in" at bounding box center [499, 403] width 330 height 56
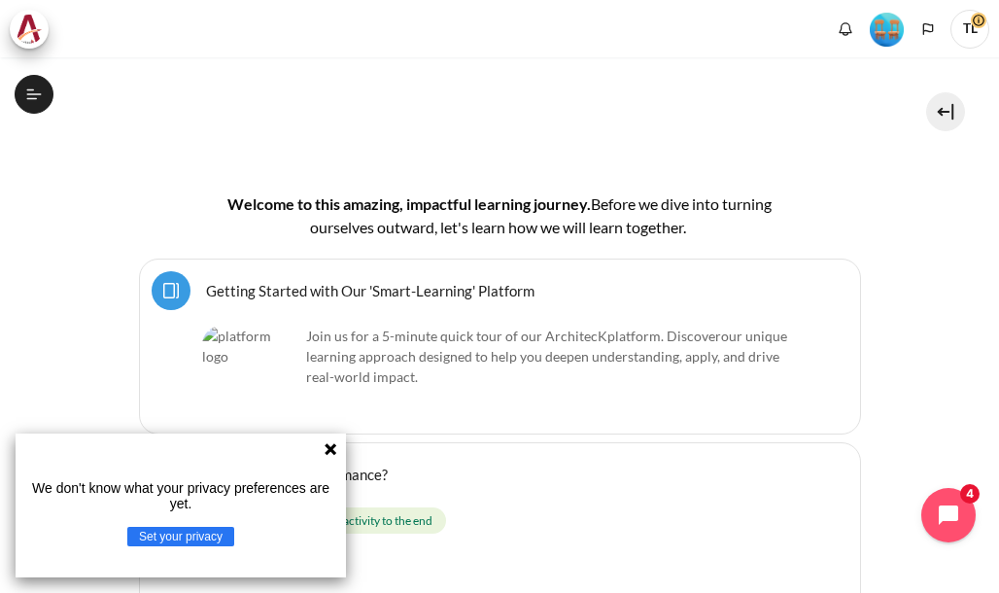
scroll to position [389, 0]
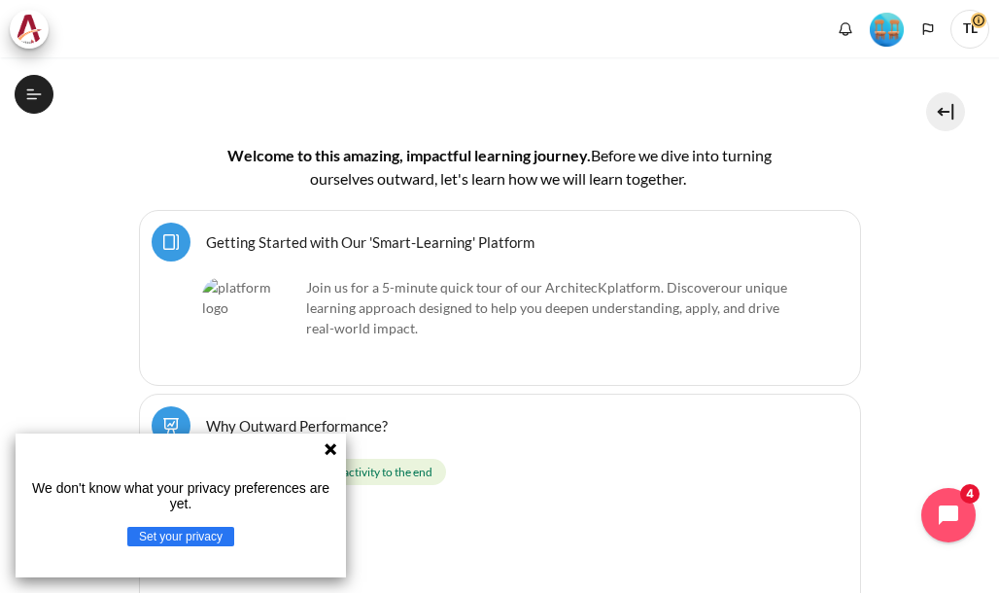
click at [336, 448] on icon at bounding box center [330, 449] width 16 height 16
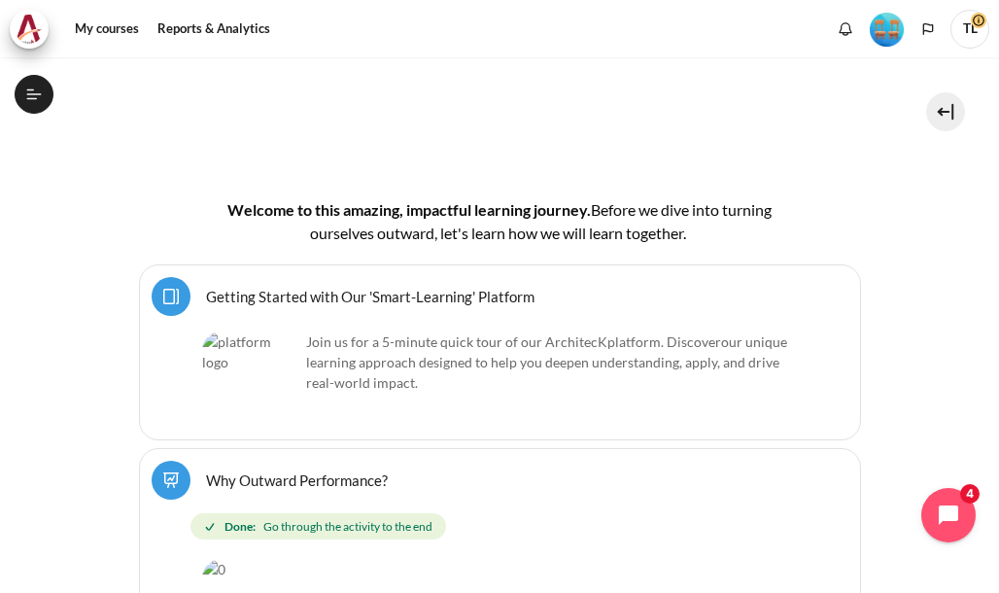
scroll to position [443, 0]
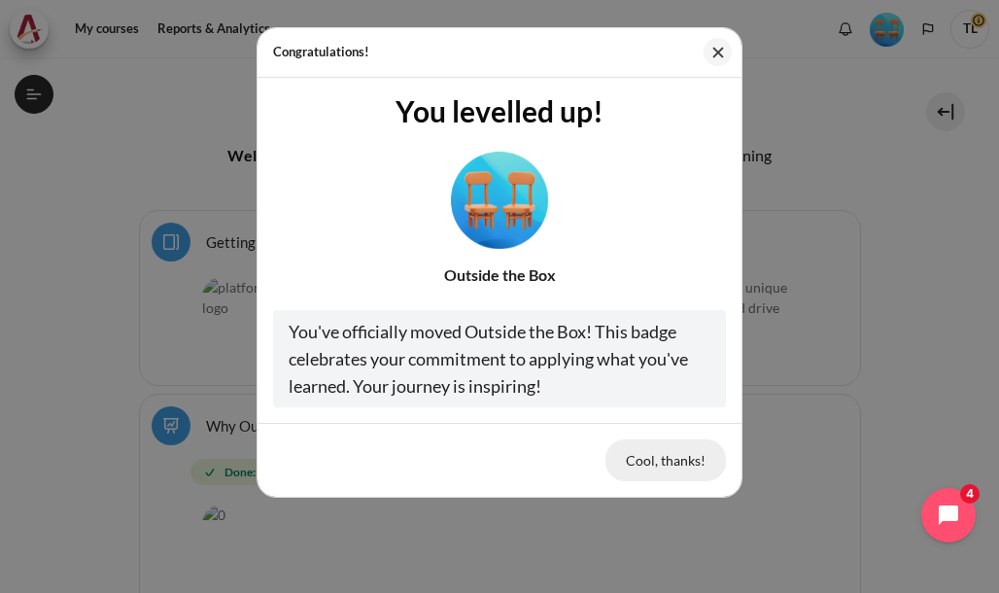
click at [645, 469] on button "Cool, thanks!" at bounding box center [665, 459] width 120 height 41
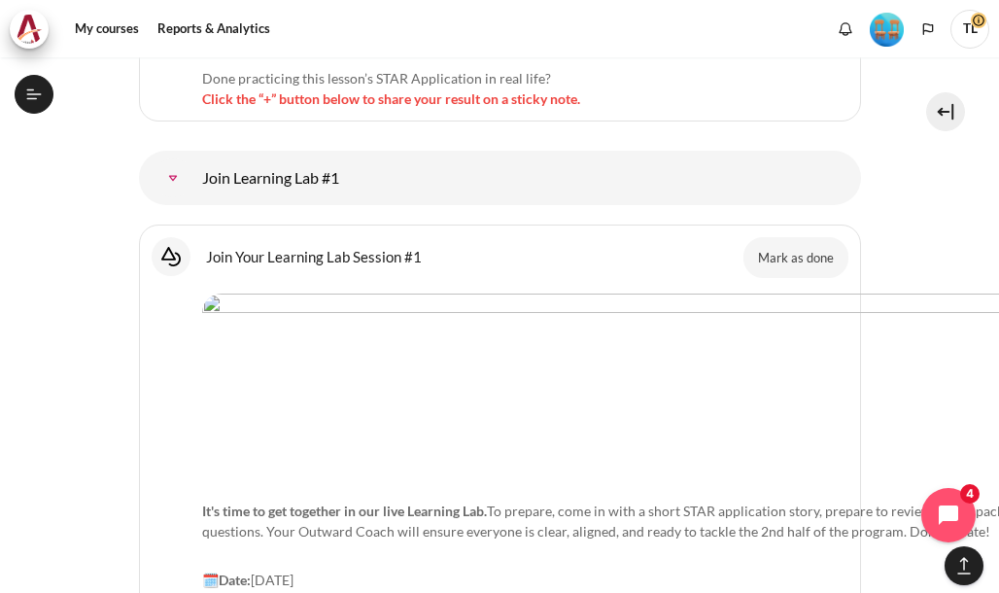
scroll to position [12294, 0]
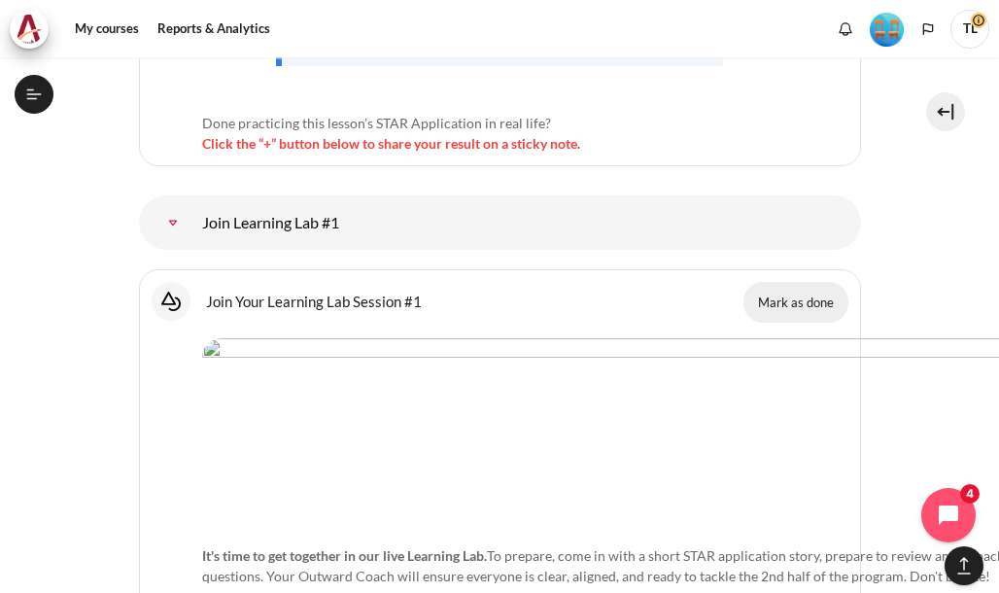
click at [777, 282] on button "Mark as done" at bounding box center [795, 302] width 105 height 41
